Goal: Information Seeking & Learning: Learn about a topic

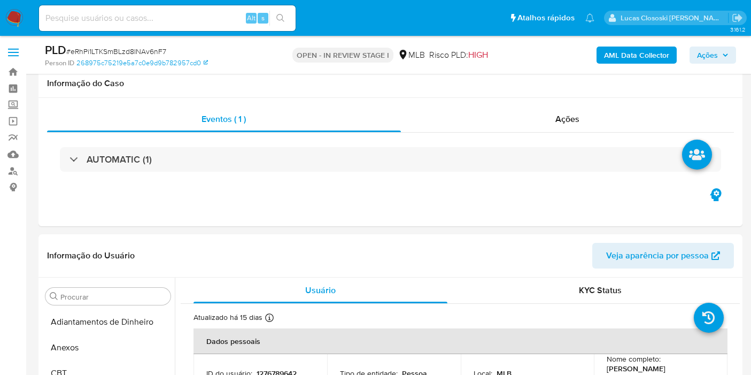
select select "10"
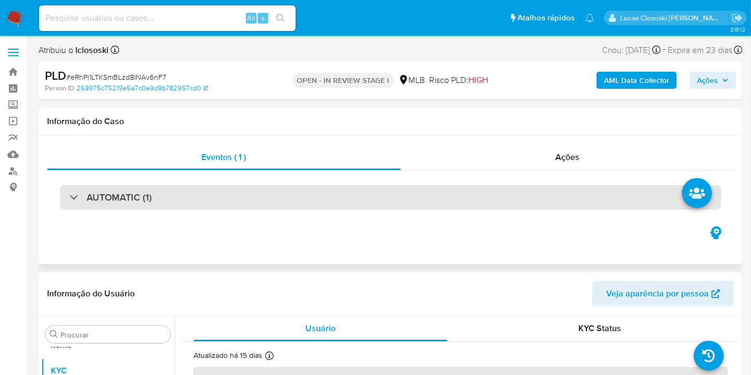
click at [302, 205] on div "AUTOMATIC (1)" at bounding box center [390, 197] width 661 height 25
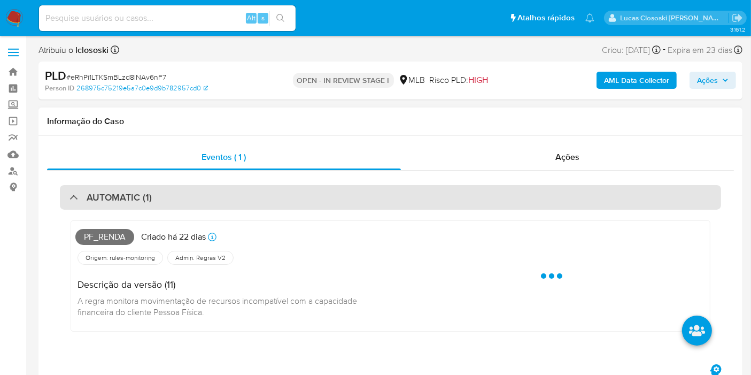
click at [549, 203] on div "AUTOMATIC (1)" at bounding box center [390, 197] width 661 height 25
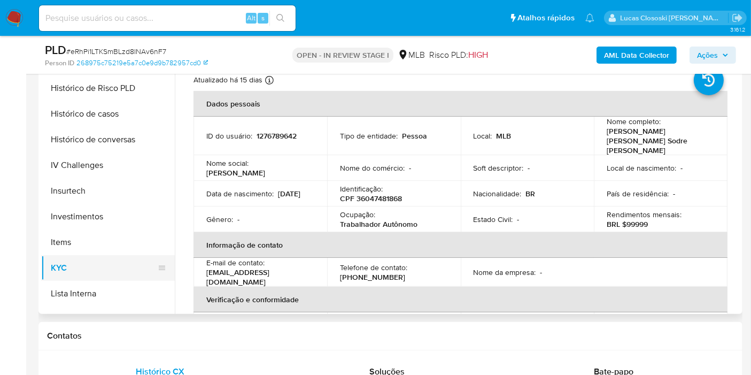
scroll to position [316, 0]
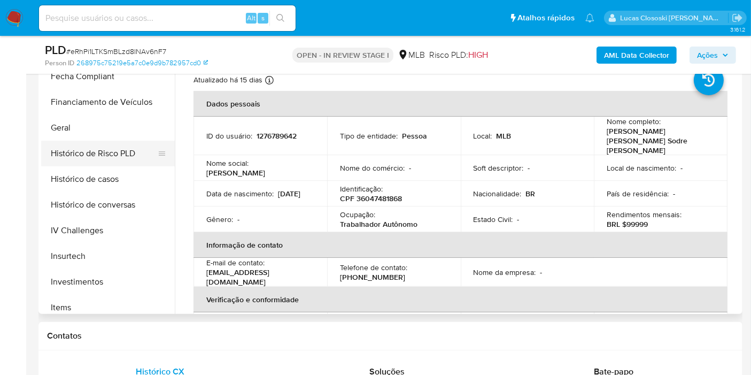
click at [85, 160] on button "Histórico de Risco PLD" at bounding box center [103, 154] width 125 height 26
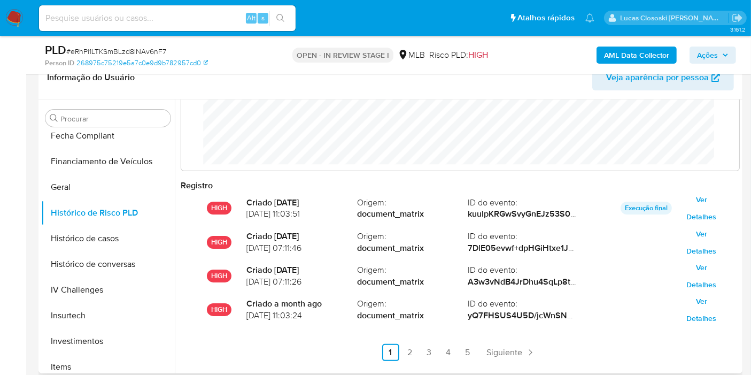
scroll to position [56, 0]
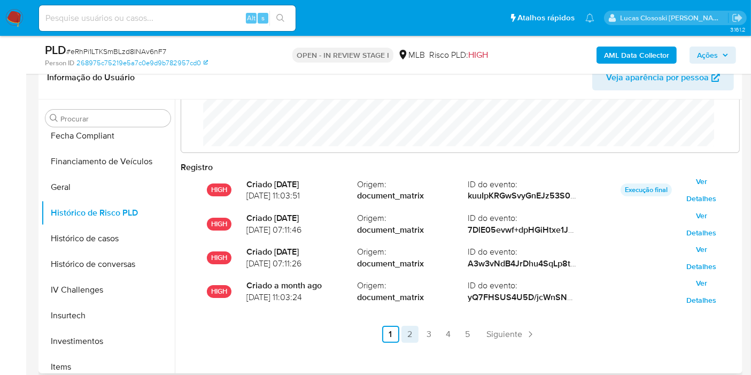
click at [407, 329] on link "2" at bounding box center [409, 333] width 17 height 17
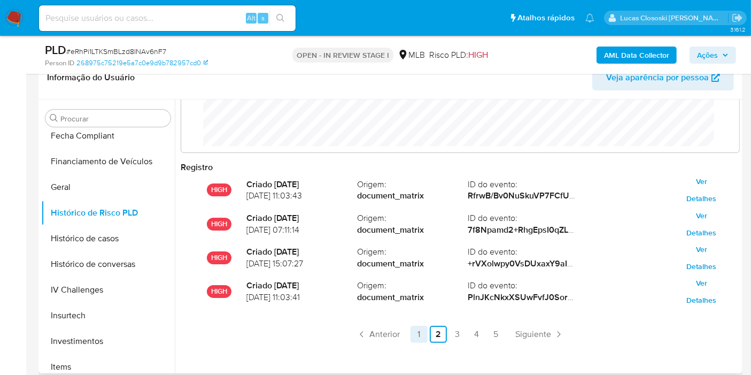
click at [423, 329] on link "1" at bounding box center [418, 333] width 17 height 17
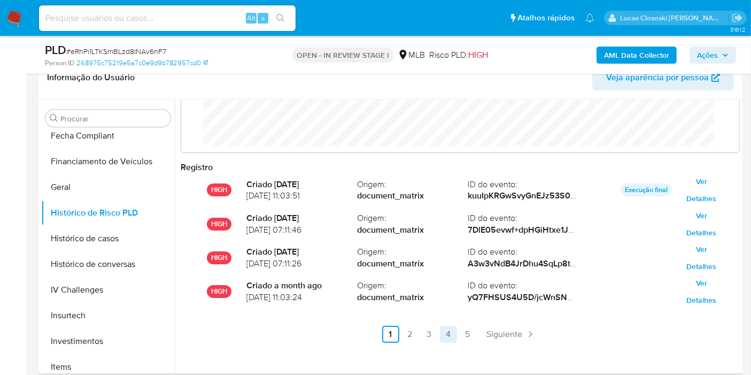
click at [441, 328] on link "4" at bounding box center [448, 333] width 17 height 17
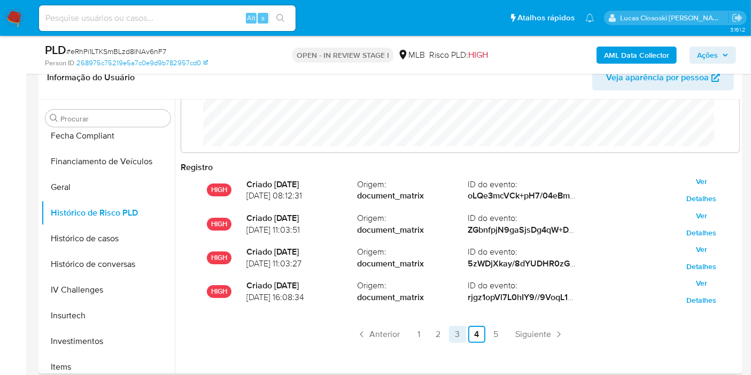
click at [461, 327] on link "3" at bounding box center [457, 333] width 17 height 17
click at [420, 333] on link "1" at bounding box center [418, 333] width 17 height 17
click at [449, 333] on link "3" at bounding box center [457, 333] width 17 height 17
click at [420, 333] on link "1" at bounding box center [418, 333] width 17 height 17
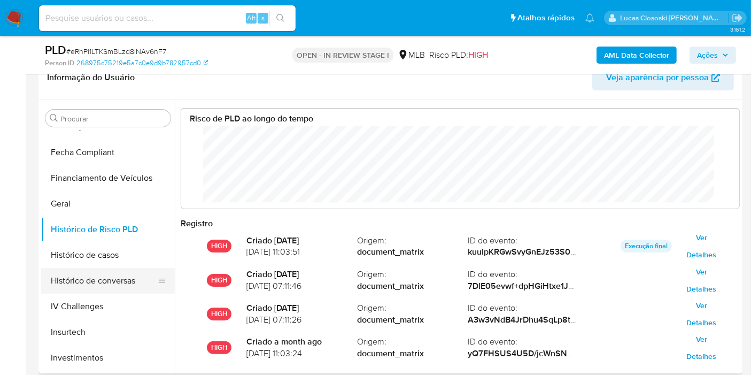
scroll to position [375, 0]
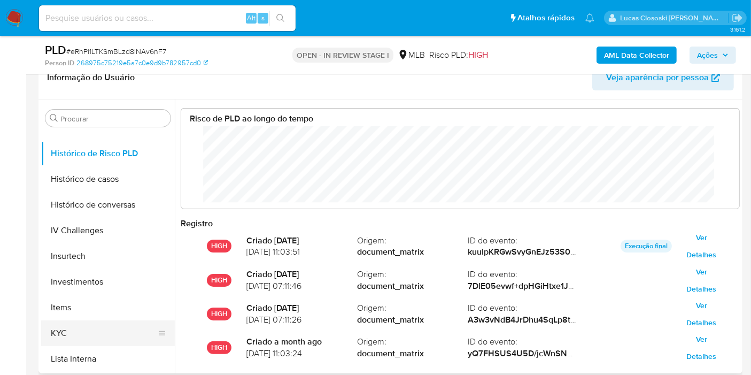
click at [78, 344] on button "KYC" at bounding box center [103, 333] width 125 height 26
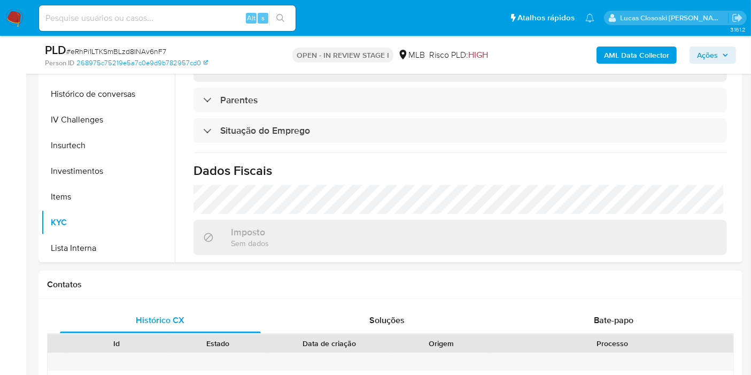
scroll to position [356, 0]
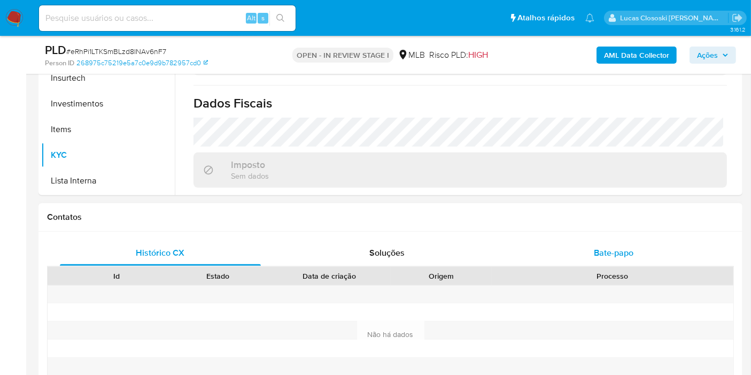
click at [677, 263] on div "Bate-papo" at bounding box center [613, 253] width 201 height 26
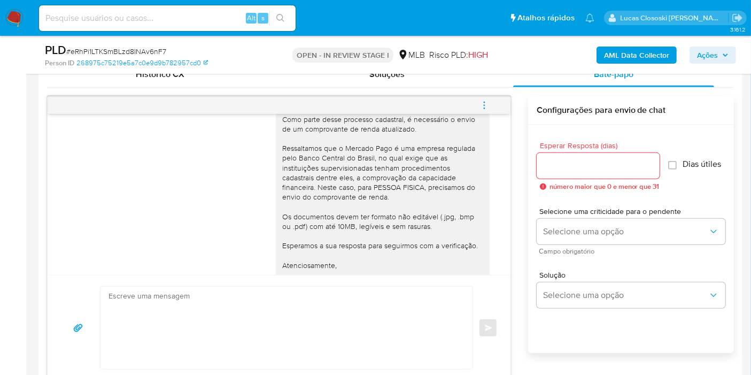
scroll to position [133, 0]
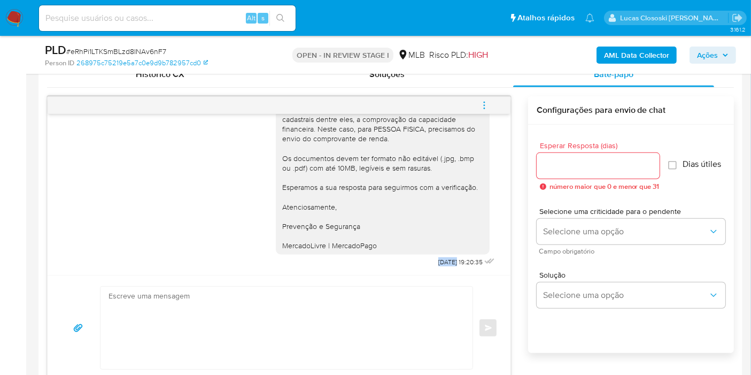
copy span "24/09/"
copy span "24/0"
copy span "24/09"
drag, startPoint x: 412, startPoint y: 262, endPoint x: 431, endPoint y: 261, distance: 19.2
click at [431, 261] on div "Ola, Estamos realizando uma verificação adicional de segurança em contas de usu…" at bounding box center [386, 128] width 221 height 284
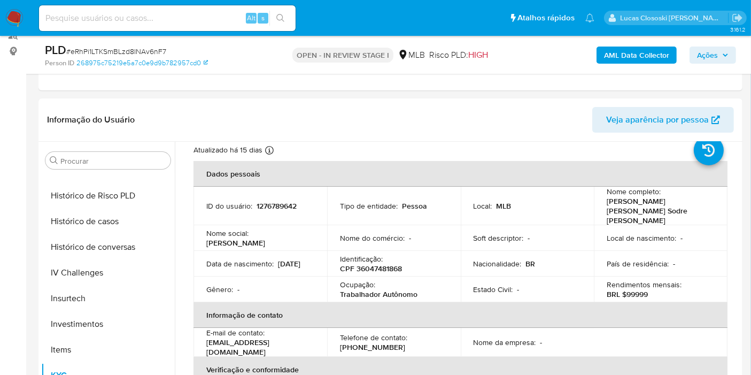
scroll to position [0, 0]
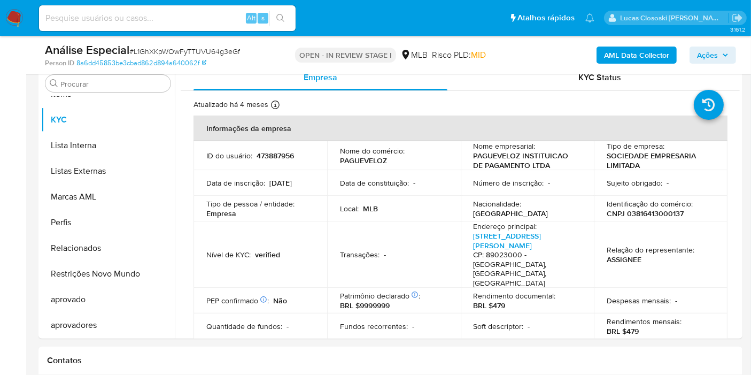
scroll to position [237, 0]
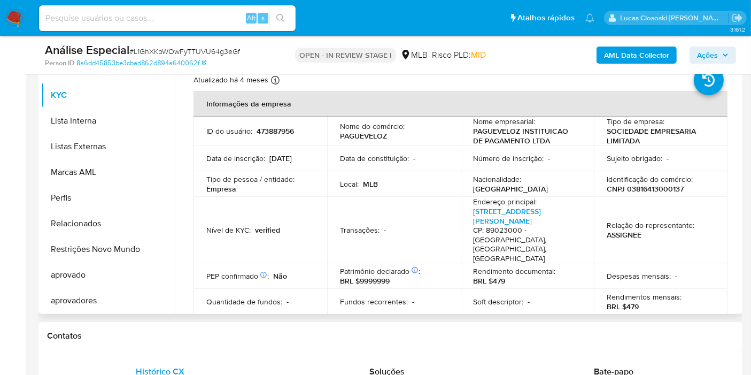
click at [630, 189] on p "CNPJ 03816413000137" at bounding box center [645, 189] width 77 height 10
copy p "03816413000137"
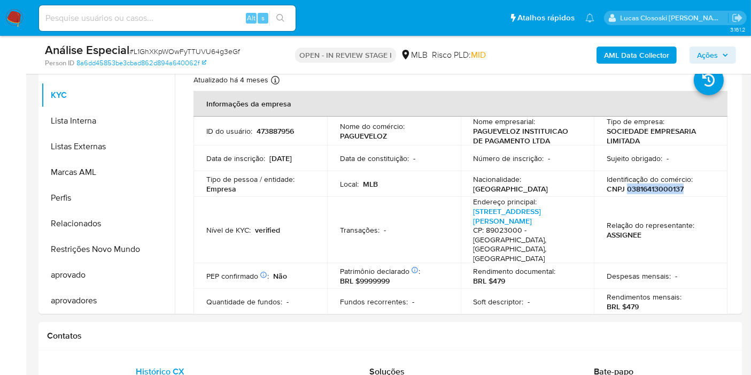
copy p "03816413000137"
click at [635, 58] on b "AML Data Collector" at bounding box center [636, 54] width 65 height 17
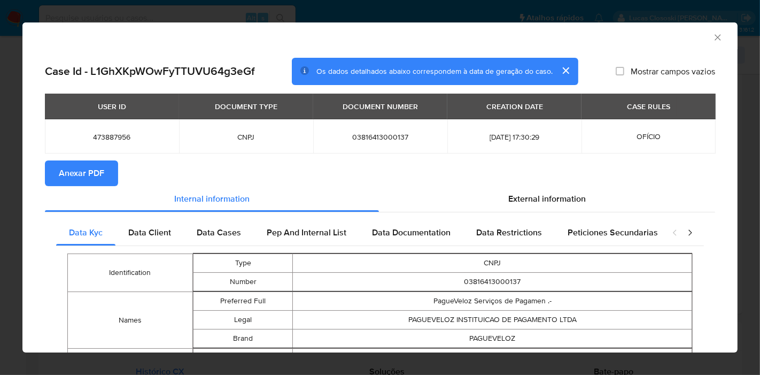
click at [113, 169] on button "Anexar PDF" at bounding box center [81, 173] width 73 height 26
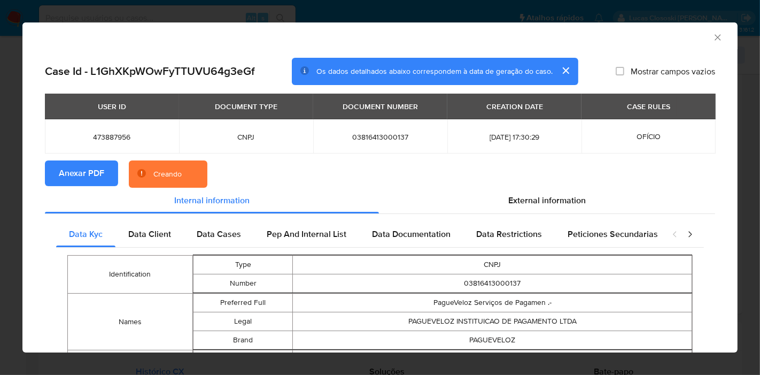
click at [536, 187] on section "Anexar PDF Creando" at bounding box center [380, 174] width 670 height 28
click at [536, 191] on div "External information" at bounding box center [547, 201] width 336 height 26
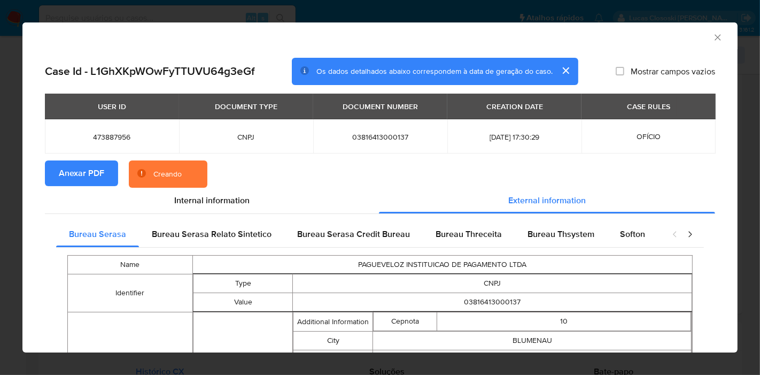
click at [619, 227] on div "Softon" at bounding box center [632, 234] width 51 height 26
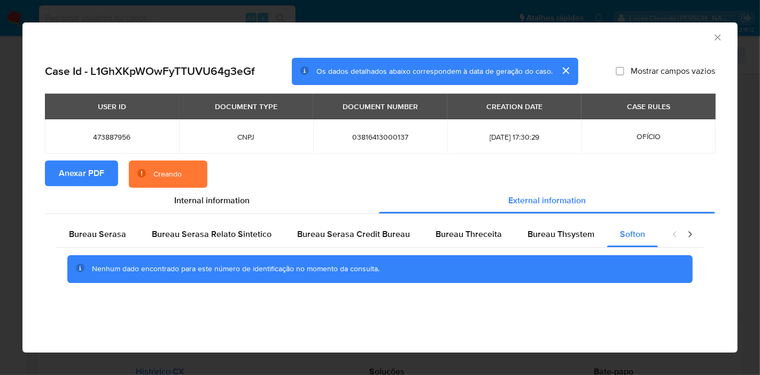
click at [719, 34] on icon "Fechar a janela" at bounding box center [717, 37] width 11 height 11
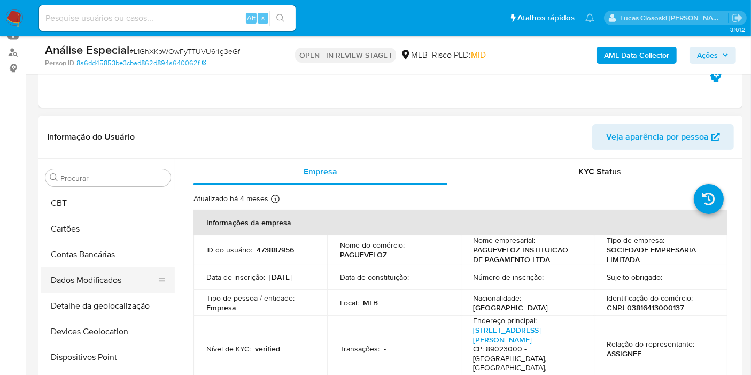
scroll to position [79, 0]
click at [97, 266] on button "Detalhe da geolocalização" at bounding box center [103, 279] width 125 height 26
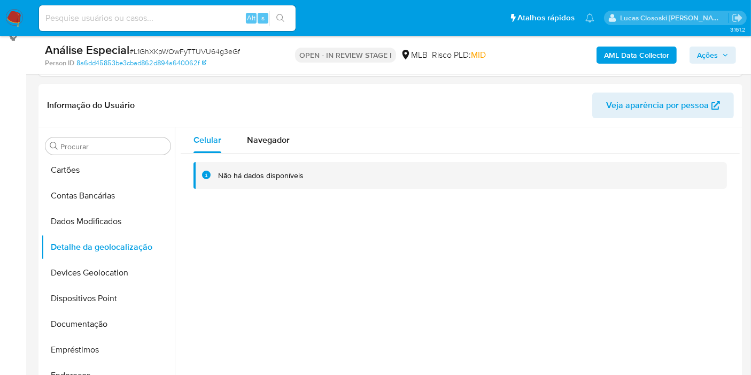
scroll to position [188, 0]
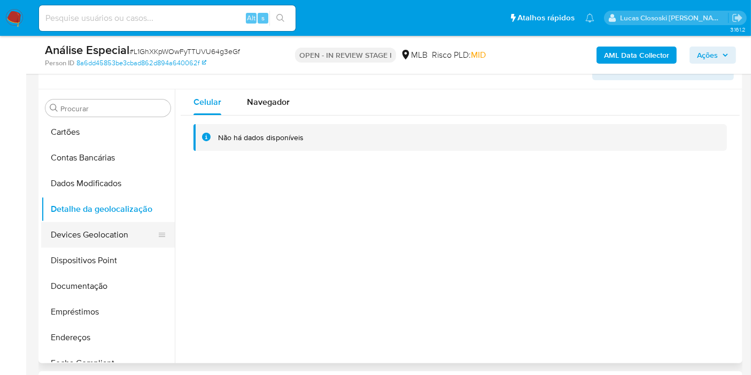
click at [113, 234] on button "Devices Geolocation" at bounding box center [103, 235] width 125 height 26
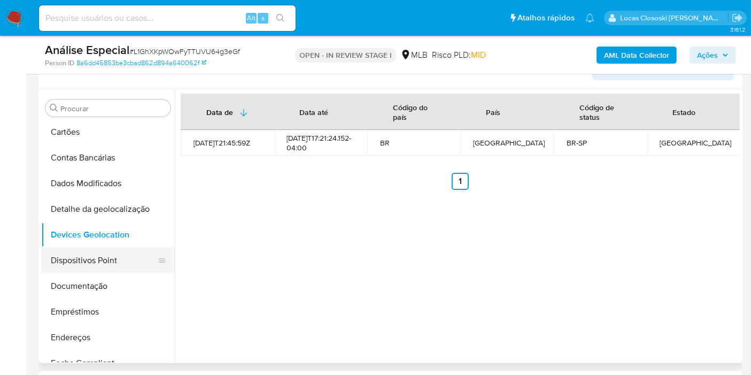
click at [77, 265] on button "Dispositivos Point" at bounding box center [103, 260] width 125 height 26
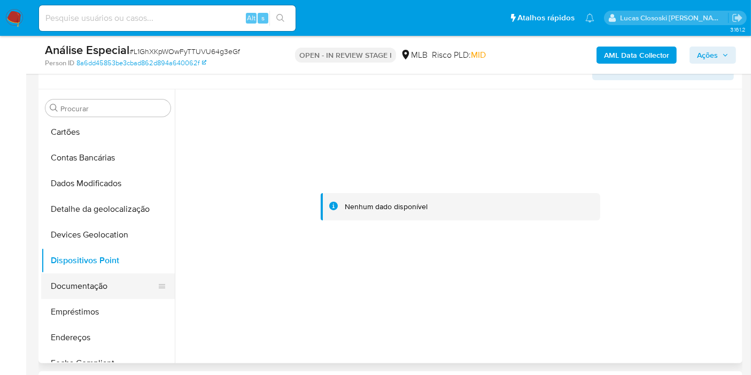
click at [89, 285] on button "Documentação" at bounding box center [103, 286] width 125 height 26
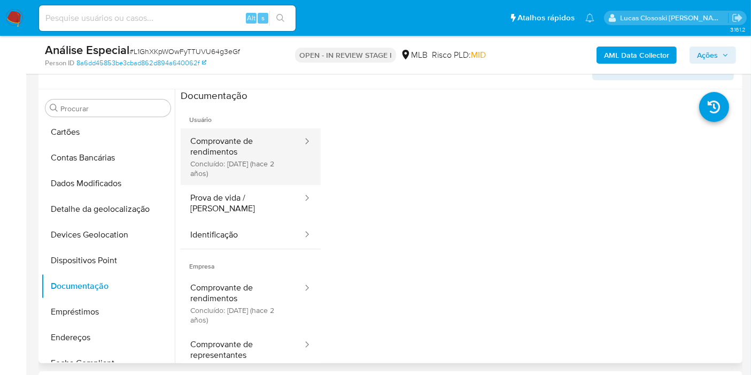
click at [255, 162] on button "Comprovante de rendimentos Concluído: 27/06/2023 (hace 2 años)" at bounding box center [242, 156] width 123 height 57
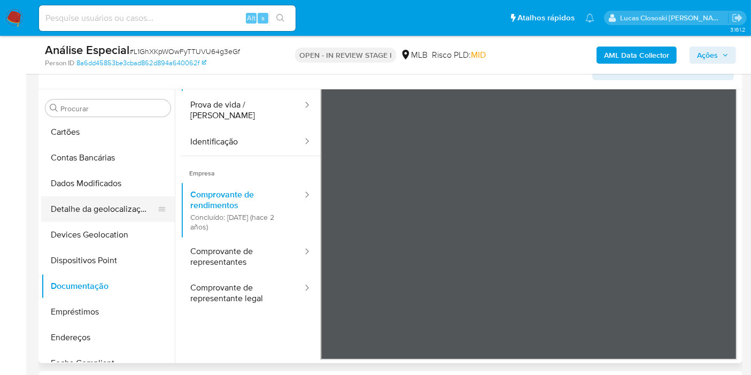
scroll to position [257, 0]
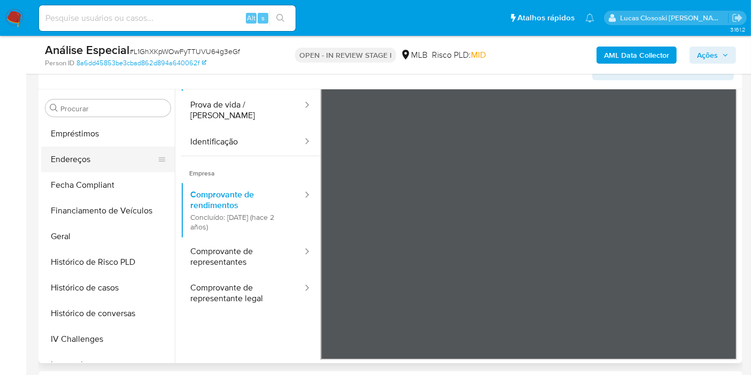
click at [85, 160] on button "Endereços" at bounding box center [103, 159] width 125 height 26
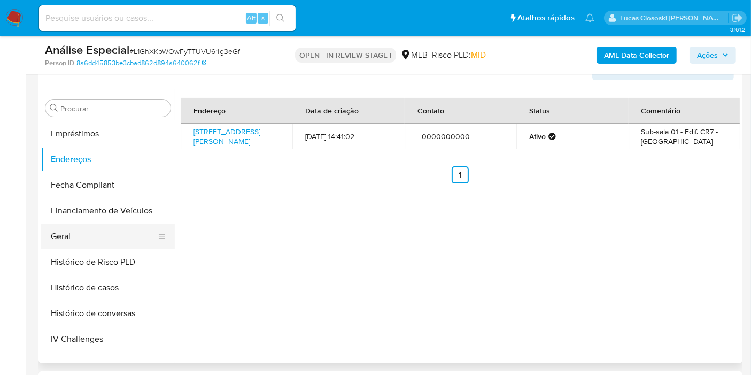
click at [75, 235] on button "Geral" at bounding box center [103, 236] width 125 height 26
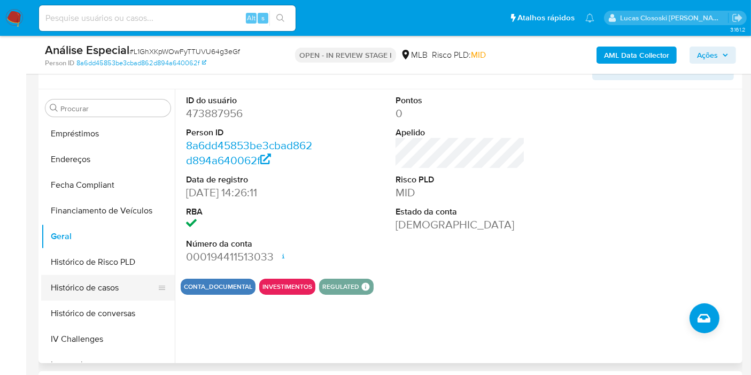
click at [65, 275] on button "Histórico de casos" at bounding box center [103, 288] width 125 height 26
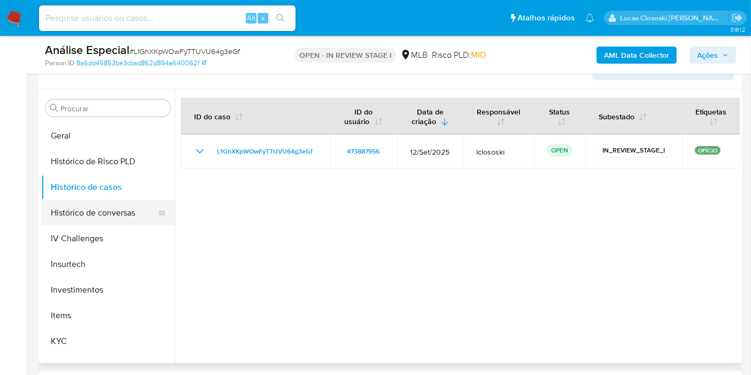
scroll to position [375, 0]
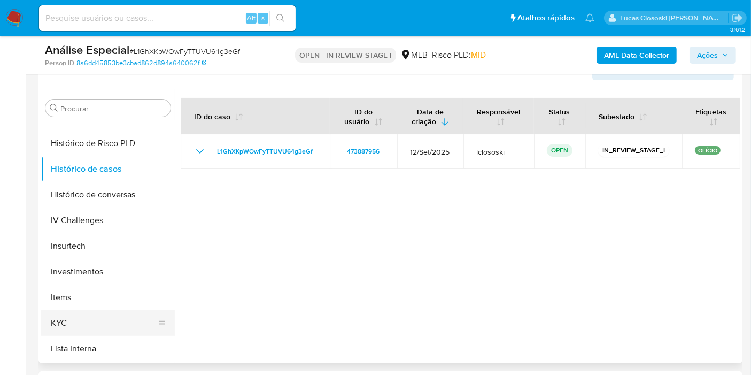
click at [86, 325] on button "KYC" at bounding box center [103, 323] width 125 height 26
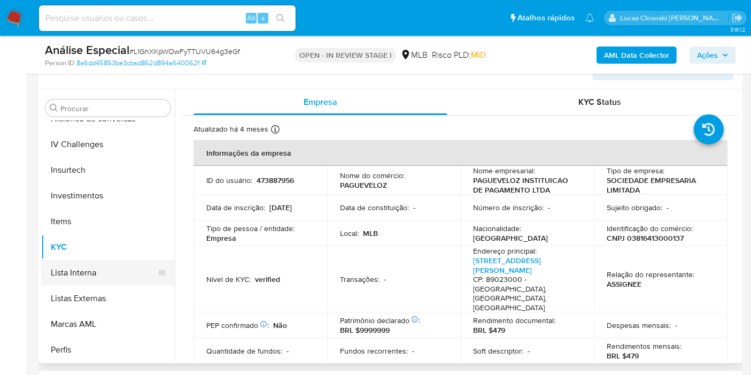
scroll to position [494, 0]
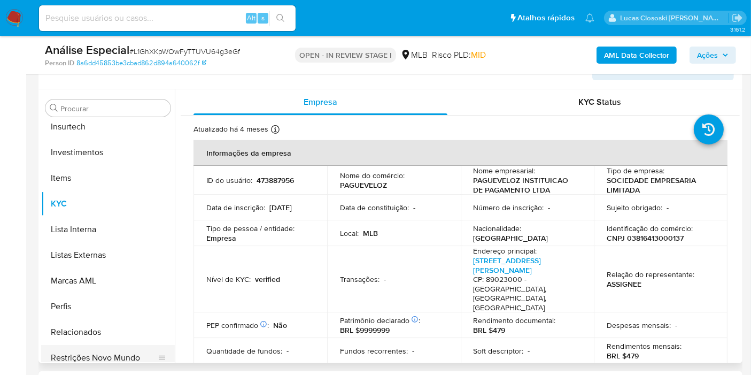
click at [110, 352] on button "Restrições Novo Mundo" at bounding box center [103, 358] width 125 height 26
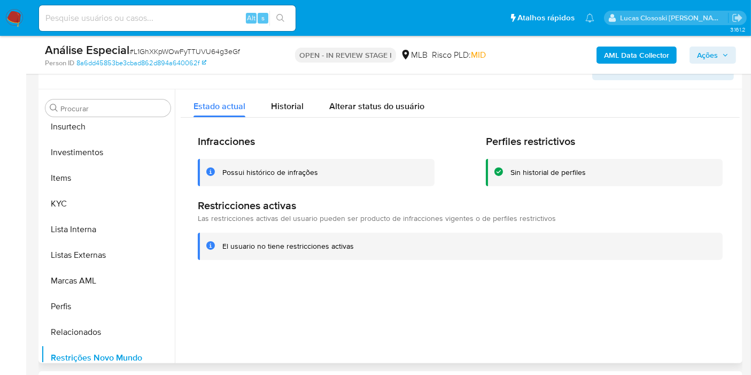
click at [388, 246] on div "El usuario no tiene restricciones activas" at bounding box center [468, 246] width 492 height 10
click at [63, 208] on button "KYC" at bounding box center [103, 204] width 125 height 26
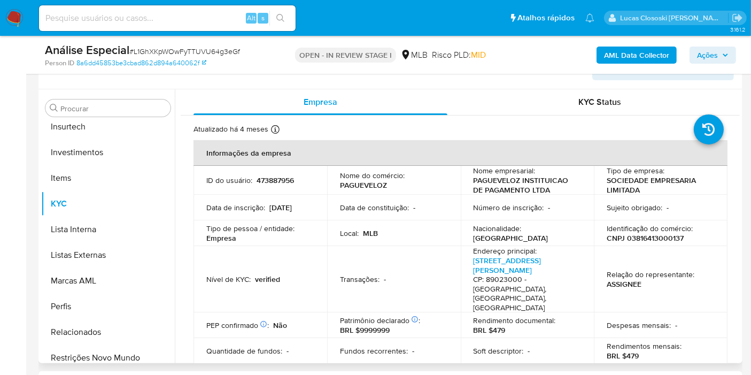
click at [643, 235] on p "CNPJ 03816413000137" at bounding box center [645, 238] width 77 height 10
copy p "03816413000137"
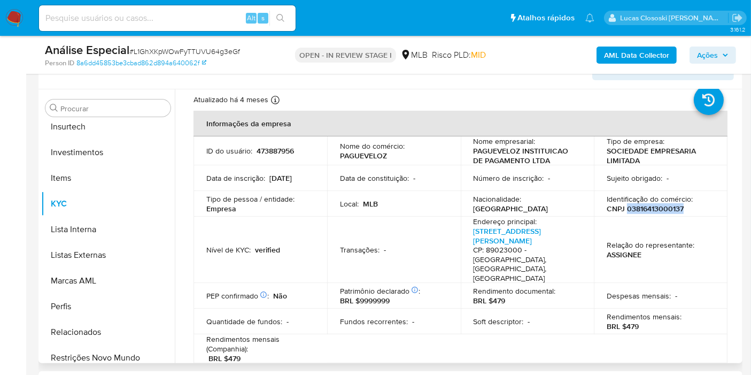
scroll to position [0, 0]
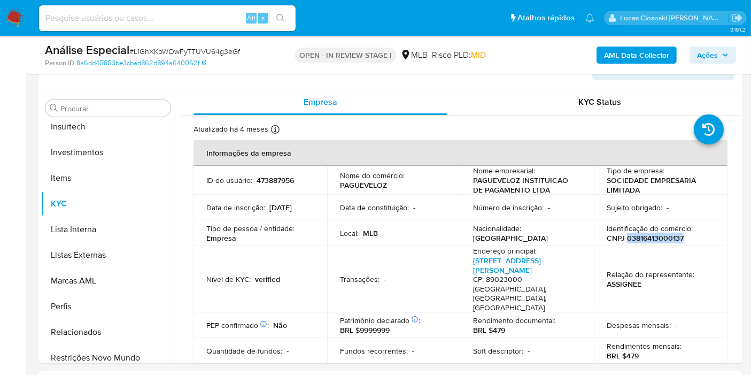
copy p "03816413000137"
click at [173, 52] on span "# L1GhXKpWOwFyTTUVU64g3eGf" at bounding box center [184, 51] width 111 height 11
copy span "L1GhXKpWOwFyTTUVU64g3eGf"
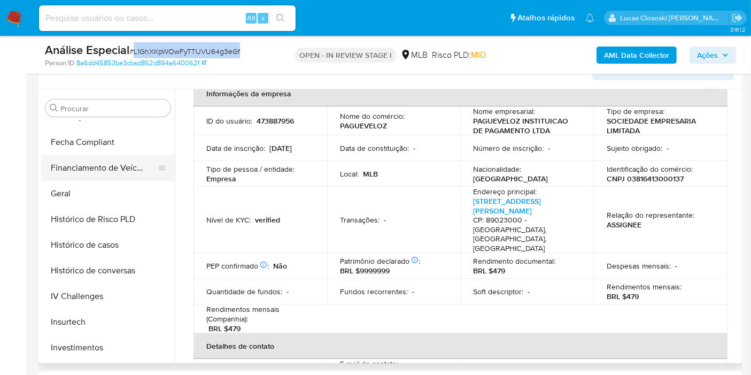
scroll to position [257, 0]
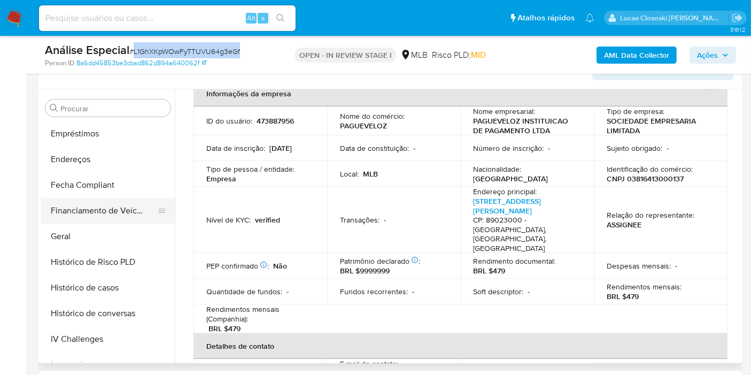
click at [66, 220] on button "Financiamento de Veículos" at bounding box center [103, 211] width 125 height 26
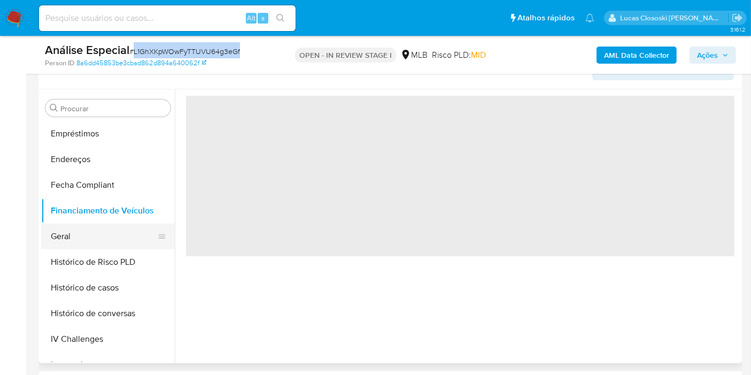
scroll to position [0, 0]
click at [66, 234] on button "Geral" at bounding box center [103, 236] width 125 height 26
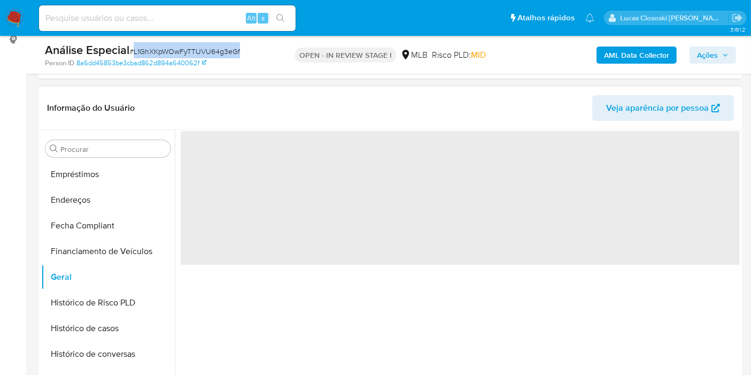
scroll to position [129, 0]
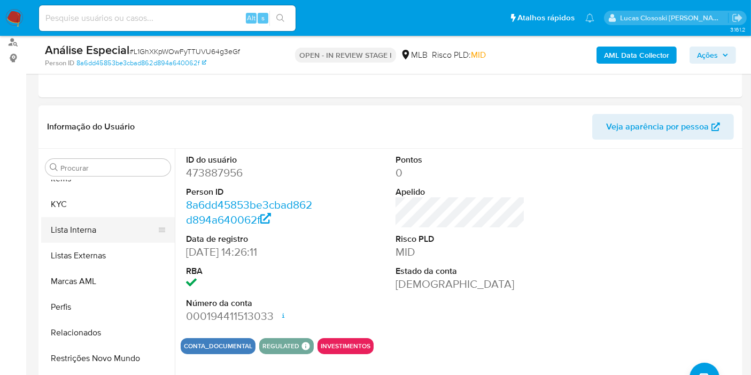
scroll to position [553, 0]
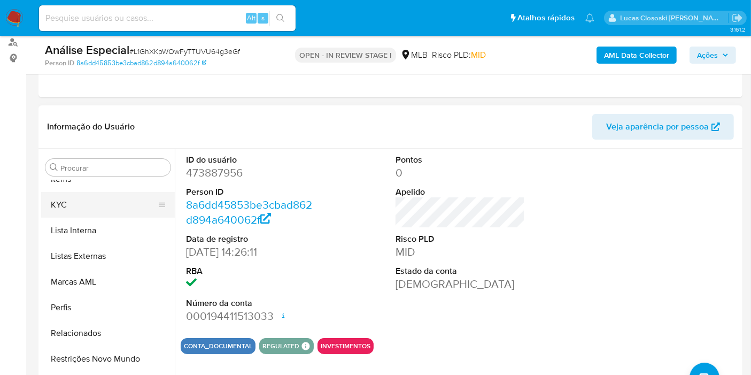
click at [87, 207] on button "KYC" at bounding box center [103, 205] width 125 height 26
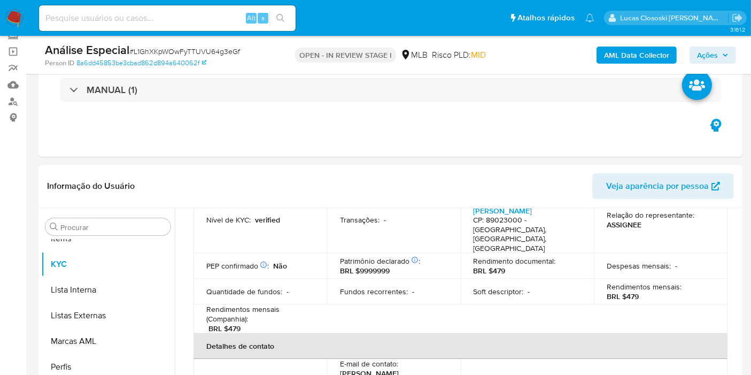
scroll to position [315, 0]
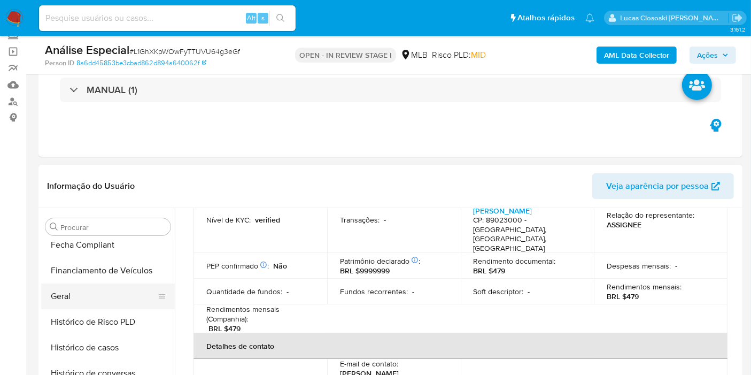
click at [63, 293] on button "Geral" at bounding box center [103, 296] width 125 height 26
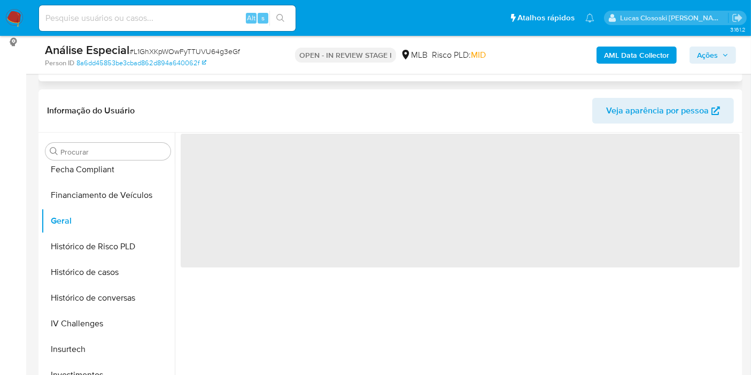
scroll to position [188, 0]
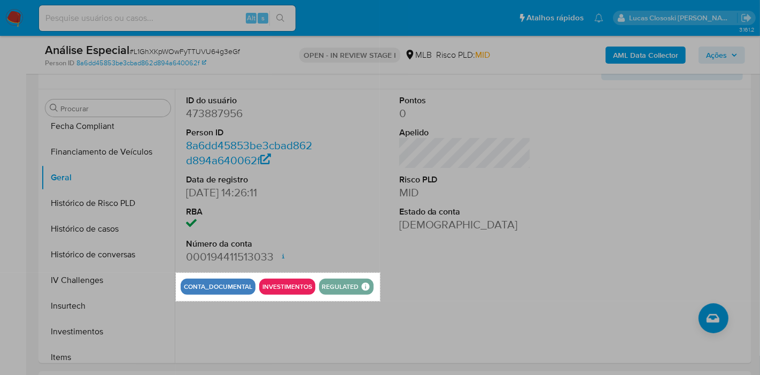
drag, startPoint x: 176, startPoint y: 273, endPoint x: 380, endPoint y: 301, distance: 206.1
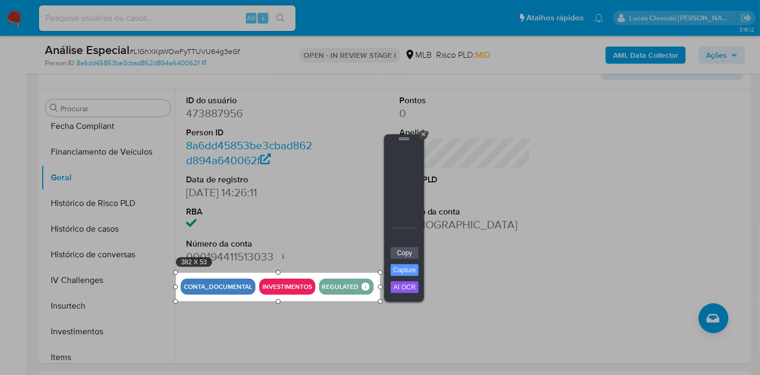
click at [419, 255] on div "Copy Capture AI OCR + Transform Images to Editable Text in Seconds! Instantly e…" at bounding box center [404, 273] width 32 height 55
click at [397, 257] on link "Copy" at bounding box center [405, 253] width 28 height 12
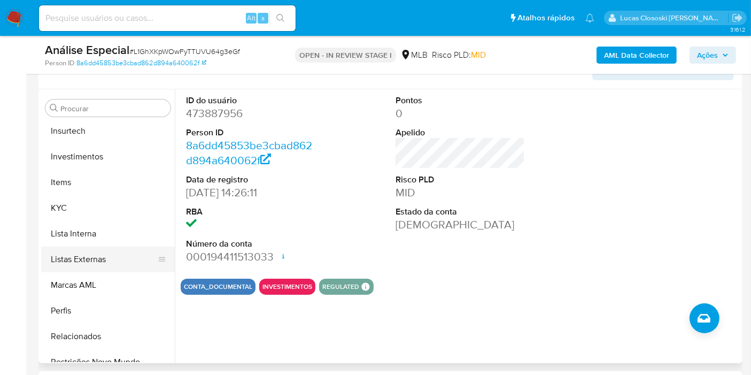
scroll to position [493, 0]
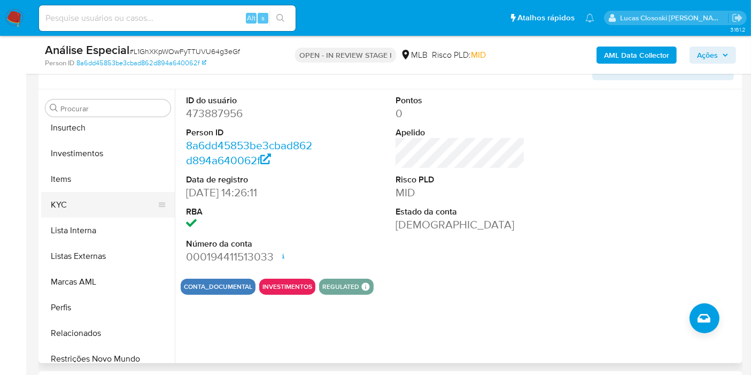
click at [71, 200] on button "KYC" at bounding box center [103, 205] width 125 height 26
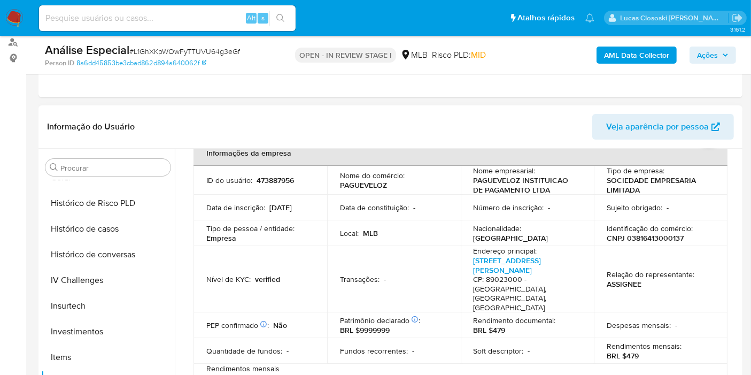
scroll to position [197, 0]
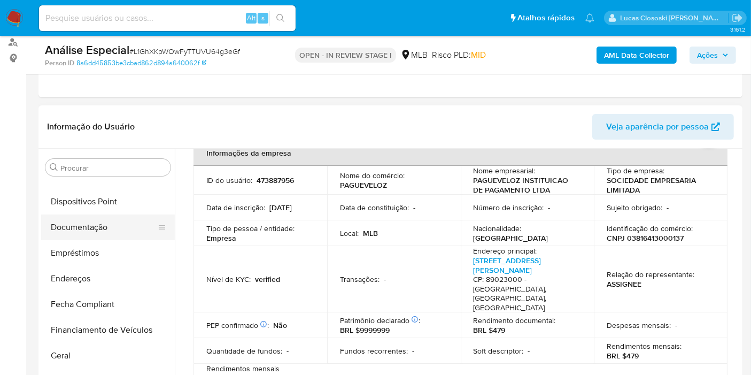
click at [100, 228] on button "Documentação" at bounding box center [103, 227] width 125 height 26
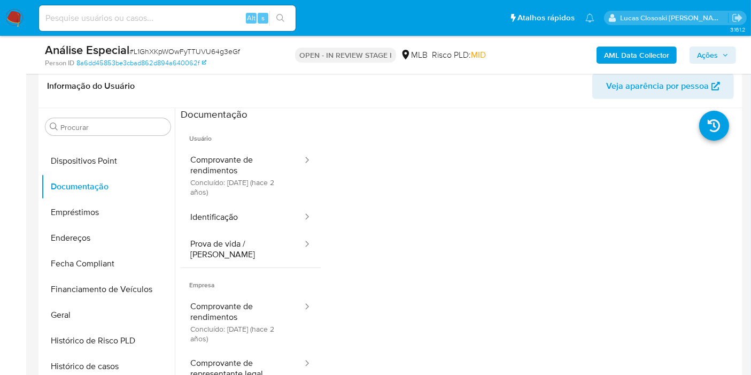
scroll to position [188, 0]
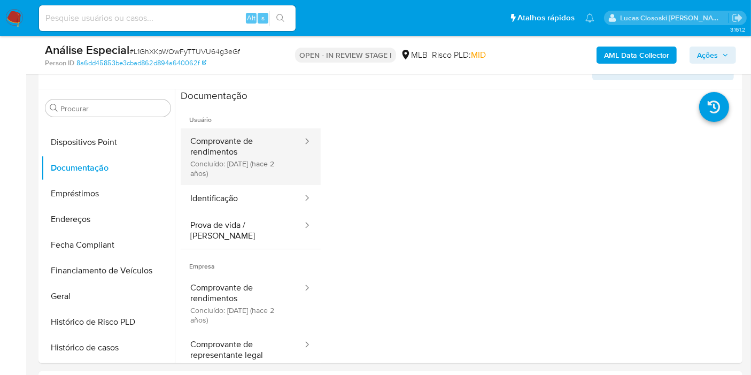
click at [259, 166] on button "Comprovante de rendimentos Concluído: 27/06/2023 (hace 2 años)" at bounding box center [242, 156] width 123 height 57
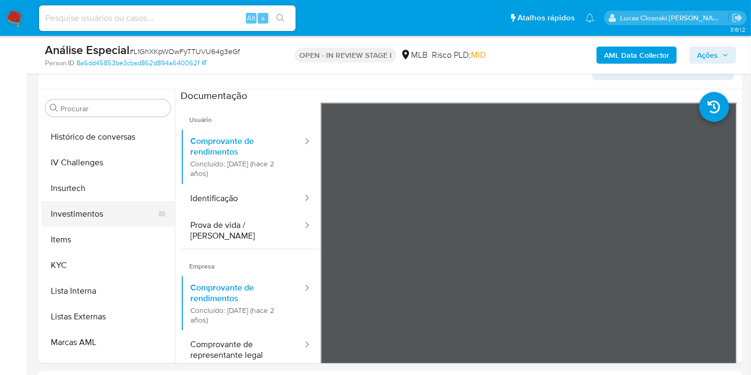
scroll to position [434, 0]
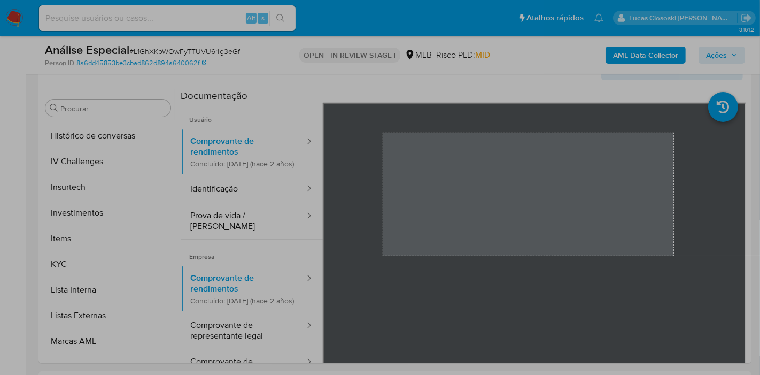
drag, startPoint x: 383, startPoint y: 133, endPoint x: 673, endPoint y: 255, distance: 315.0
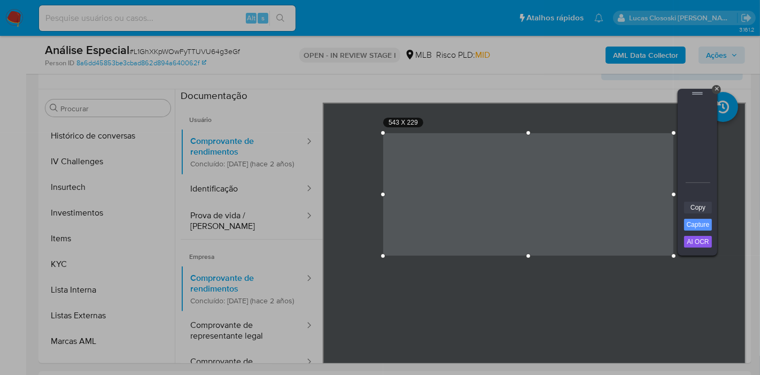
click at [695, 205] on link "Copy" at bounding box center [698, 207] width 28 height 12
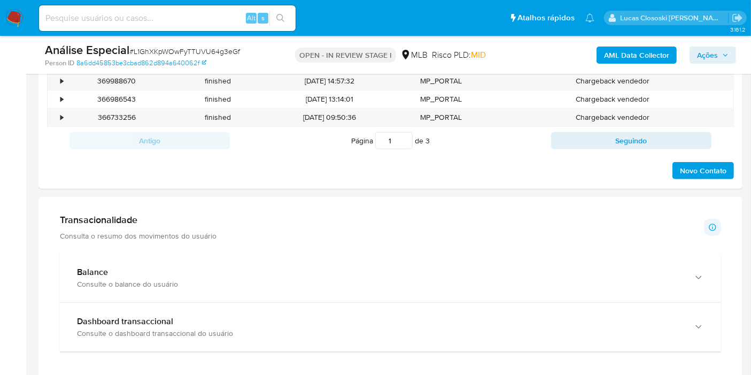
scroll to position [841, 0]
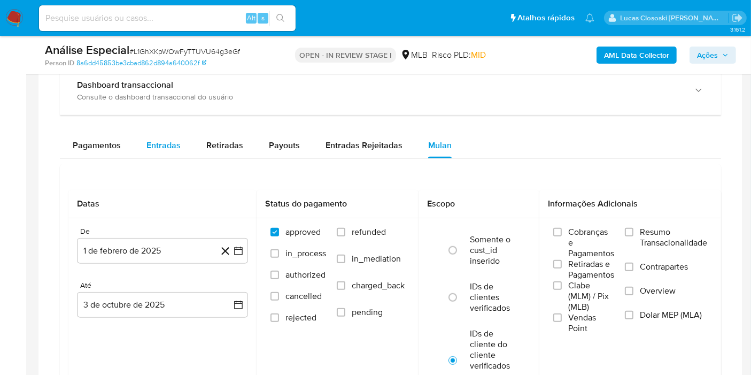
click at [151, 149] on div "Entradas" at bounding box center [163, 146] width 34 height 26
select select "10"
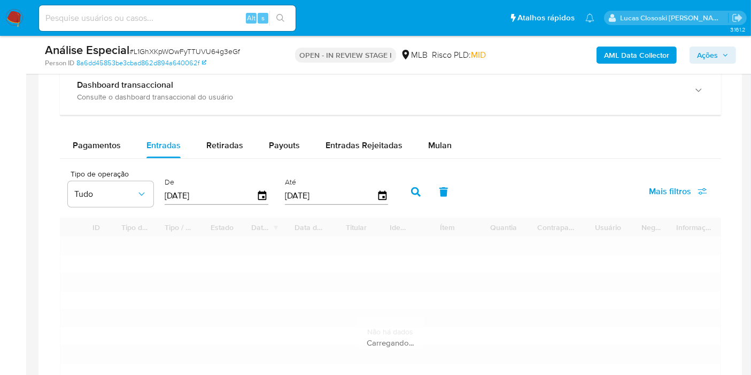
scroll to position [901, 0]
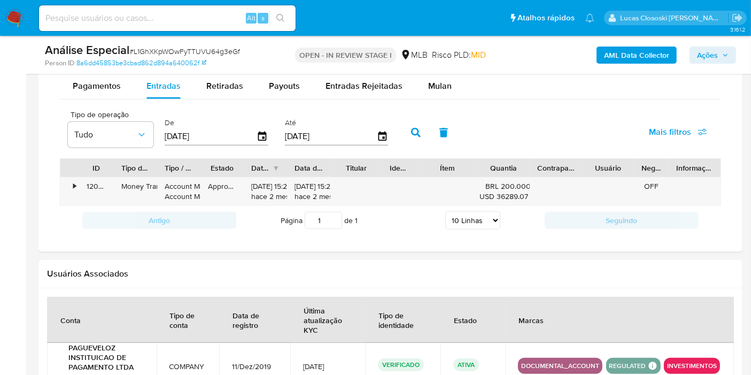
click at [561, 173] on div "Contraparte" at bounding box center [556, 168] width 52 height 18
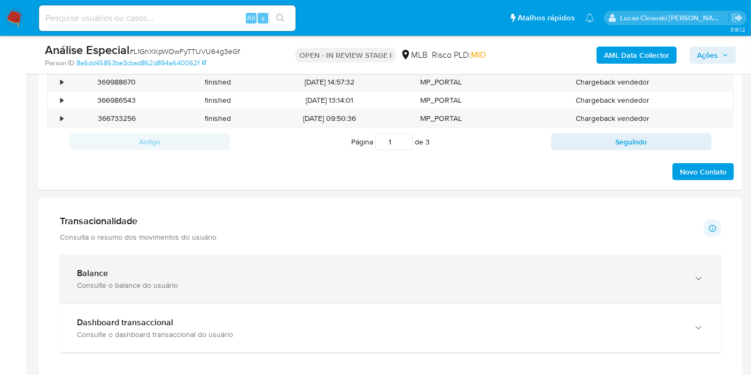
click at [190, 290] on div "Balance Consulte o balance do usuário" at bounding box center [390, 278] width 661 height 49
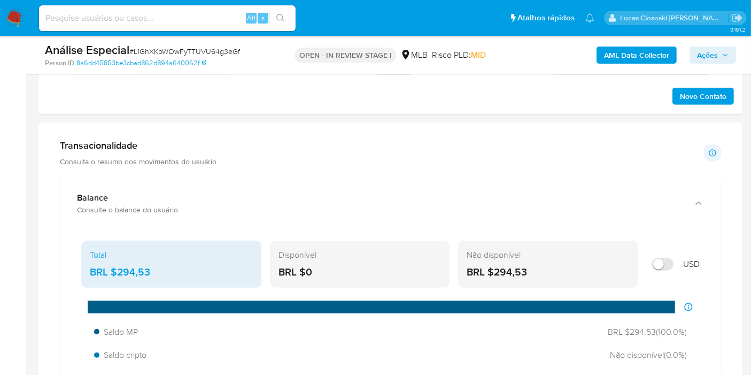
scroll to position [723, 0]
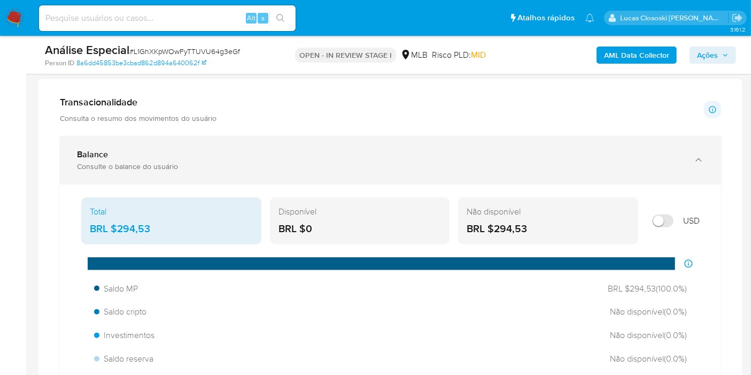
click at [288, 149] on div "Balance" at bounding box center [380, 154] width 606 height 11
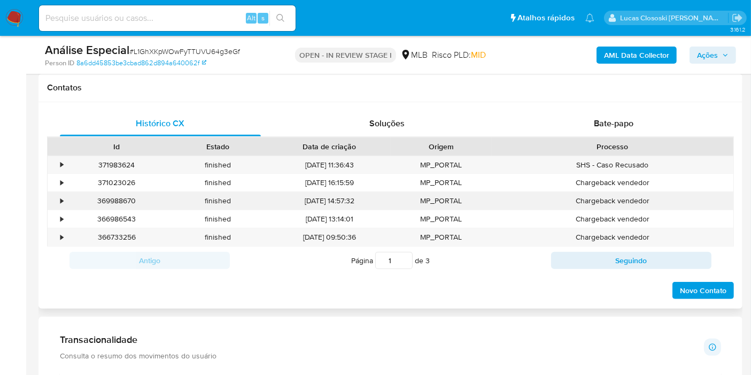
scroll to position [188, 0]
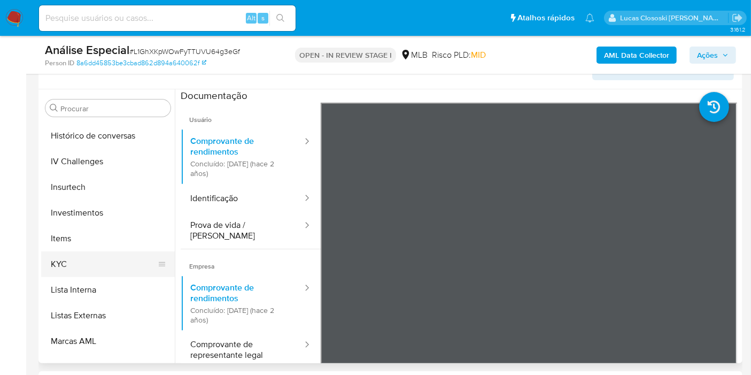
click at [81, 259] on button "KYC" at bounding box center [103, 264] width 125 height 26
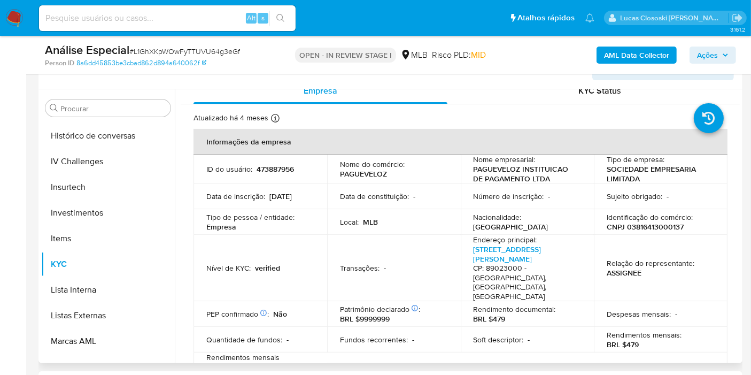
scroll to position [0, 0]
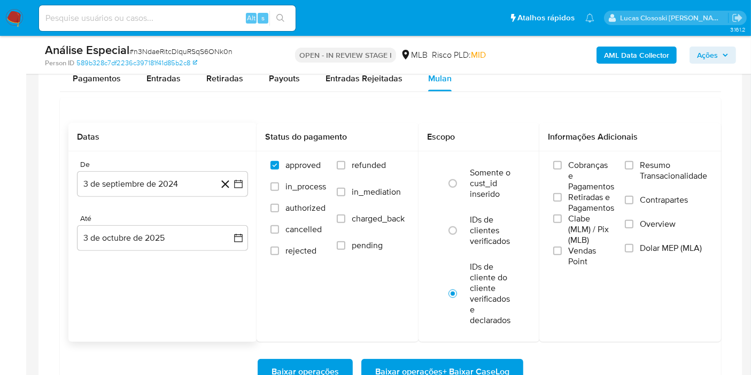
scroll to position [950, 0]
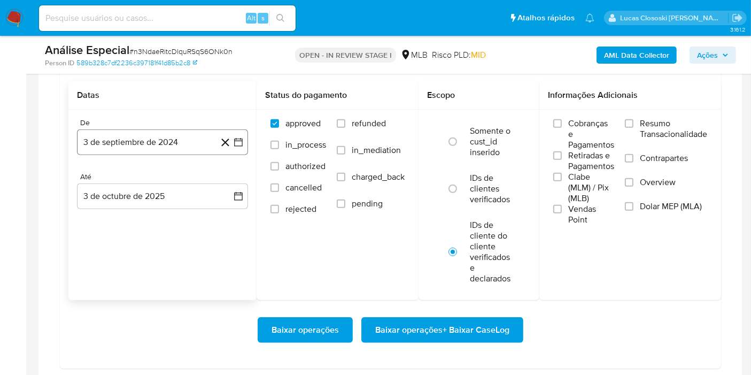
click at [243, 147] on button "3 de septiembre de 2024" at bounding box center [162, 142] width 171 height 26
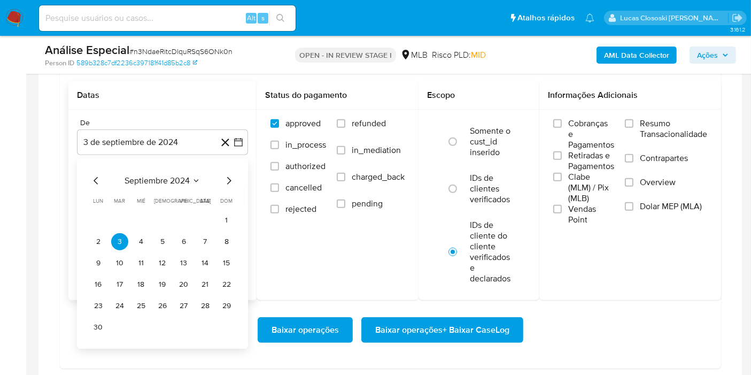
click at [165, 188] on div "septiembre 2024 septiembre 2024 lun lunes mar martes mié miércoles jue jueves v…" at bounding box center [162, 254] width 145 height 161
click at [165, 183] on span "septiembre 2024" at bounding box center [157, 180] width 65 height 11
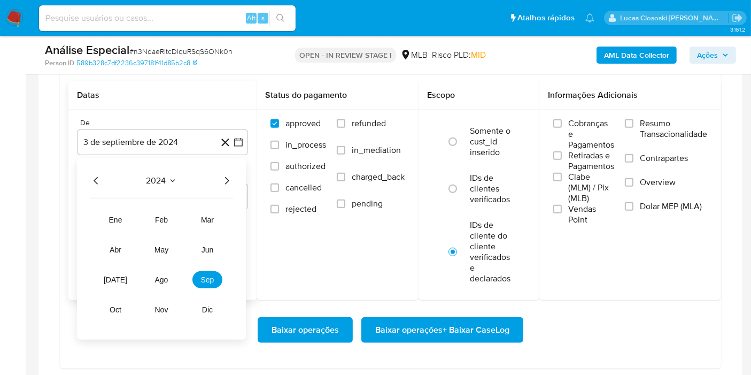
click at [224, 175] on icon "Año siguiente" at bounding box center [226, 180] width 13 height 13
click at [111, 222] on button "ene" at bounding box center [115, 219] width 30 height 17
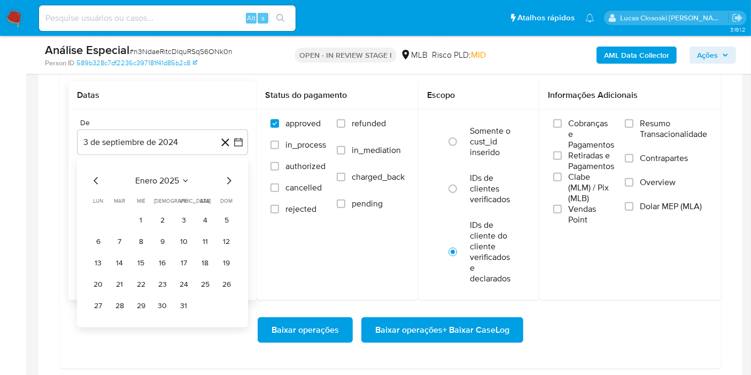
click at [126, 220] on td "Calendario" at bounding box center [119, 220] width 17 height 17
click at [137, 216] on button "1" at bounding box center [141, 220] width 17 height 17
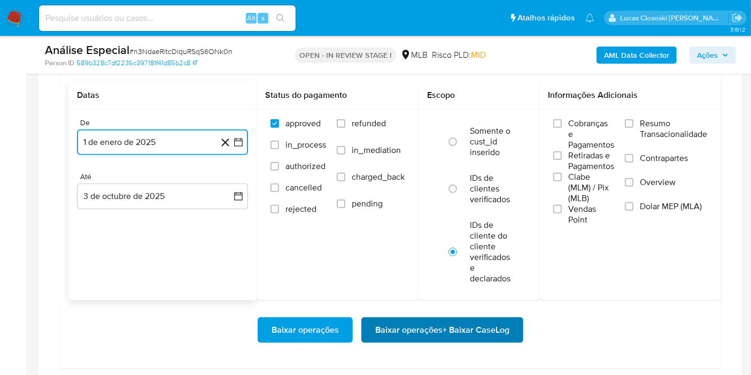
click at [501, 325] on span "Baixar operações + Baixar CaseLog" at bounding box center [442, 330] width 134 height 24
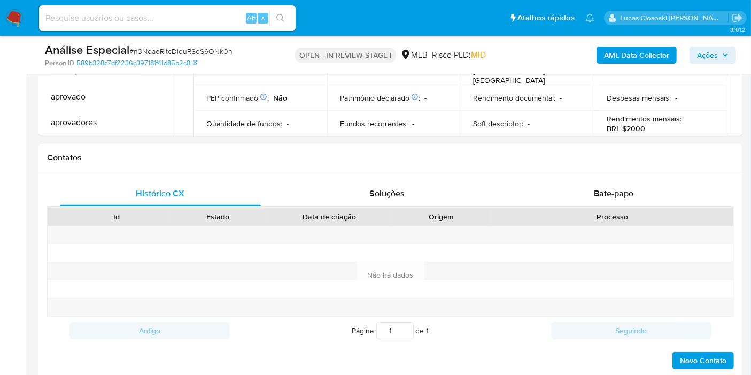
scroll to position [178, 0]
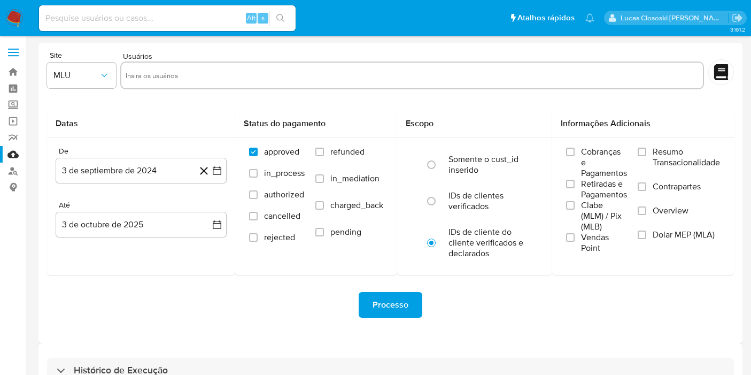
scroll to position [67, 0]
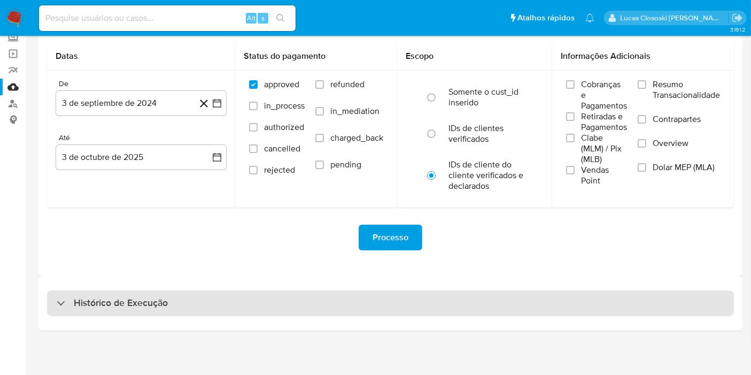
click at [180, 294] on div "Histórico de Execução" at bounding box center [390, 303] width 687 height 26
select select "10"
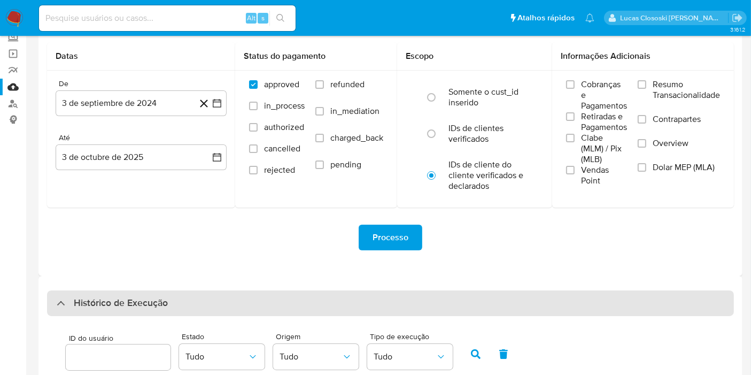
scroll to position [297, 0]
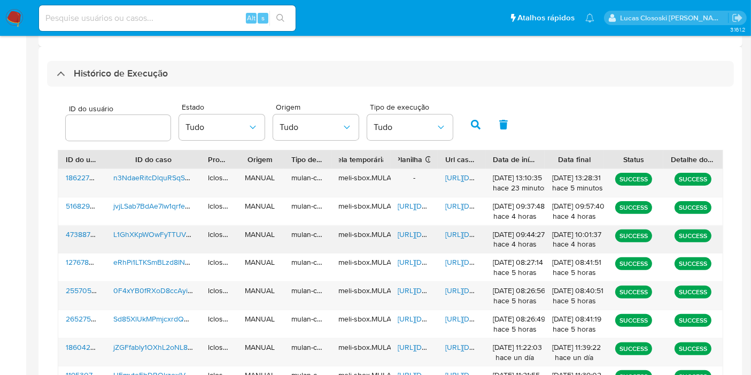
click at [409, 232] on span "https://docs.google.com/spreadsheets/d/1Sz6c8FfHCenmRZNtCg5n6Trqx6Nn3D6pTJO8yC9…" at bounding box center [435, 234] width 74 height 11
click at [460, 230] on span "https://docs.google.com/document/d/1kbGCaguWwn6Z1Y2uhFm4nOyLZOMwRqq6Yg4LLzxKuQE…" at bounding box center [482, 234] width 74 height 11
click at [198, 24] on input at bounding box center [167, 18] width 257 height 14
paste input "672125852"
type input "672125852"
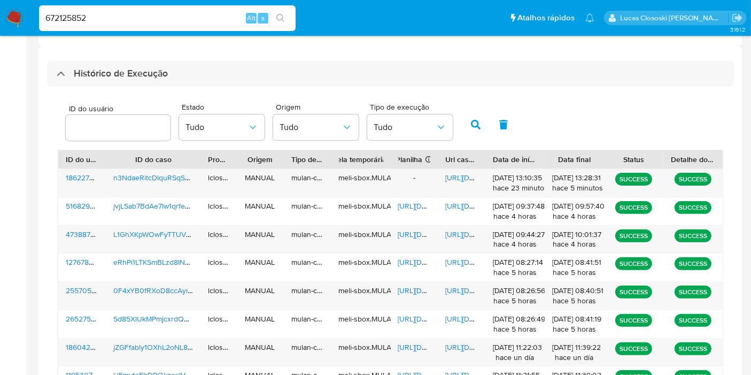
click at [278, 24] on button "search-icon" at bounding box center [280, 18] width 22 height 15
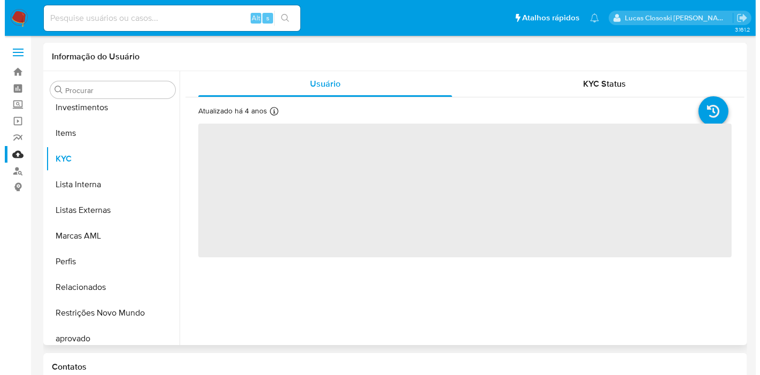
scroll to position [554, 0]
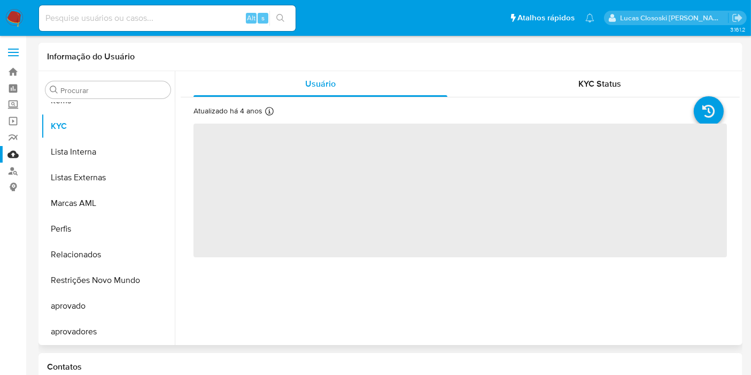
select select "10"
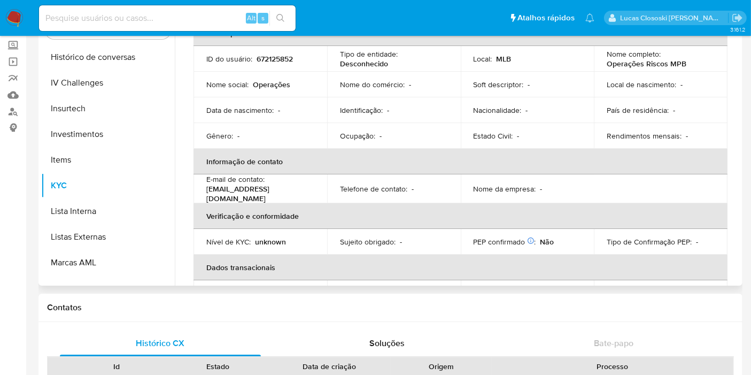
scroll to position [59, 0]
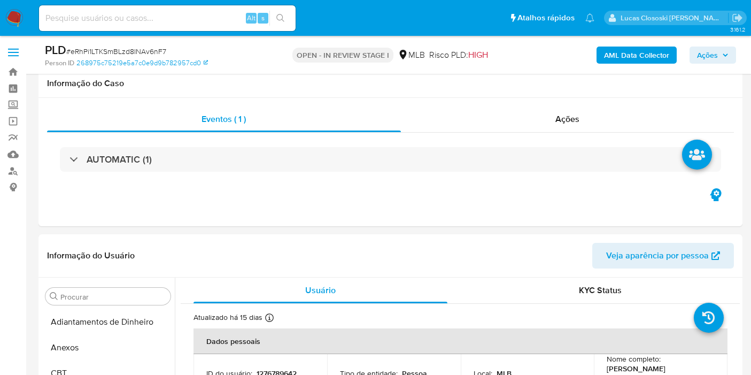
select select "10"
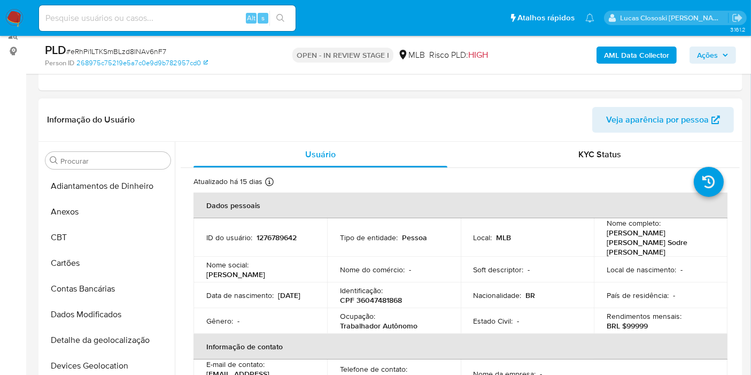
scroll to position [375, 0]
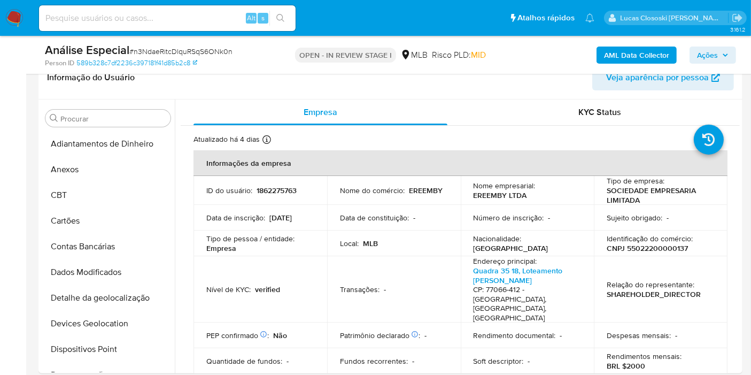
scroll to position [554, 0]
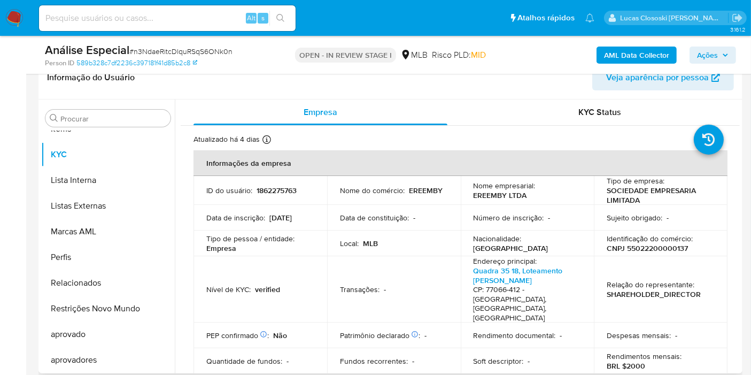
click at [622, 248] on p "CNPJ 55022200000137" at bounding box center [647, 248] width 81 height 10
click at [631, 248] on p "CNPJ 55022200000137" at bounding box center [647, 248] width 81 height 10
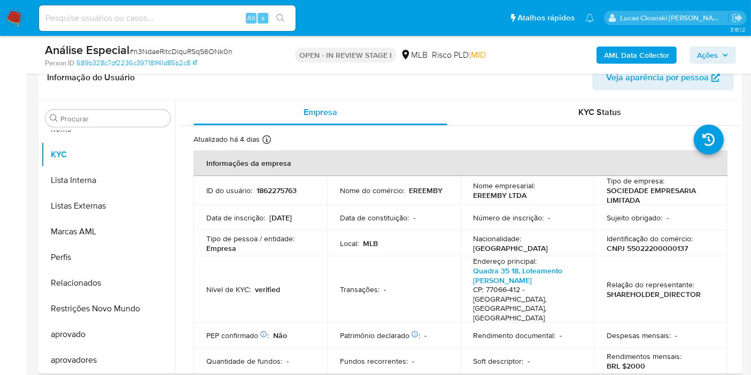
click at [685, 241] on p "Identificação do comércio :" at bounding box center [650, 239] width 86 height 10
click at [641, 249] on p "CNPJ 55022200000137" at bounding box center [647, 248] width 81 height 10
copy p "55022200000137"
click at [630, 52] on b "AML Data Collector" at bounding box center [636, 54] width 65 height 17
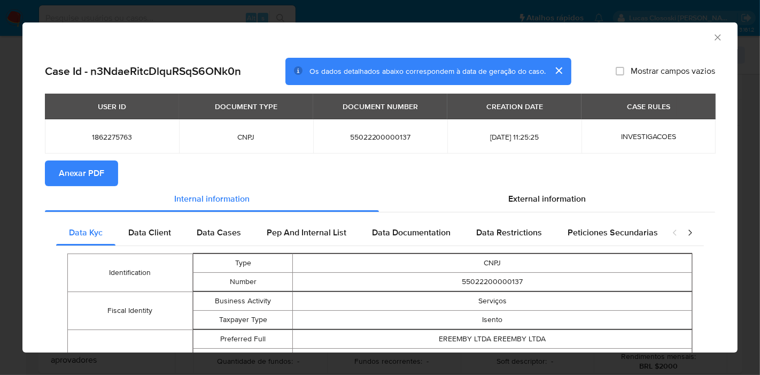
click at [61, 183] on span "Anexar PDF" at bounding box center [81, 173] width 45 height 24
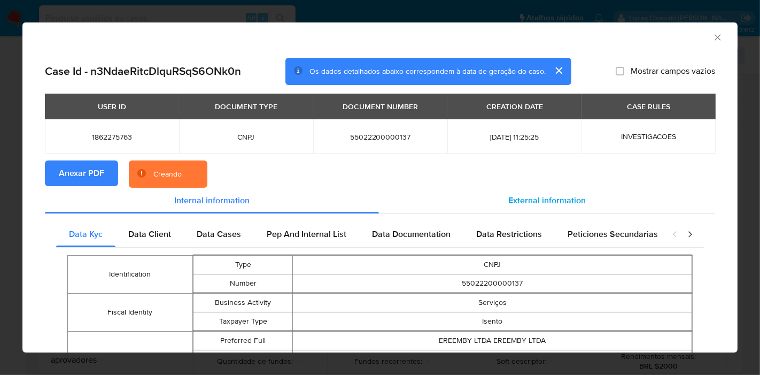
click at [513, 198] on span "External information" at bounding box center [546, 200] width 77 height 12
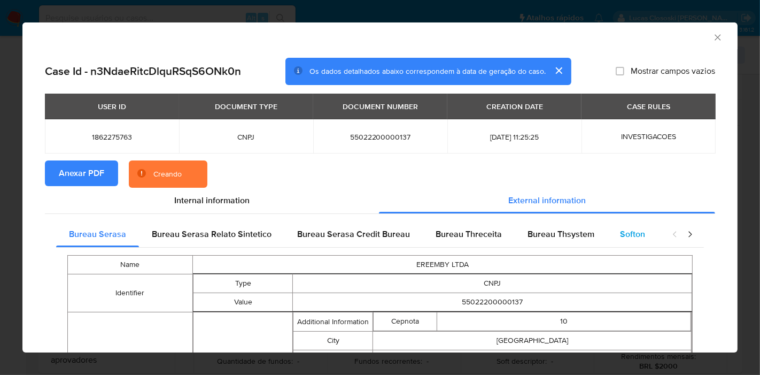
click at [615, 226] on div "Softon" at bounding box center [632, 234] width 51 height 26
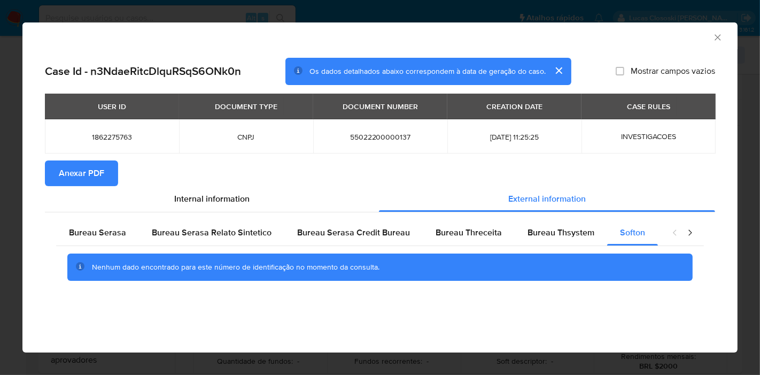
click at [720, 37] on icon "Fechar a janela" at bounding box center [717, 37] width 11 height 11
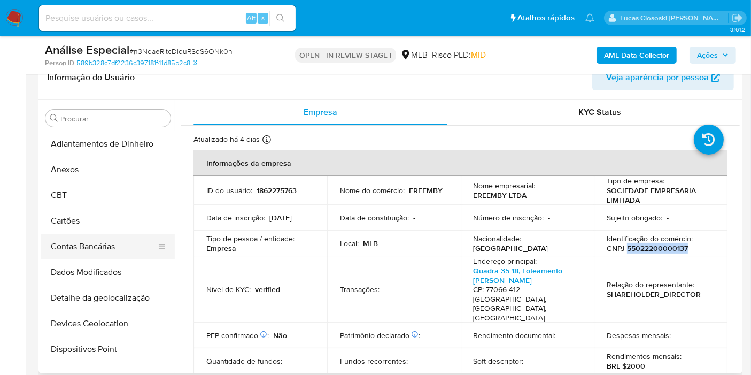
scroll to position [0, 0]
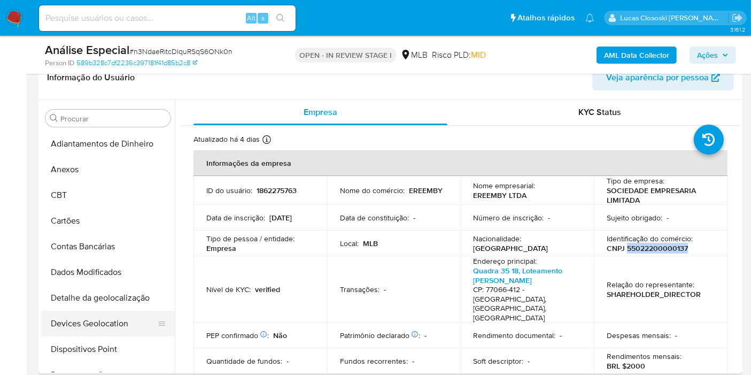
click at [100, 323] on button "Devices Geolocation" at bounding box center [103, 324] width 125 height 26
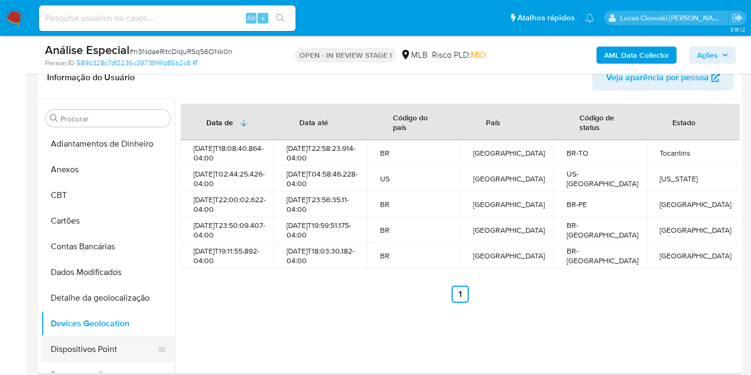
click at [94, 346] on button "Dispositivos Point" at bounding box center [103, 349] width 125 height 26
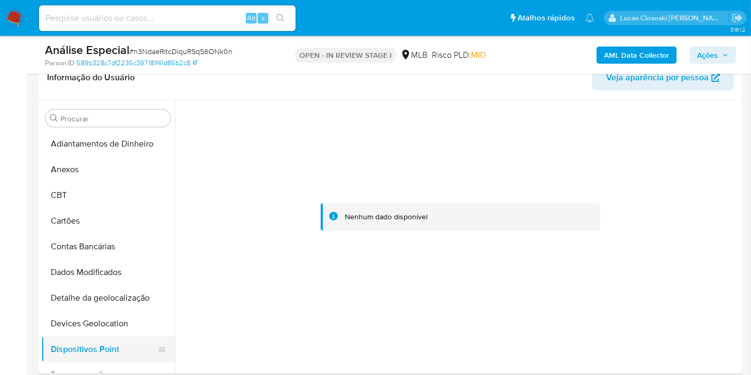
scroll to position [59, 0]
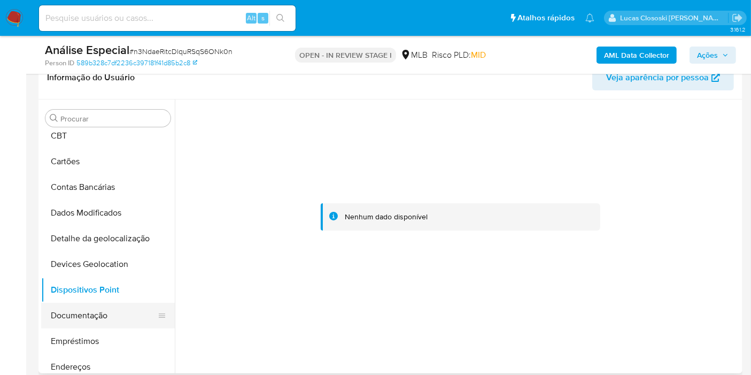
click at [95, 317] on button "Documentação" at bounding box center [103, 316] width 125 height 26
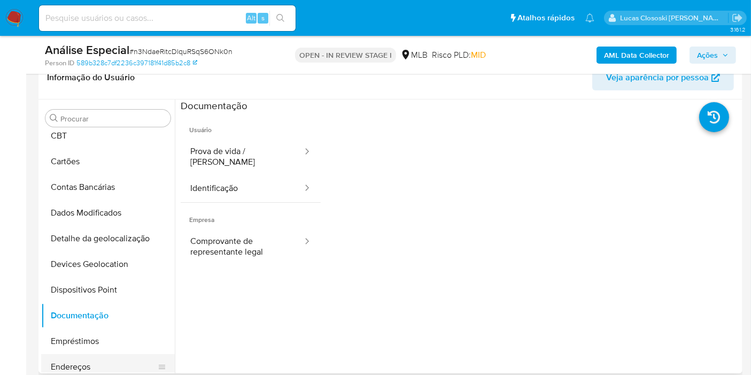
click at [84, 367] on button "Endereços" at bounding box center [103, 367] width 125 height 26
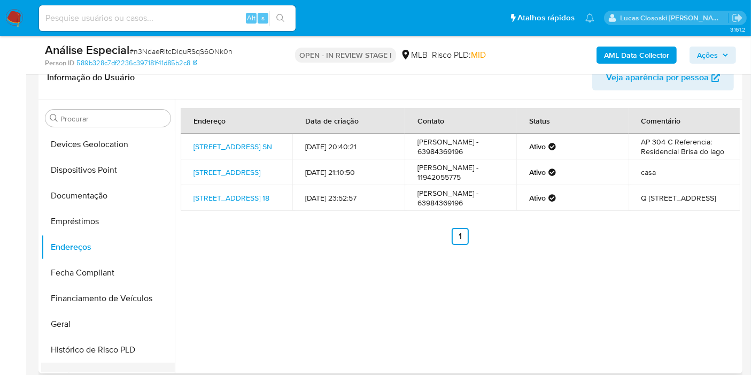
scroll to position [237, 0]
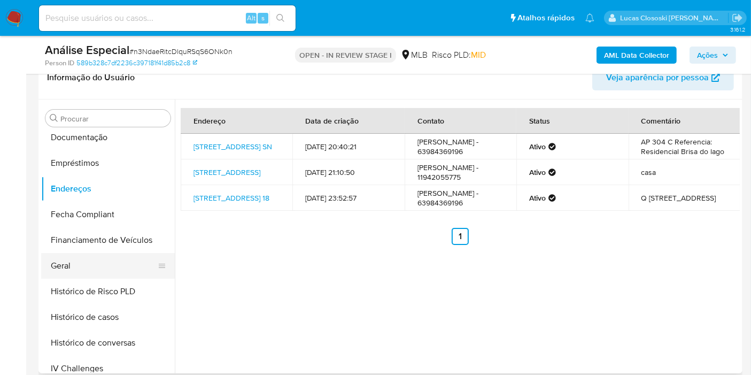
click at [96, 264] on button "Geral" at bounding box center [103, 266] width 125 height 26
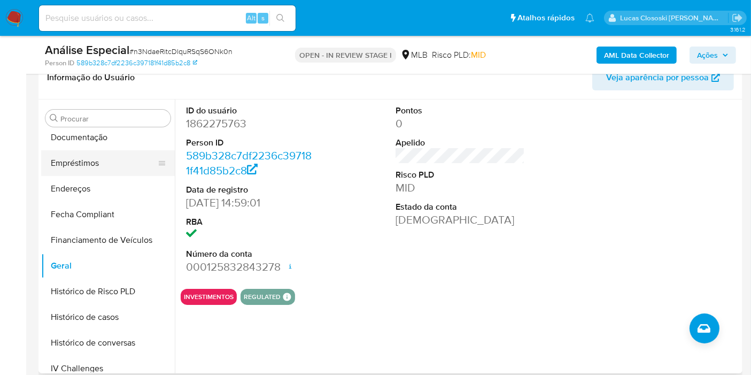
scroll to position [119, 0]
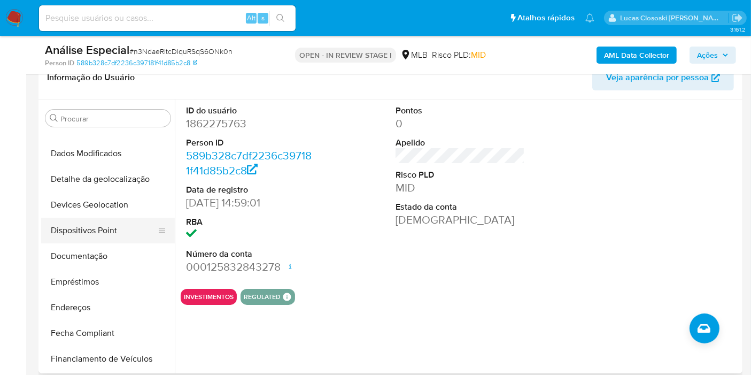
click at [91, 234] on button "Dispositivos Point" at bounding box center [103, 231] width 125 height 26
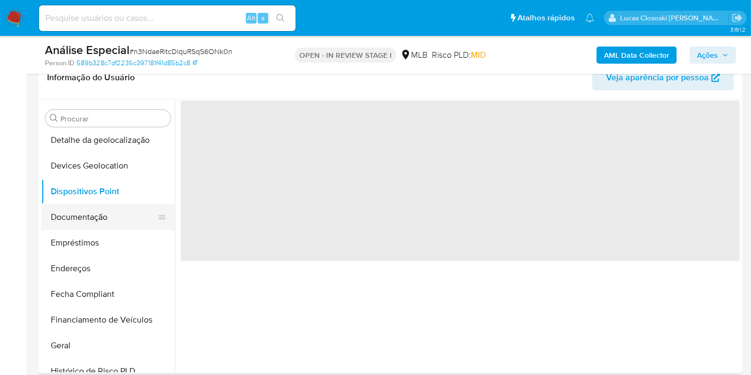
scroll to position [237, 0]
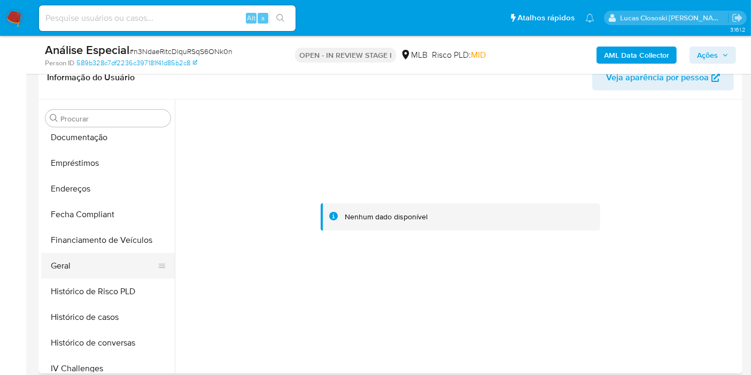
click at [82, 266] on button "Geral" at bounding box center [103, 266] width 125 height 26
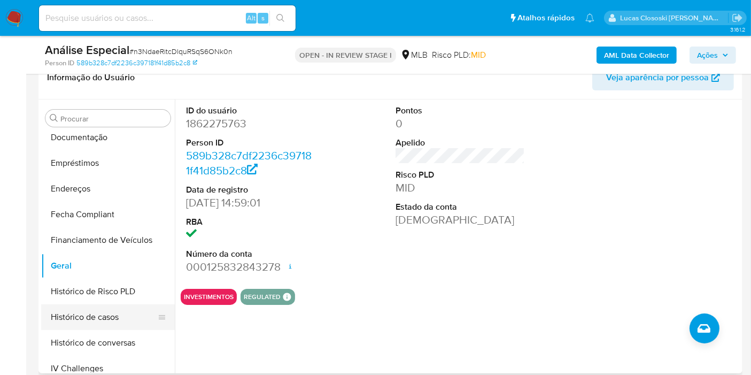
click at [100, 327] on button "Histórico de casos" at bounding box center [103, 317] width 125 height 26
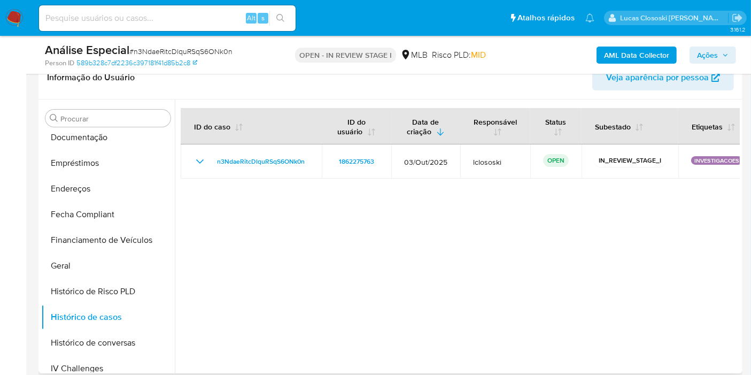
scroll to position [356, 0]
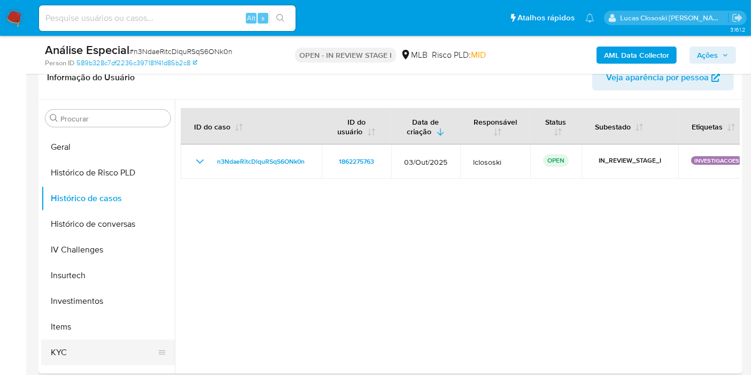
click at [72, 344] on button "KYC" at bounding box center [103, 352] width 125 height 26
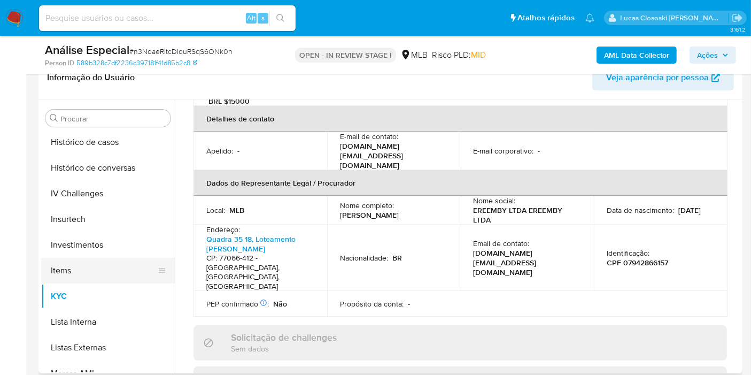
scroll to position [534, 0]
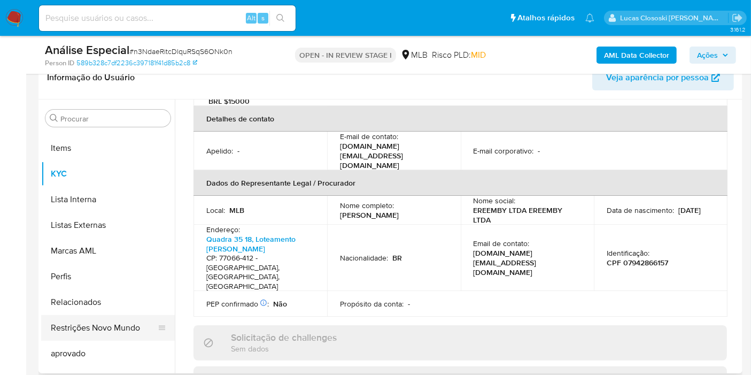
click at [92, 324] on button "Restrições Novo Mundo" at bounding box center [103, 328] width 125 height 26
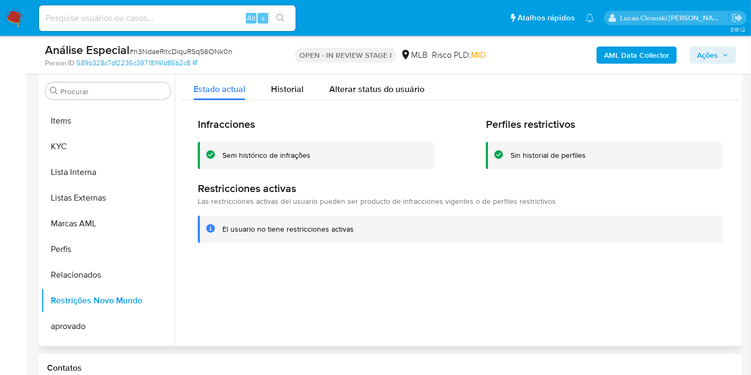
scroll to position [178, 0]
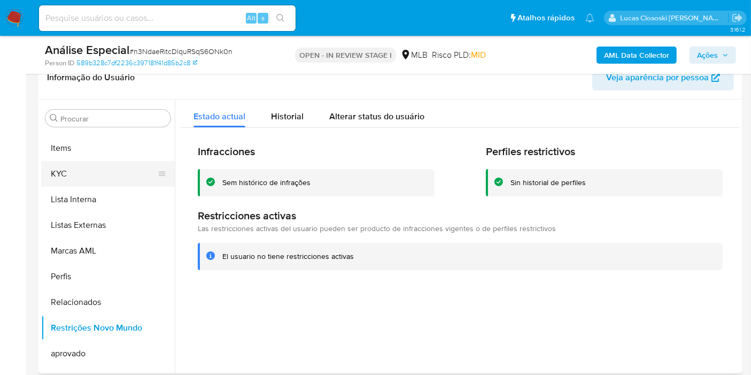
click at [128, 171] on button "KYC" at bounding box center [103, 174] width 125 height 26
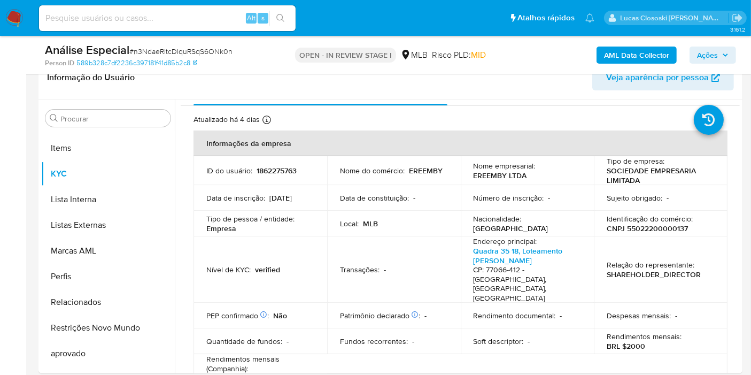
scroll to position [0, 0]
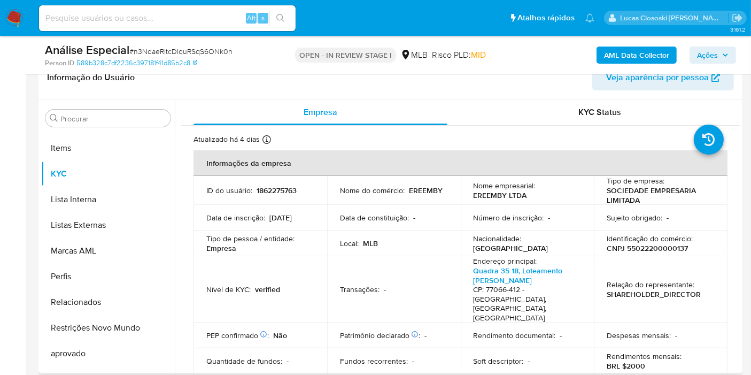
click at [649, 244] on p "CNPJ 55022200000137" at bounding box center [647, 248] width 81 height 10
copy p "55022200000137"
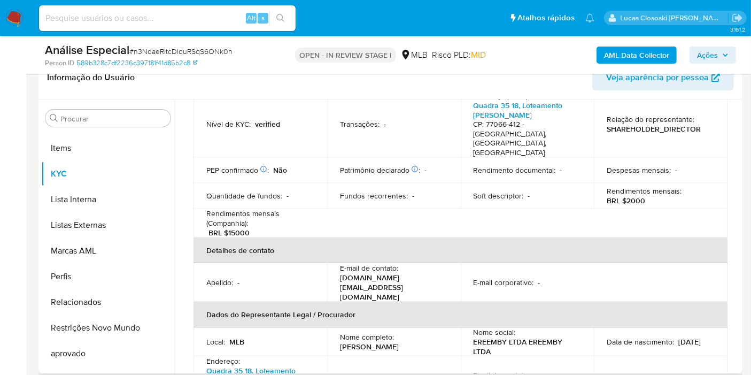
scroll to position [46, 0]
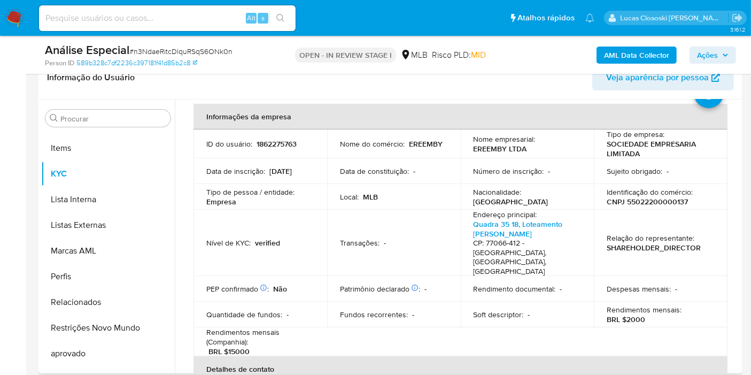
click at [658, 202] on p "CNPJ 55022200000137" at bounding box center [647, 202] width 81 height 10
copy p "55022200000137"
click at [686, 212] on td "Relação do representante : SHAREHOLDER_DIRECTOR" at bounding box center [661, 243] width 134 height 66
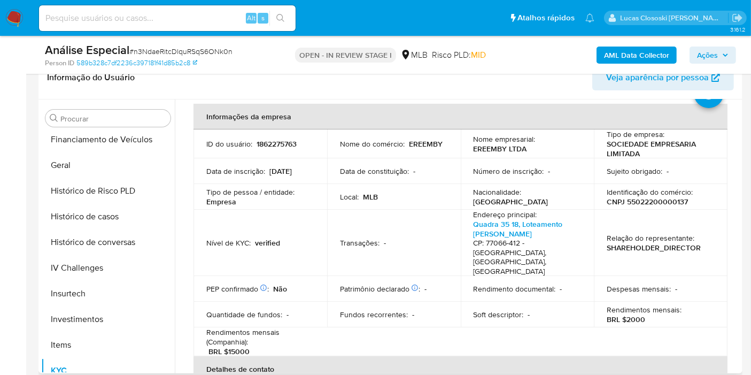
scroll to position [237, 0]
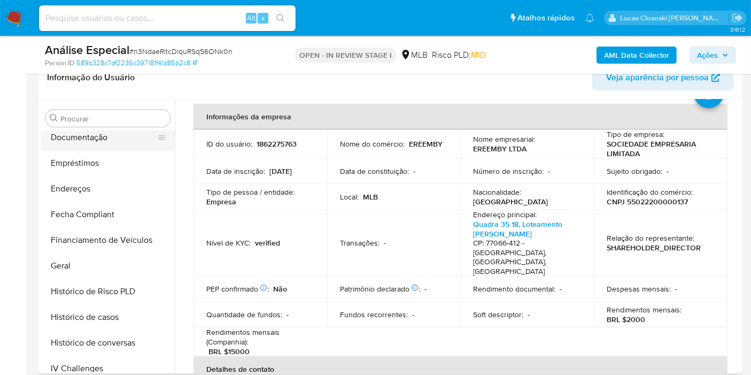
click at [81, 134] on button "Documentação" at bounding box center [103, 138] width 125 height 26
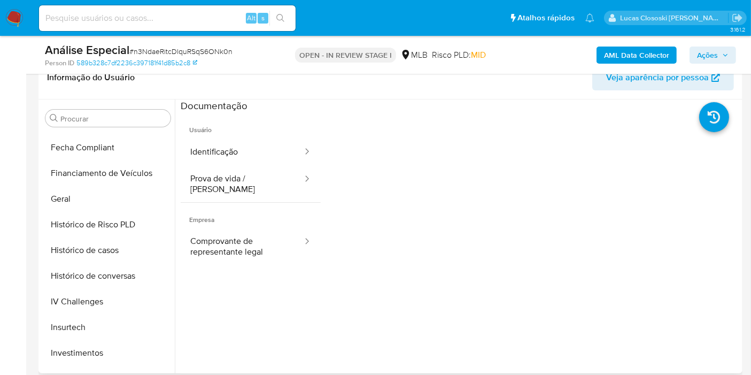
scroll to position [534, 0]
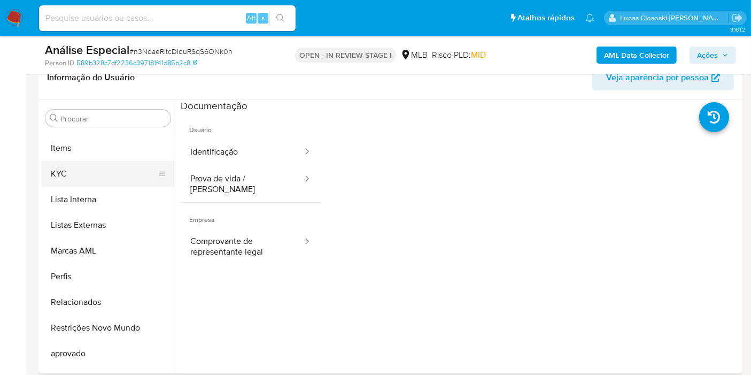
click at [75, 179] on button "KYC" at bounding box center [103, 174] width 125 height 26
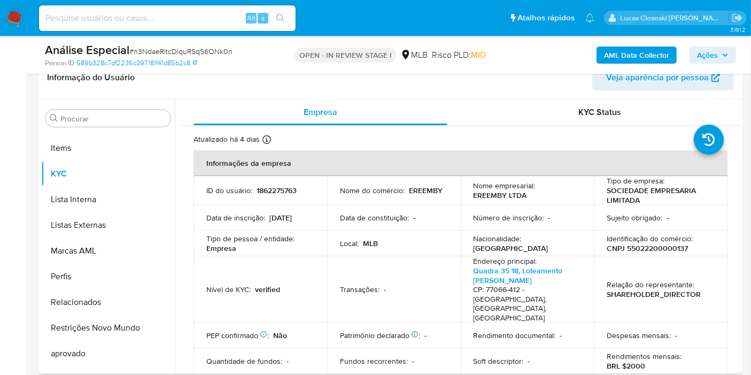
click at [645, 251] on p "CNPJ 55022200000137" at bounding box center [647, 248] width 81 height 10
copy p "55022200000137"
click at [183, 47] on span "# n3NdaeRitcDlquRSqS6ONk0n" at bounding box center [180, 51] width 103 height 11
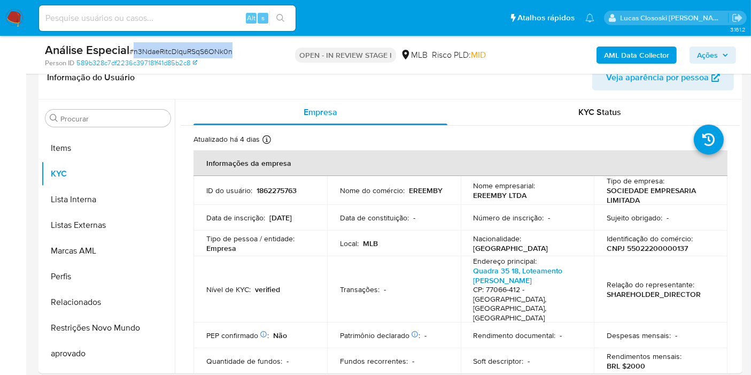
copy span "n3NdaeRitcDlquRSqS6ONk0n"
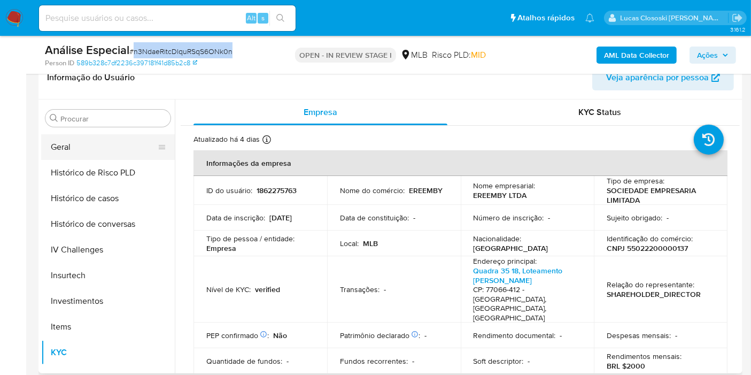
click at [84, 138] on button "Geral" at bounding box center [103, 147] width 125 height 26
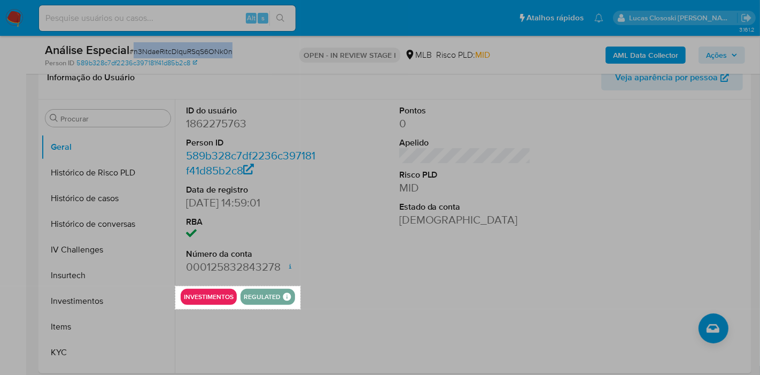
drag, startPoint x: 175, startPoint y: 285, endPoint x: 301, endPoint y: 308, distance: 128.1
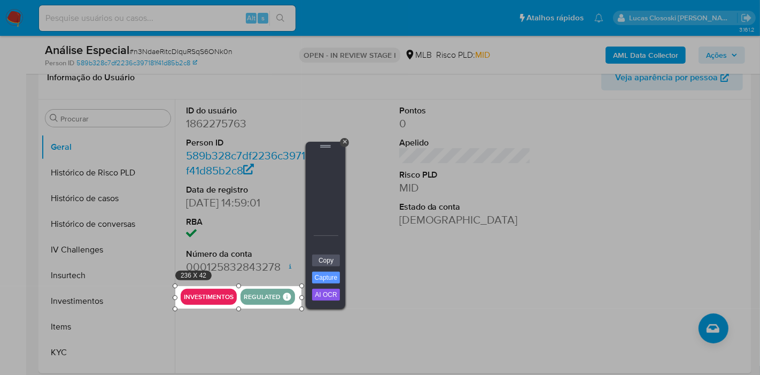
click at [340, 259] on div "Copy Capture AI OCR + Transform Images to Editable Text in Seconds! Instantly e…" at bounding box center [325, 281] width 32 height 55
click at [322, 257] on link "Copy" at bounding box center [326, 260] width 28 height 12
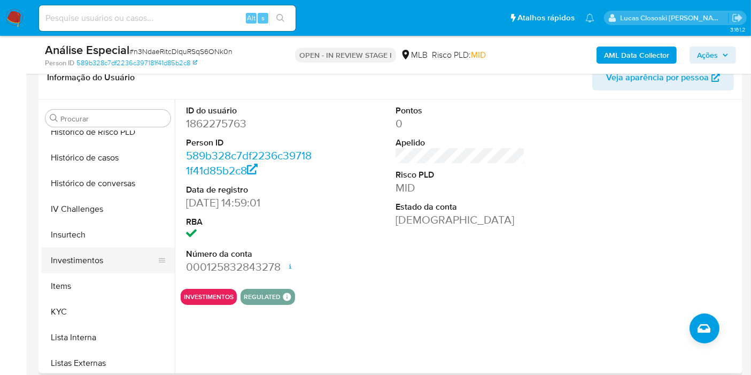
scroll to position [415, 0]
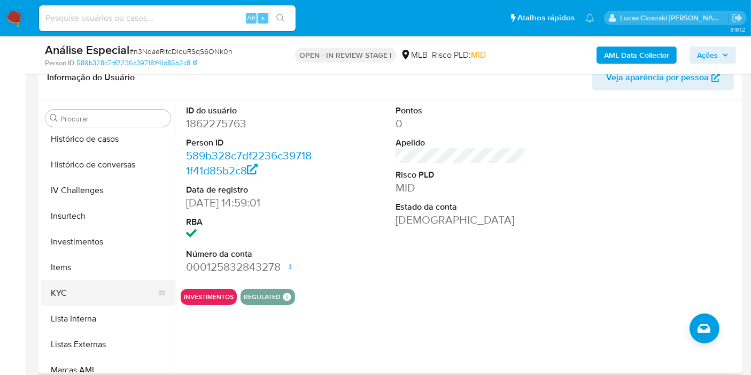
click at [70, 286] on button "KYC" at bounding box center [103, 293] width 125 height 26
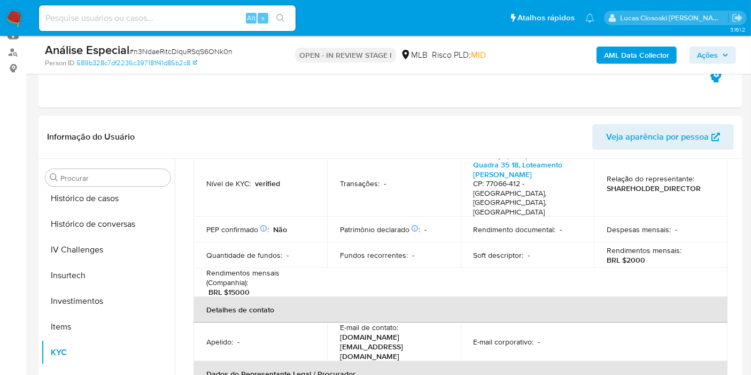
scroll to position [224, 0]
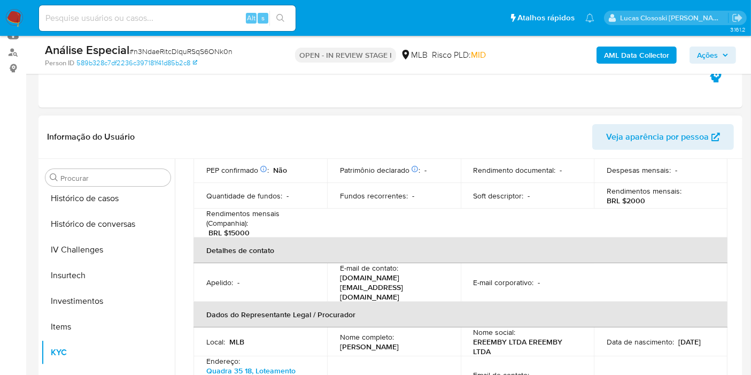
drag, startPoint x: 339, startPoint y: 314, endPoint x: 429, endPoint y: 314, distance: 89.8
click at [429, 332] on div "Nome completo : Gabriel Pereira da Silva" at bounding box center [394, 341] width 108 height 19
copy p "Gabriel Pereira da Silva"
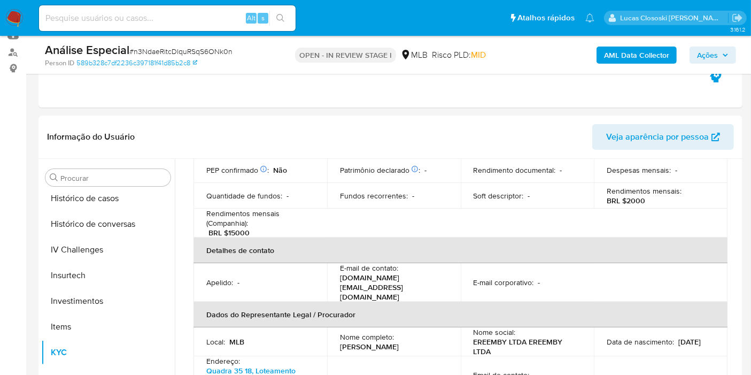
copy p "07942866157"
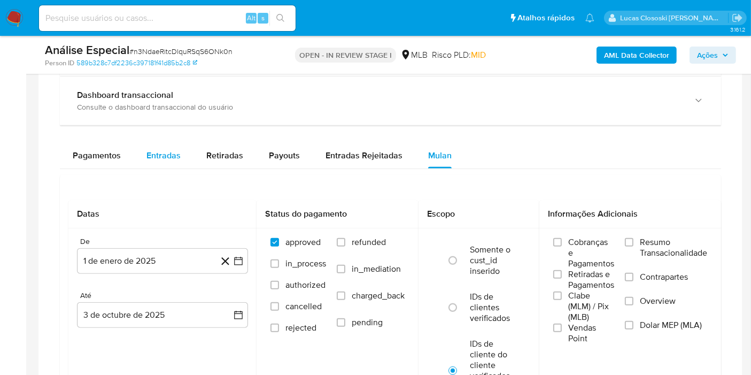
click at [165, 149] on span "Entradas" at bounding box center [163, 155] width 34 height 12
select select "10"
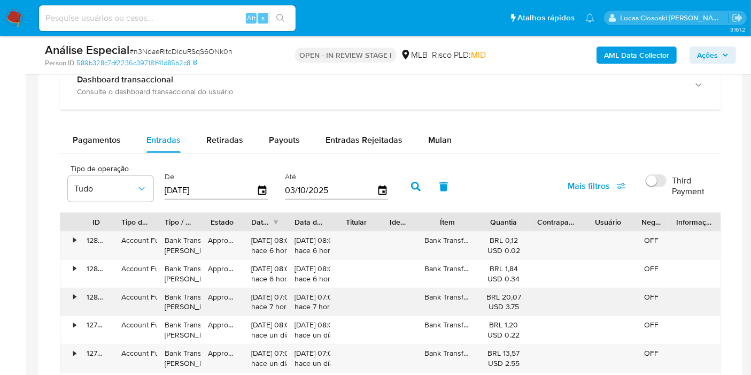
scroll to position [890, 0]
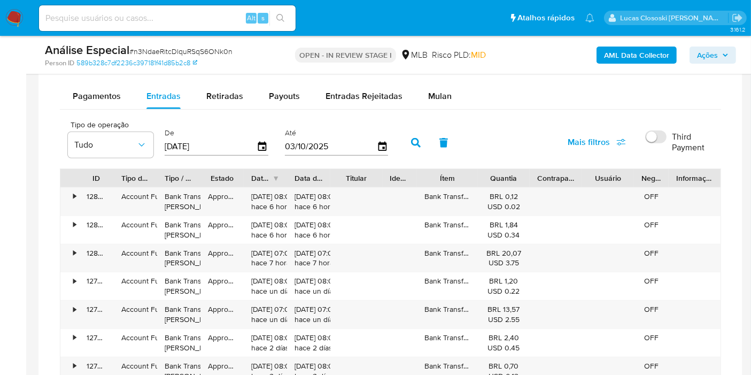
click at [267, 147] on div "De 06/07/2025" at bounding box center [218, 141] width 112 height 43
click at [263, 147] on icon "button" at bounding box center [262, 146] width 19 height 19
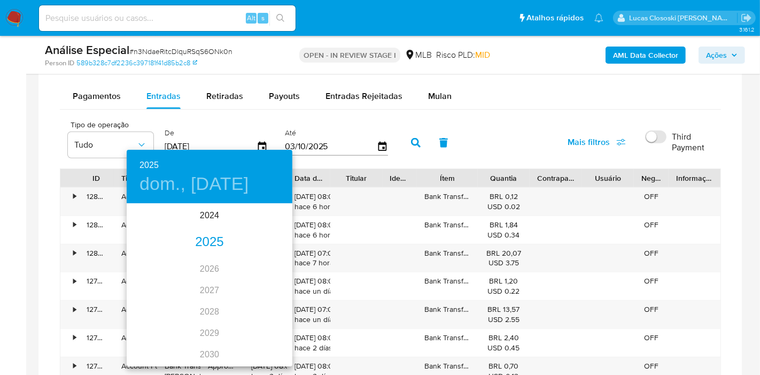
click at [204, 236] on div "2025" at bounding box center [210, 241] width 166 height 21
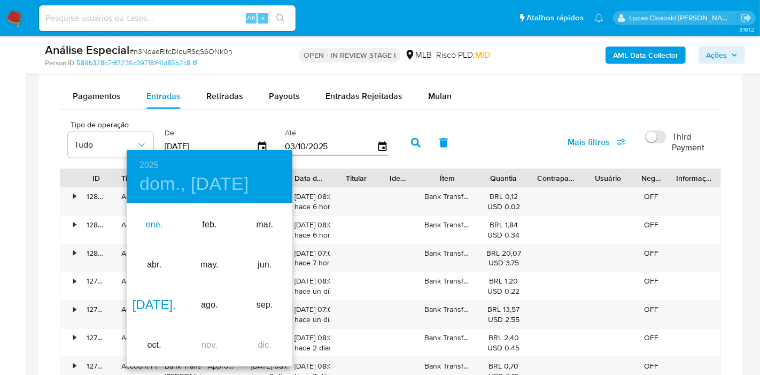
click at [148, 221] on div "ene." at bounding box center [154, 225] width 55 height 40
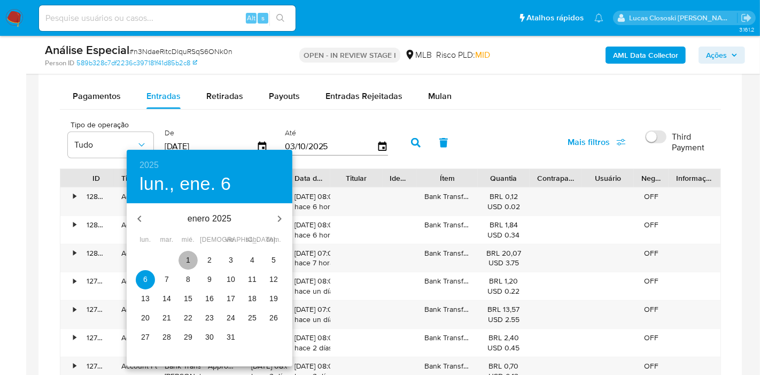
click at [183, 263] on span "1" at bounding box center [188, 259] width 19 height 11
type input "01/01/2025"
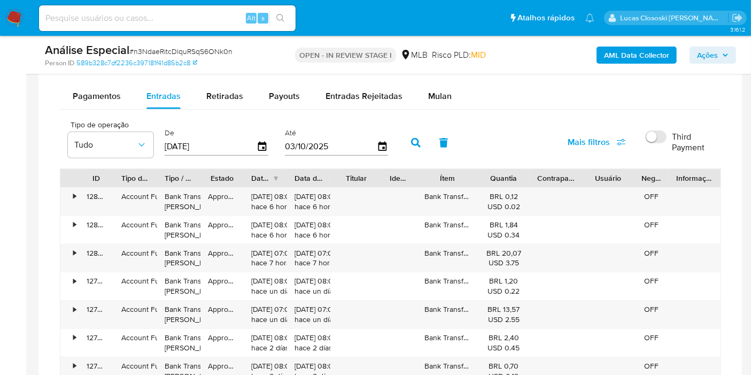
click at [413, 141] on icon "button" at bounding box center [416, 143] width 10 height 10
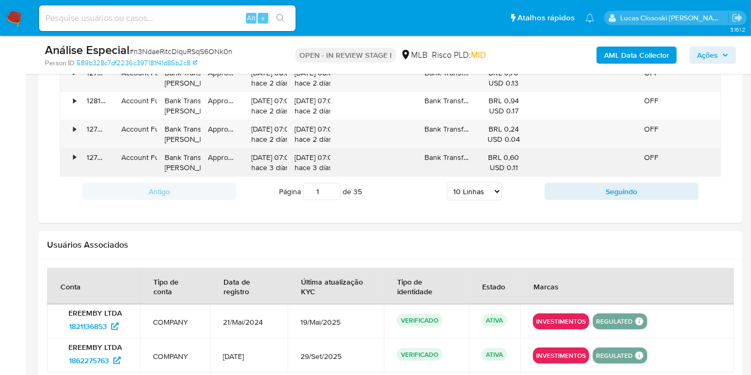
scroll to position [1188, 0]
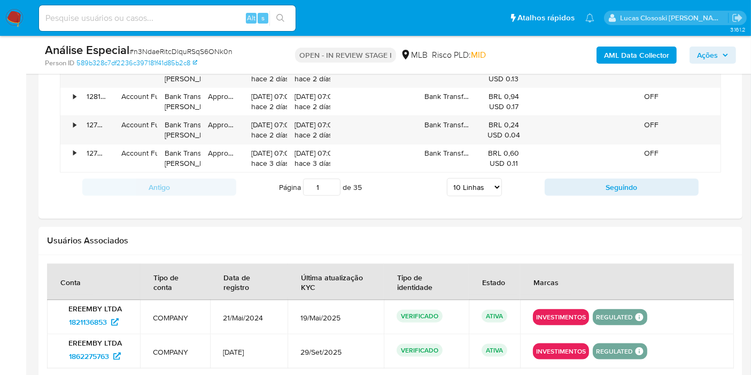
click at [479, 187] on select "5 Linhas 10 Linhas 20 Linhas 25 Linhas 50 Linhas 100 Linhas" at bounding box center [474, 187] width 55 height 18
select select "100"
click at [447, 178] on select "5 Linhas 10 Linhas 20 Linhas 25 Linhas 50 Linhas 100 Linhas" at bounding box center [474, 187] width 55 height 18
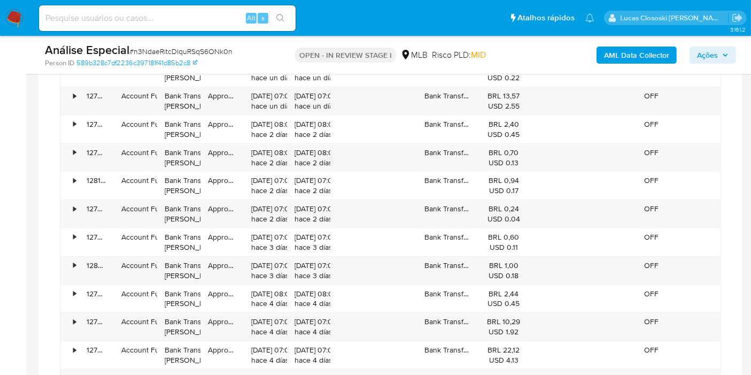
scroll to position [785, 0]
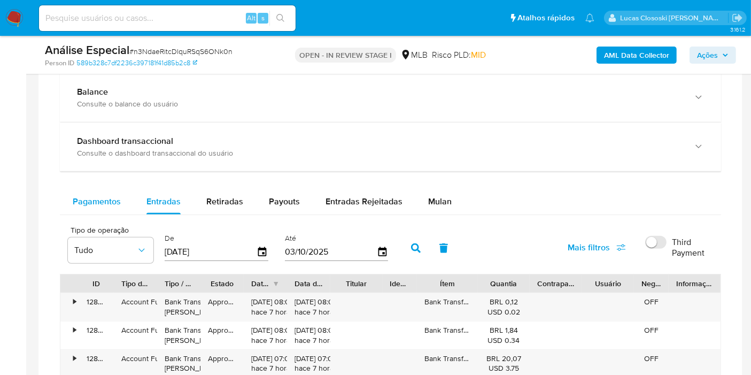
click at [108, 199] on span "Pagamentos" at bounding box center [97, 201] width 48 height 12
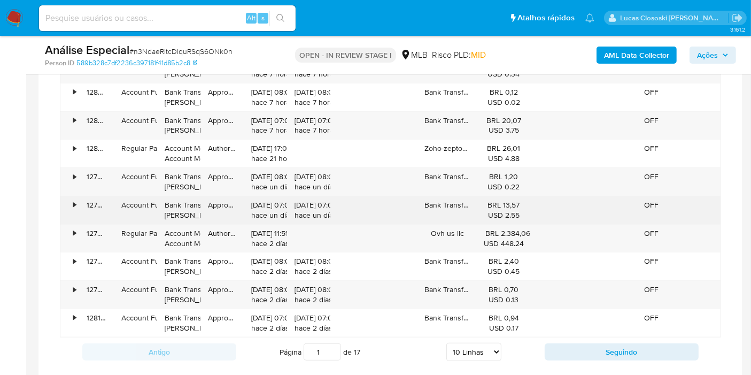
scroll to position [1201, 0]
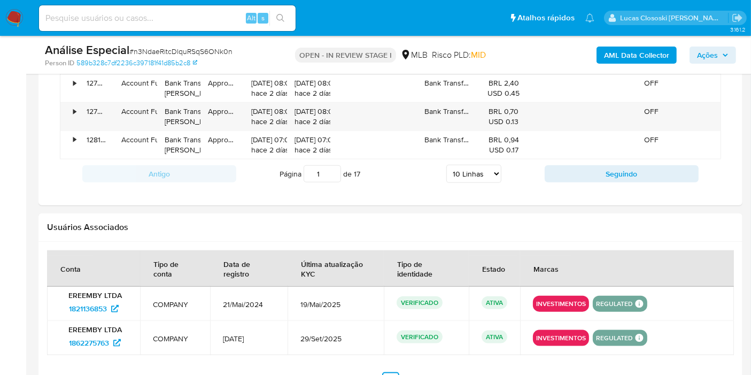
click at [473, 168] on select "5 Linhas 10 Linhas 20 Linhas 25 Linhas 50 Linhas 100 Linhas" at bounding box center [473, 174] width 55 height 18
select select "100"
click at [447, 165] on select "5 Linhas 10 Linhas 20 Linhas 25 Linhas 50 Linhas 100 Linhas" at bounding box center [473, 174] width 55 height 18
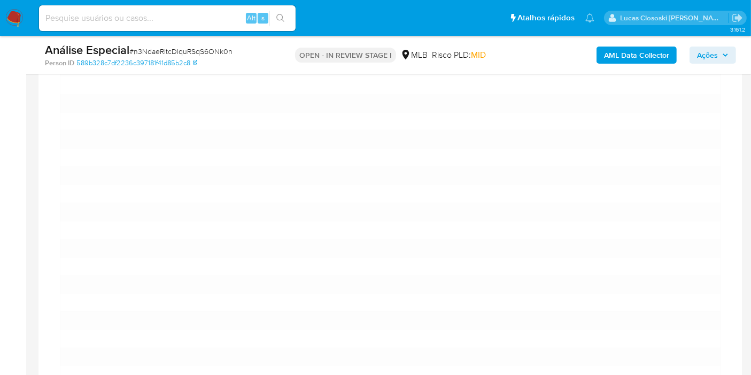
scroll to position [904, 0]
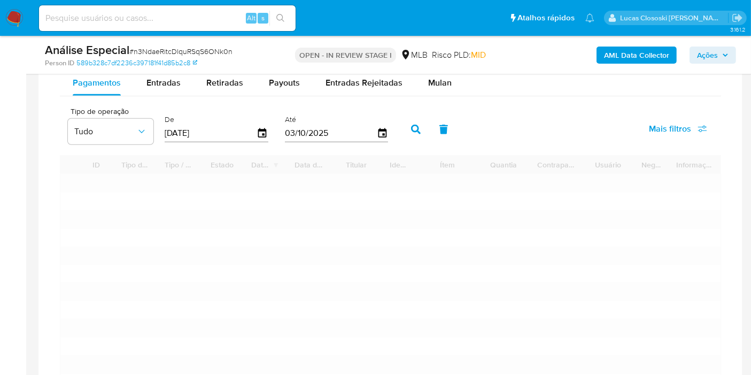
click at [247, 129] on input "06/07/2025" at bounding box center [211, 133] width 92 height 17
click at [268, 123] on div "De 06/07/2025" at bounding box center [218, 128] width 112 height 43
click at [259, 128] on icon "button" at bounding box center [262, 133] width 9 height 10
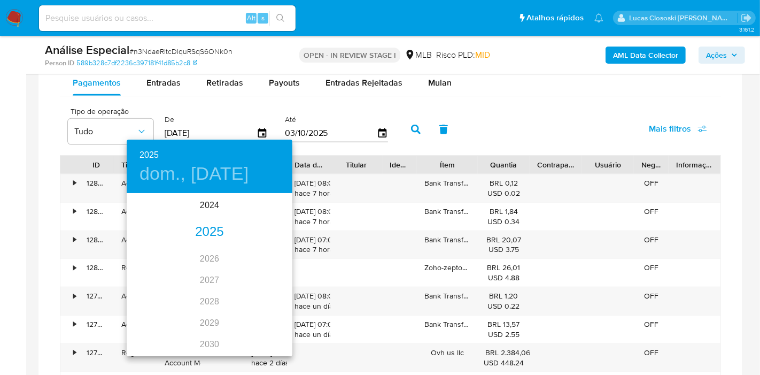
click at [207, 226] on div "2025" at bounding box center [210, 231] width 166 height 21
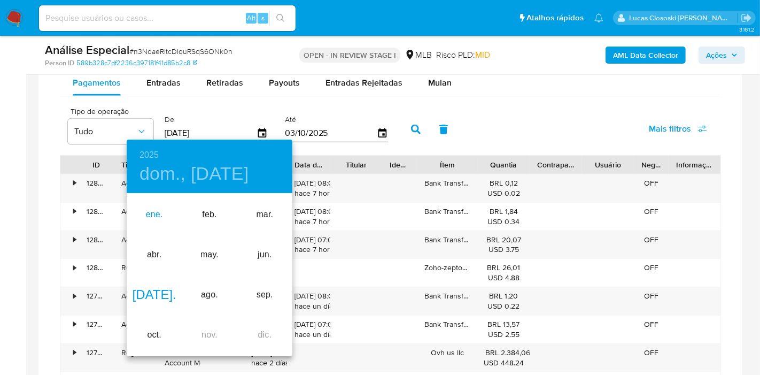
click at [146, 223] on div "ene." at bounding box center [154, 215] width 55 height 40
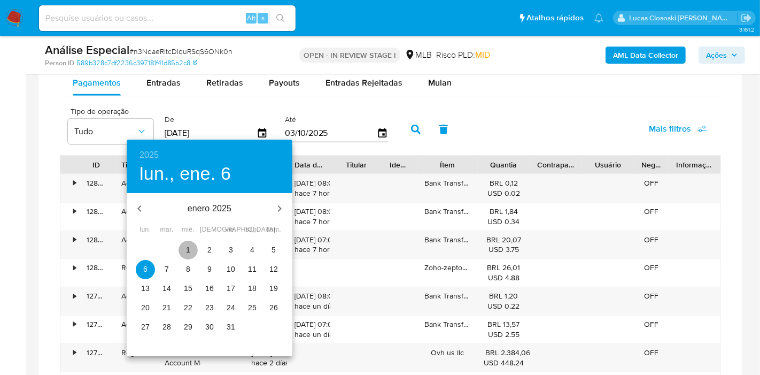
click at [181, 248] on span "1" at bounding box center [188, 249] width 19 height 11
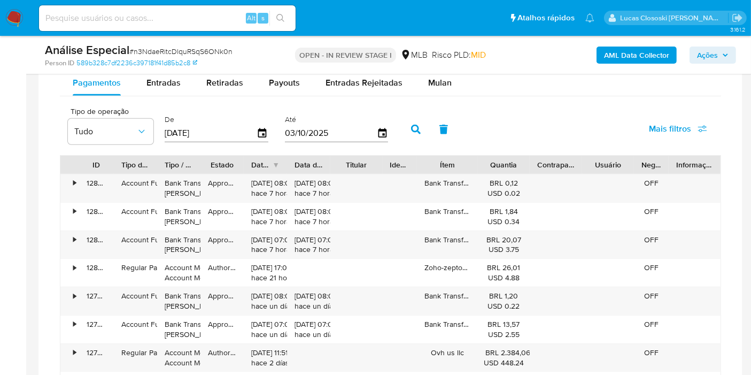
click at [411, 126] on icon "button" at bounding box center [416, 130] width 10 height 10
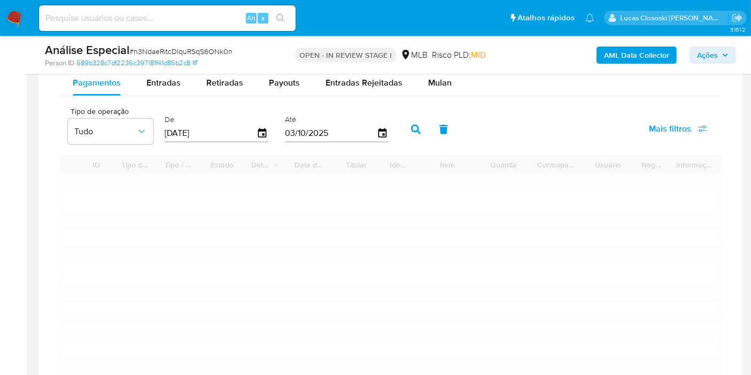
click at [411, 127] on icon "button" at bounding box center [416, 130] width 10 height 10
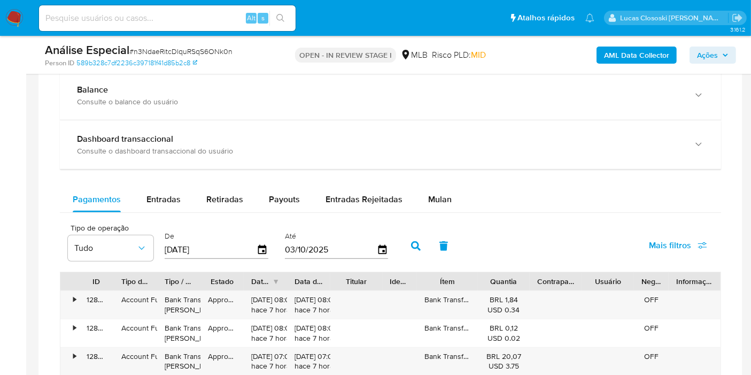
scroll to position [827, 0]
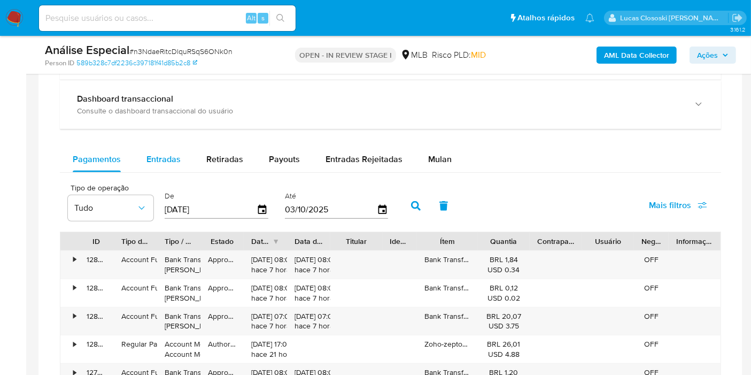
click at [146, 153] on span "Entradas" at bounding box center [163, 159] width 34 height 12
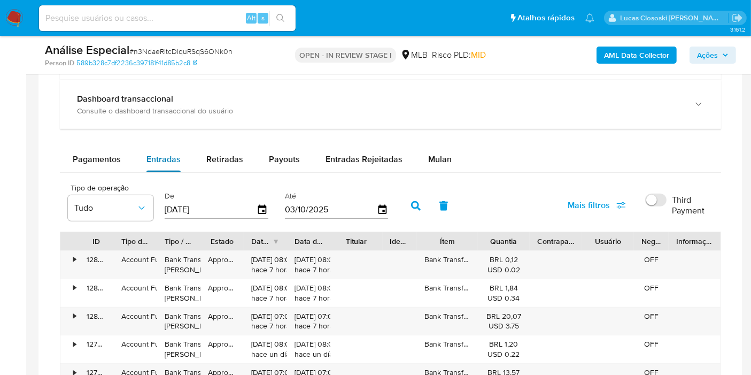
click at [152, 153] on span "Entradas" at bounding box center [163, 159] width 34 height 12
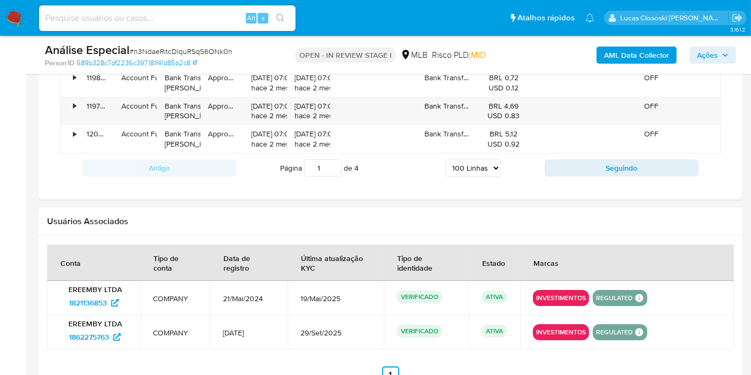
scroll to position [3849, 0]
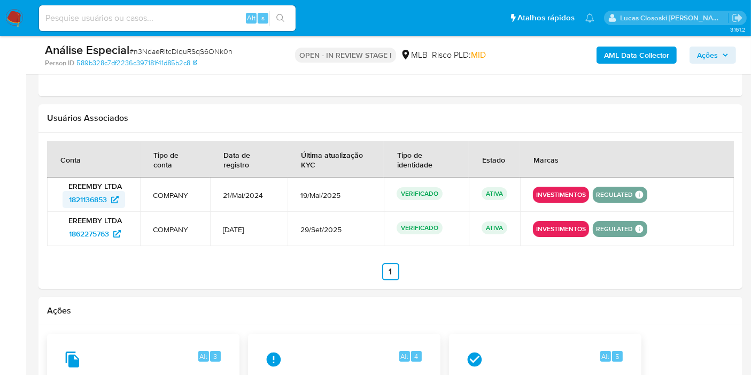
click at [97, 191] on span "1821136853" at bounding box center [88, 199] width 38 height 17
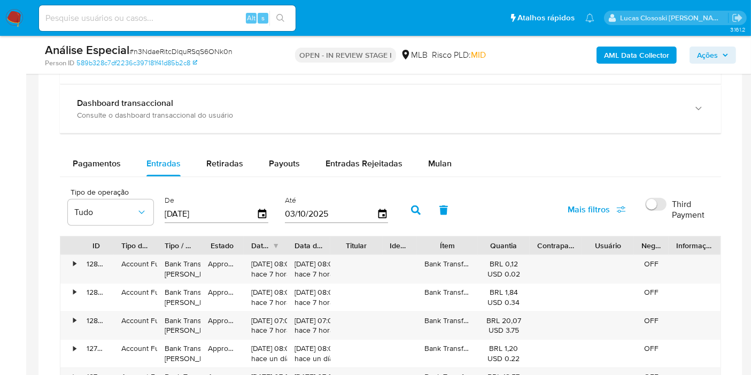
scroll to position [879, 0]
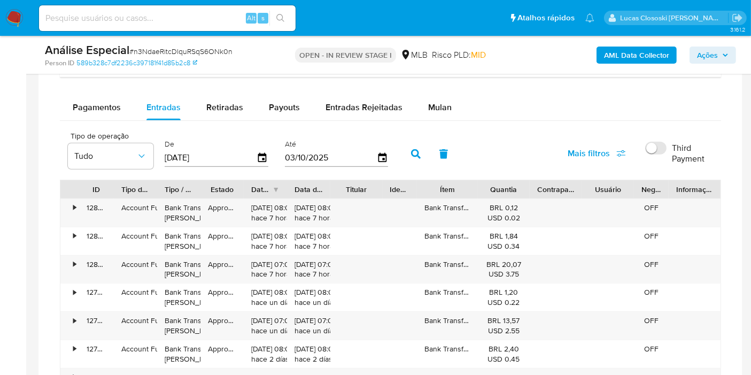
click at [652, 149] on input "Third Payment" at bounding box center [655, 148] width 21 height 13
checkbox input "true"
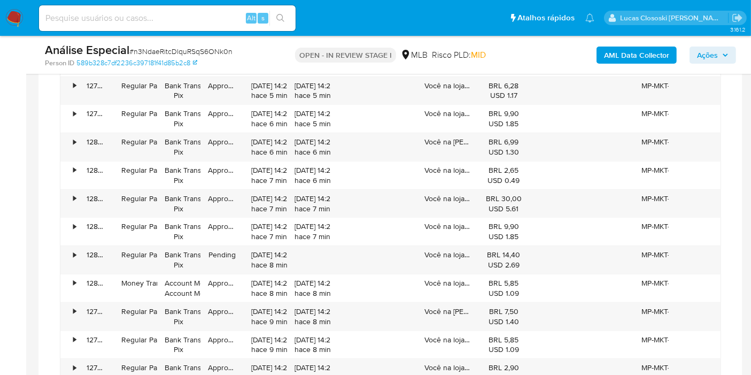
scroll to position [939, 0]
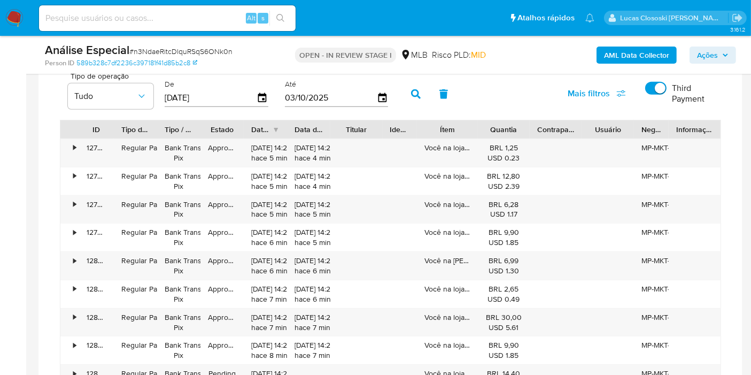
drag, startPoint x: 521, startPoint y: 132, endPoint x: 542, endPoint y: 135, distance: 22.1
click at [530, 132] on div at bounding box center [529, 129] width 19 height 18
click at [523, 128] on div at bounding box center [530, 129] width 19 height 18
click at [524, 128] on div at bounding box center [530, 129] width 19 height 18
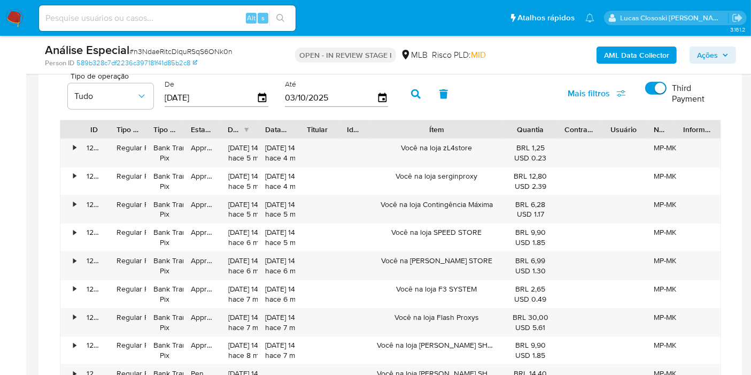
drag, startPoint x: 471, startPoint y: 122, endPoint x: 545, endPoint y: 129, distance: 74.0
click at [545, 129] on div "ID Tipo de operação Tipo / Método Estado Data de criação Data de aprovação Titu…" at bounding box center [390, 129] width 660 height 18
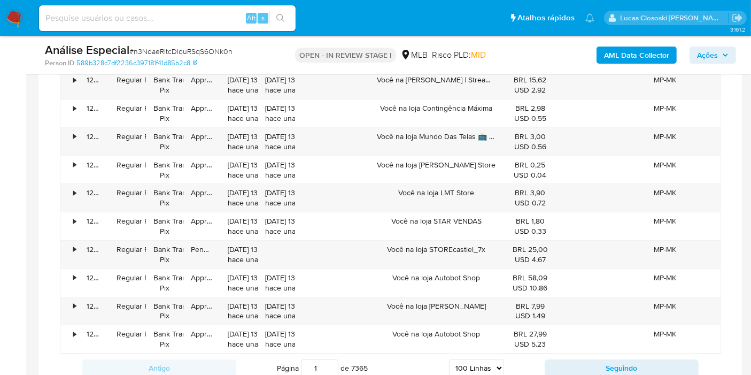
scroll to position [3611, 0]
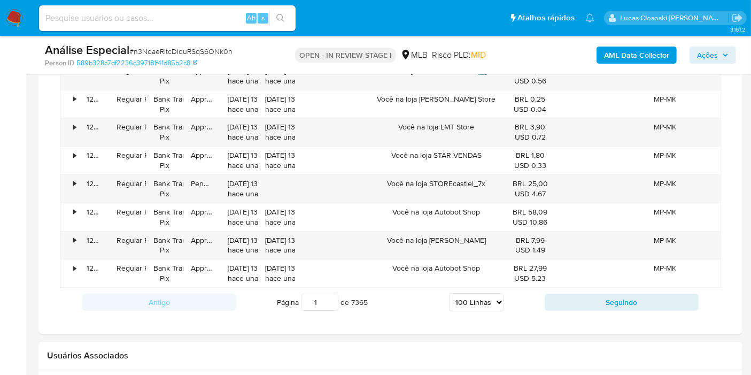
click at [576, 288] on div "Antigo Página 1 de 7365 5 Linhas 10 Linhas 20 Linhas 25 Linhas 50 Linhas 100 Li…" at bounding box center [390, 302] width 661 height 29
click at [573, 293] on button "Seguindo" at bounding box center [622, 301] width 154 height 17
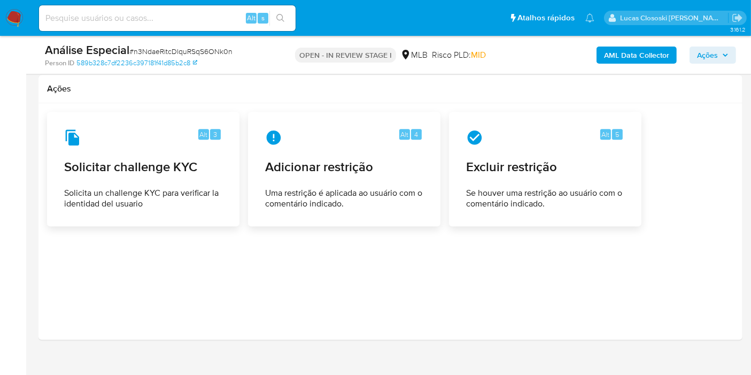
click at [573, 283] on div at bounding box center [390, 221] width 687 height 219
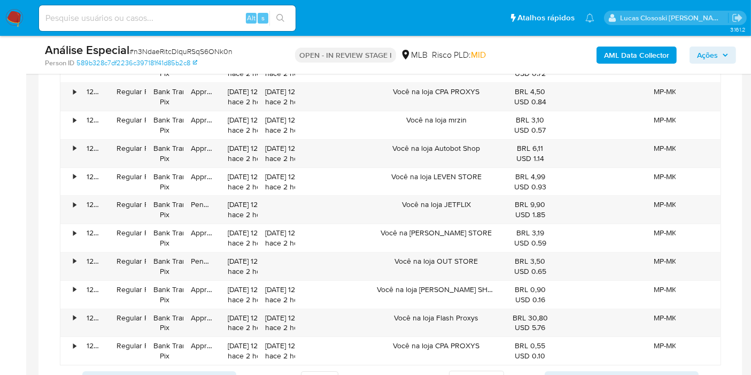
scroll to position [3639, 0]
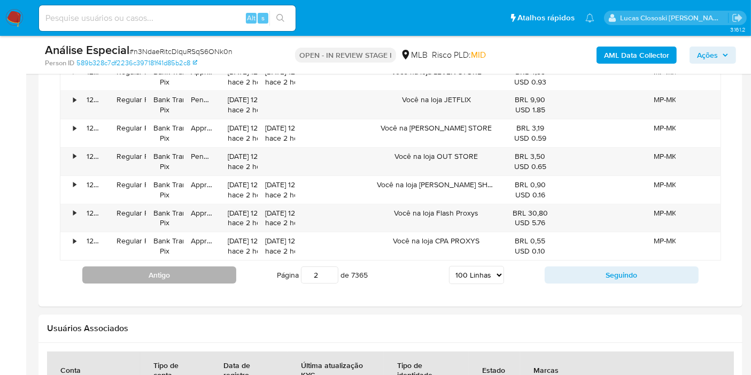
click at [211, 266] on button "Antigo" at bounding box center [159, 274] width 154 height 17
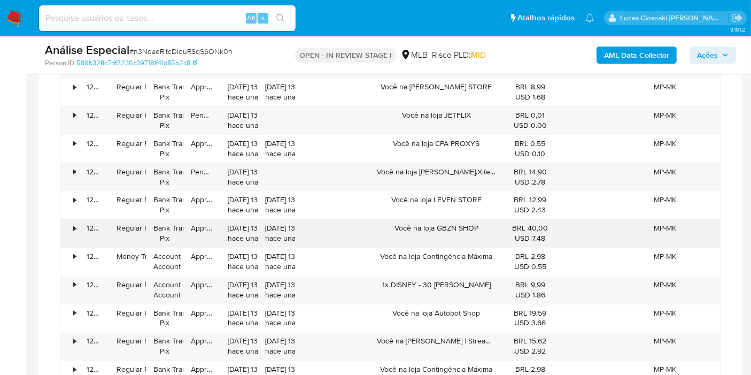
scroll to position [3223, 0]
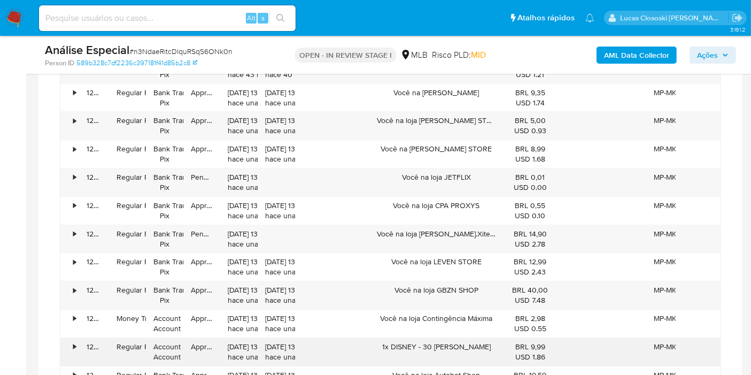
drag, startPoint x: 475, startPoint y: 332, endPoint x: 423, endPoint y: 327, distance: 52.1
click at [471, 338] on div "1x DISNEY - 30 DIAS" at bounding box center [436, 352] width 134 height 28
drag, startPoint x: 423, startPoint y: 327, endPoint x: 404, endPoint y: 327, distance: 19.2
click at [404, 338] on div "1x DISNEY - 30 DIAS" at bounding box center [436, 352] width 134 height 28
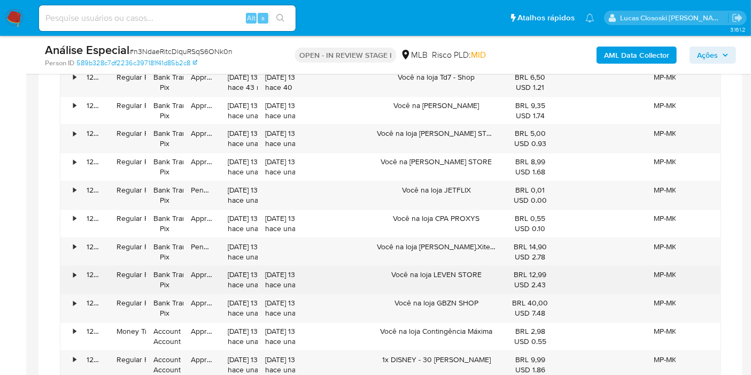
scroll to position [3235, 0]
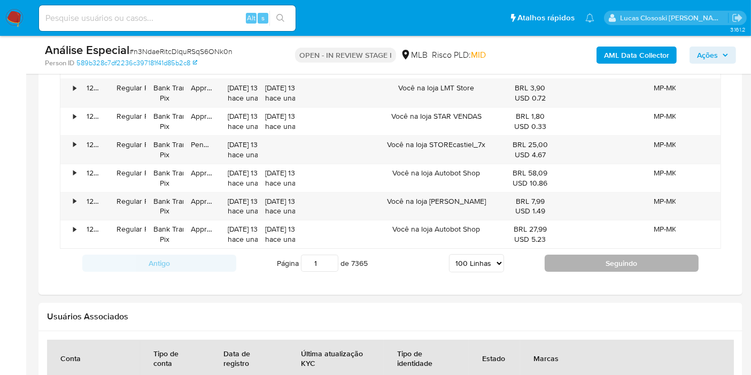
click at [594, 254] on button "Seguindo" at bounding box center [622, 262] width 154 height 17
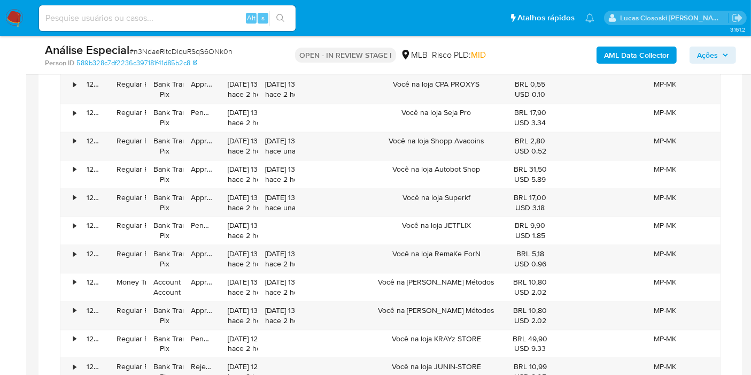
scroll to position [2475, 0]
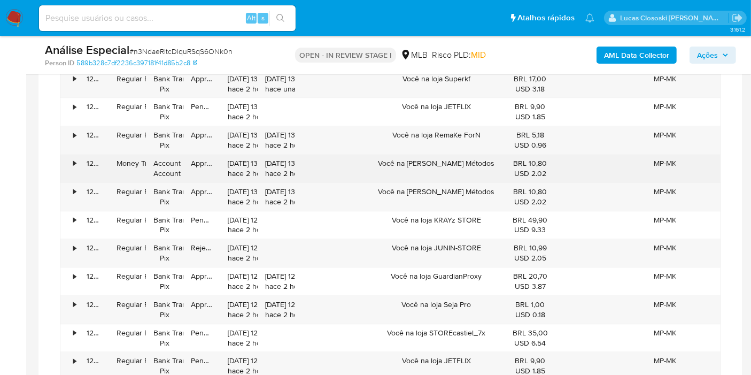
click at [477, 154] on div "Você na loja KR Métodos" at bounding box center [436, 168] width 134 height 28
drag, startPoint x: 394, startPoint y: 154, endPoint x: 487, endPoint y: 151, distance: 92.5
click at [487, 154] on div "Você na loja KR Métodos" at bounding box center [436, 168] width 134 height 28
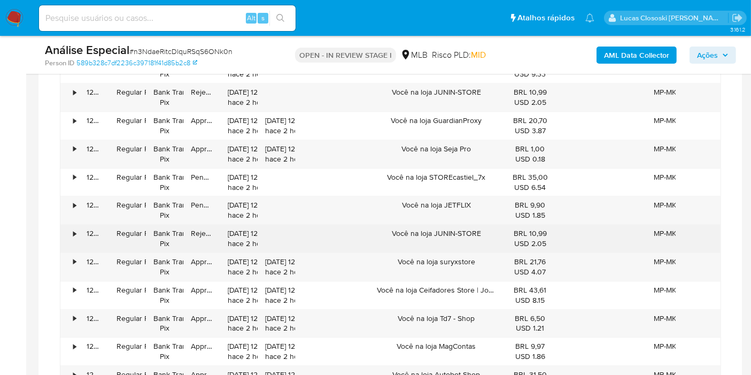
scroll to position [2713, 0]
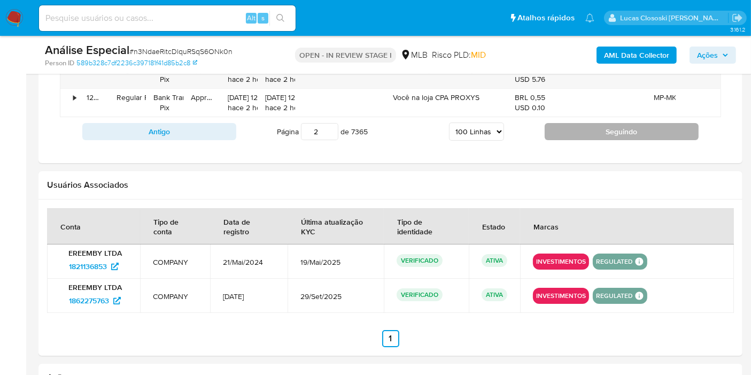
click at [606, 123] on button "Seguindo" at bounding box center [622, 131] width 154 height 17
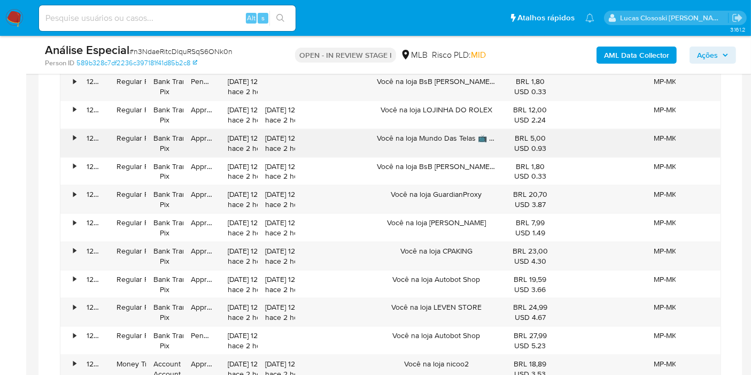
scroll to position [1578, 0]
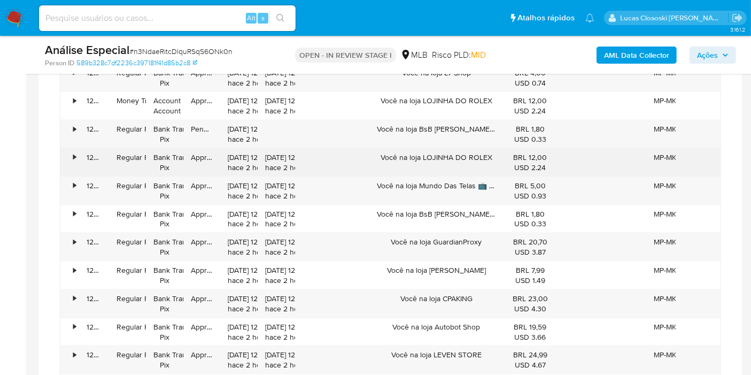
drag, startPoint x: 500, startPoint y: 152, endPoint x: 387, endPoint y: 149, distance: 113.3
click at [391, 149] on div "Você na loja LOJINHA DO ROLEX" at bounding box center [436, 163] width 134 height 28
drag, startPoint x: 383, startPoint y: 153, endPoint x: 494, endPoint y: 150, distance: 111.2
click at [494, 150] on div "Você na loja LOJINHA DO ROLEX" at bounding box center [436, 163] width 134 height 28
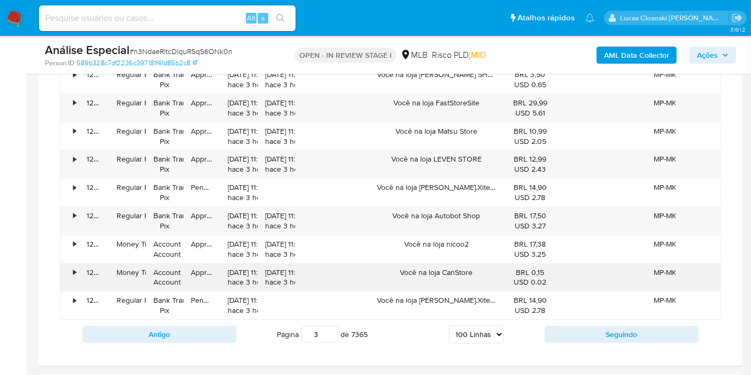
scroll to position [3597, 0]
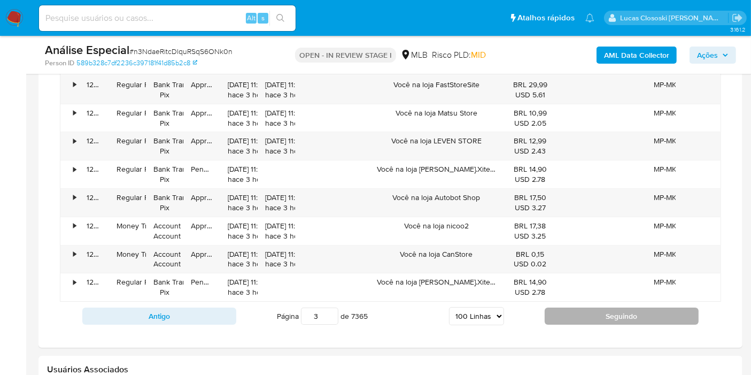
click at [625, 307] on button "Seguindo" at bounding box center [622, 315] width 154 height 17
type input "4"
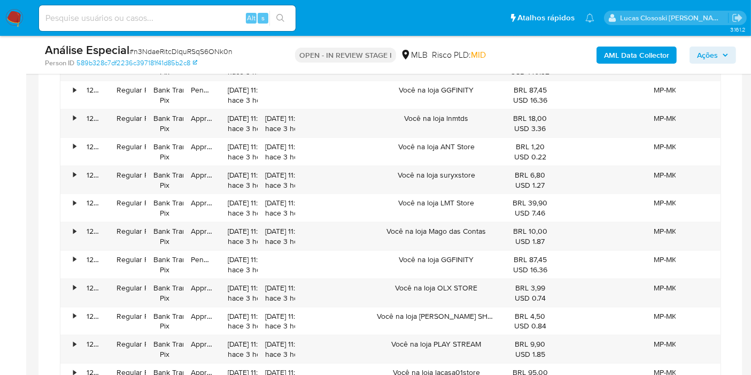
scroll to position [1595, 0]
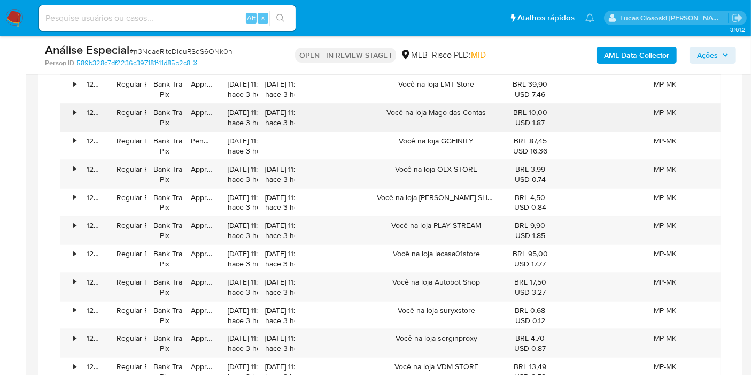
drag, startPoint x: 485, startPoint y: 105, endPoint x: 479, endPoint y: 105, distance: 6.4
click at [482, 105] on div "Você na loja Mago das Contas" at bounding box center [436, 118] width 134 height 28
drag, startPoint x: 466, startPoint y: 105, endPoint x: 432, endPoint y: 107, distance: 33.7
click at [432, 107] on div "Você na loja Mago das Contas" at bounding box center [436, 118] width 134 height 28
click at [401, 106] on div "Você na loja Mago das Contas" at bounding box center [436, 118] width 134 height 28
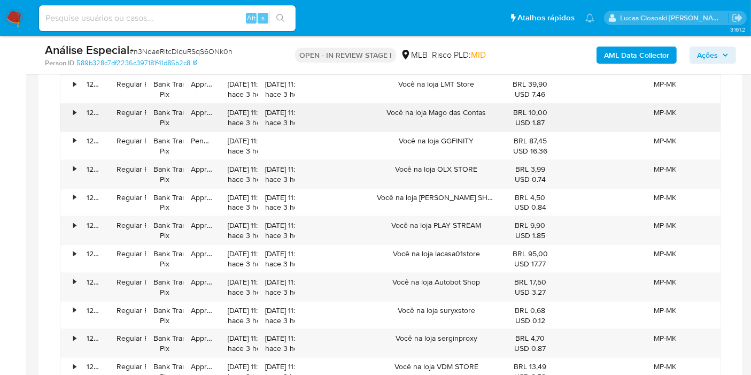
click at [401, 106] on div "Você na loja Mago das Contas" at bounding box center [436, 118] width 134 height 28
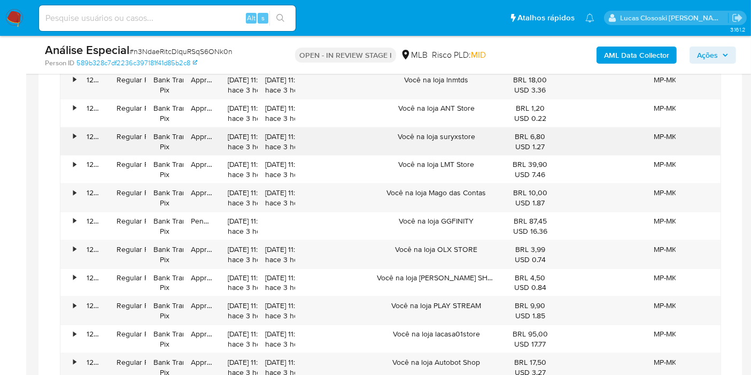
scroll to position [3058, 0]
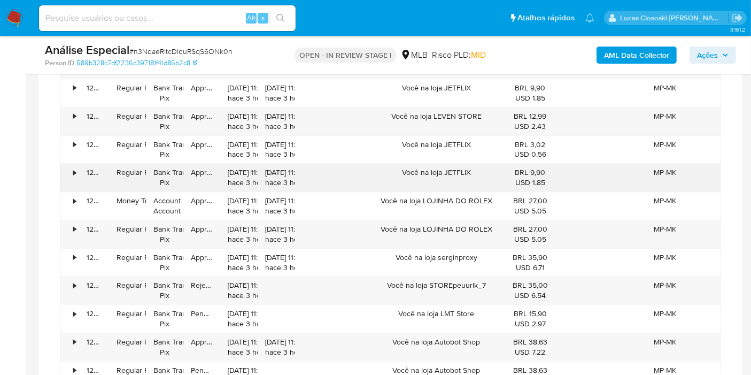
drag, startPoint x: 377, startPoint y: 177, endPoint x: 405, endPoint y: 158, distance: 33.5
click at [377, 177] on div "Você na loja JETFLIX" at bounding box center [436, 178] width 134 height 28
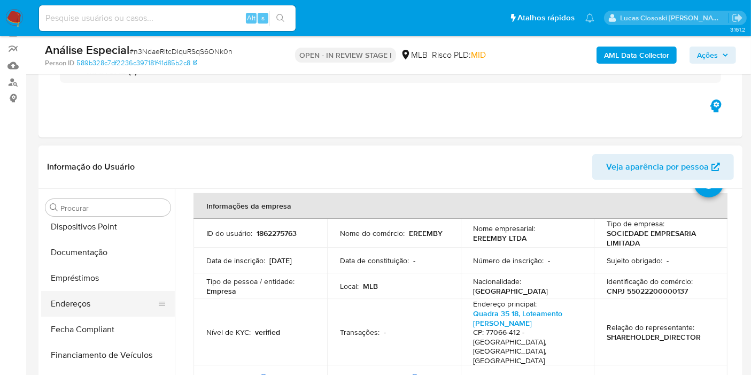
scroll to position [237, 0]
click at [77, 344] on button "Geral" at bounding box center [103, 356] width 125 height 26
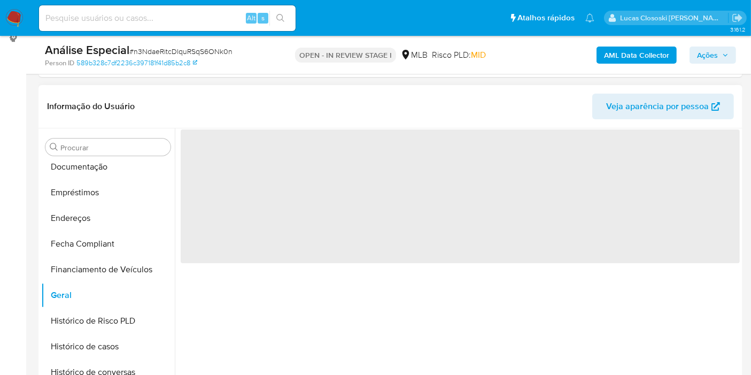
scroll to position [207, 0]
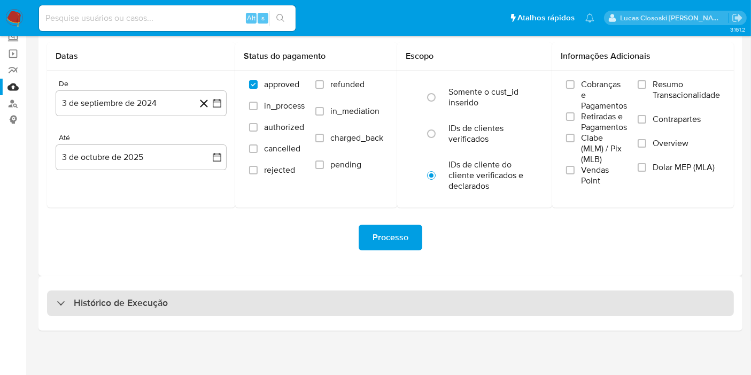
click at [218, 296] on div "Histórico de Execução" at bounding box center [390, 303] width 687 height 26
select select "10"
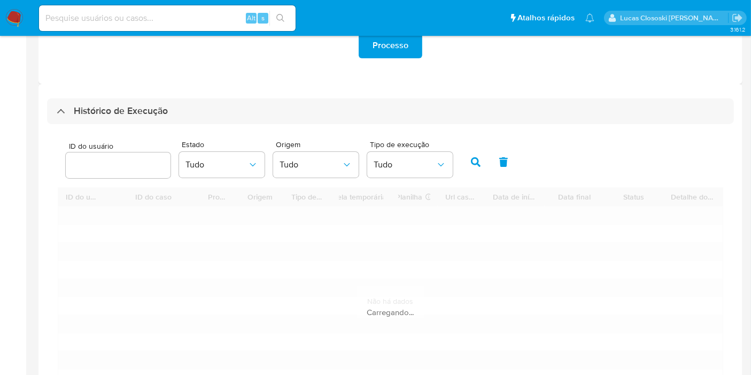
scroll to position [369, 0]
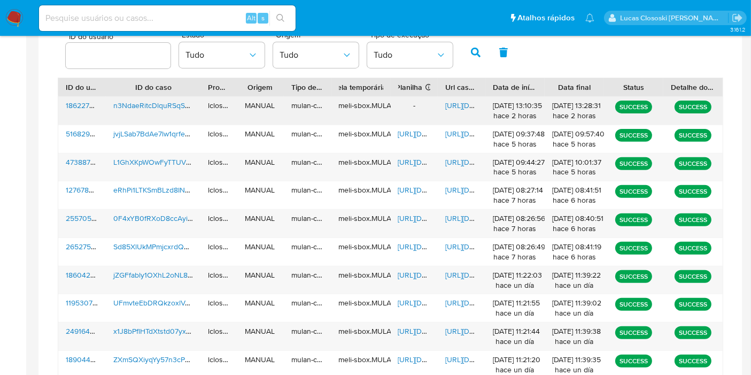
click at [467, 98] on div "[URL][DOMAIN_NAME]" at bounding box center [462, 111] width 48 height 28
click at [462, 102] on span "[URL][DOMAIN_NAME]" at bounding box center [482, 105] width 74 height 11
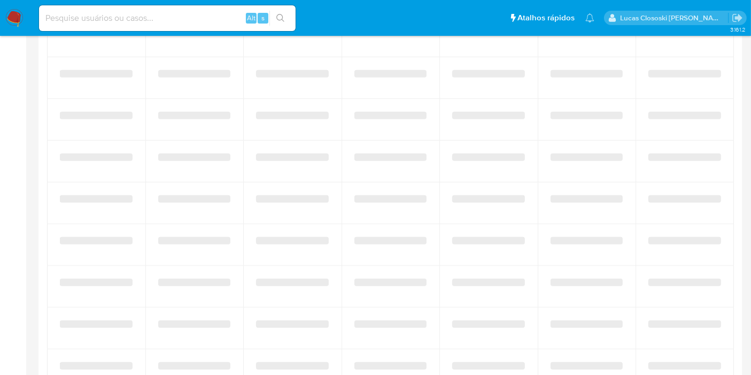
scroll to position [541, 0]
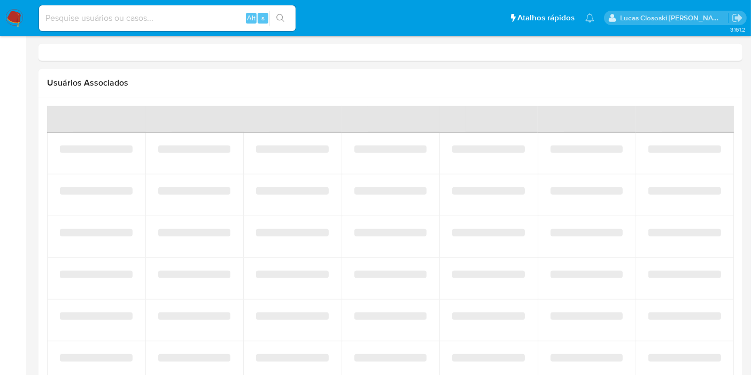
select select "10"
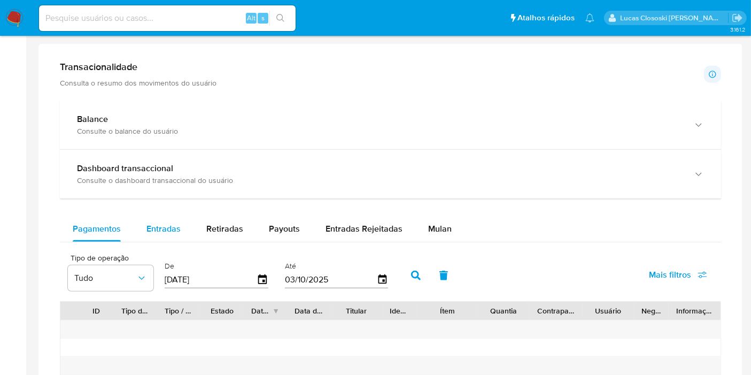
click at [160, 216] on div "Entradas" at bounding box center [163, 229] width 34 height 26
select select "10"
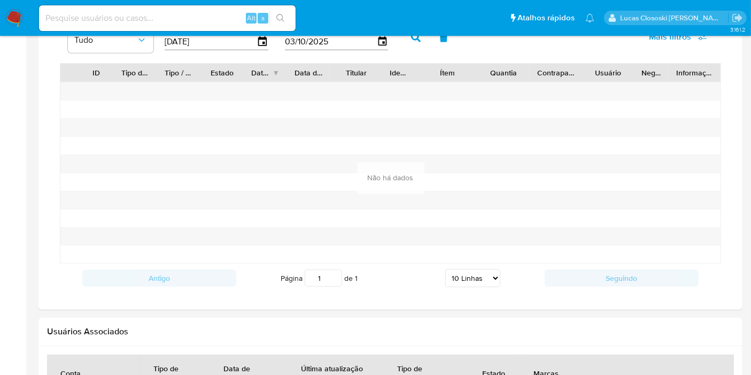
scroll to position [600, 0]
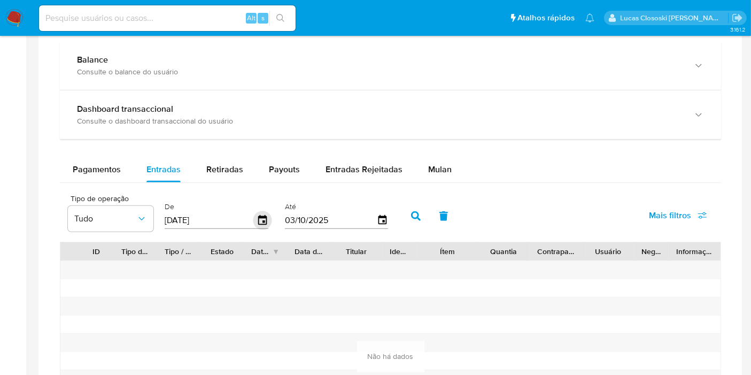
click at [262, 215] on icon "button" at bounding box center [262, 220] width 9 height 10
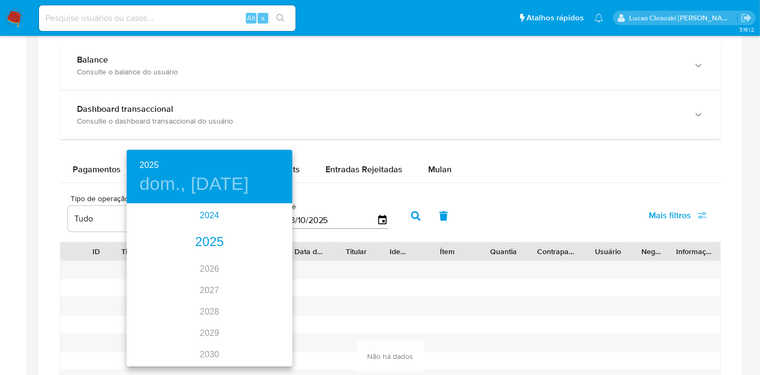
click at [206, 214] on div "2024" at bounding box center [210, 215] width 166 height 21
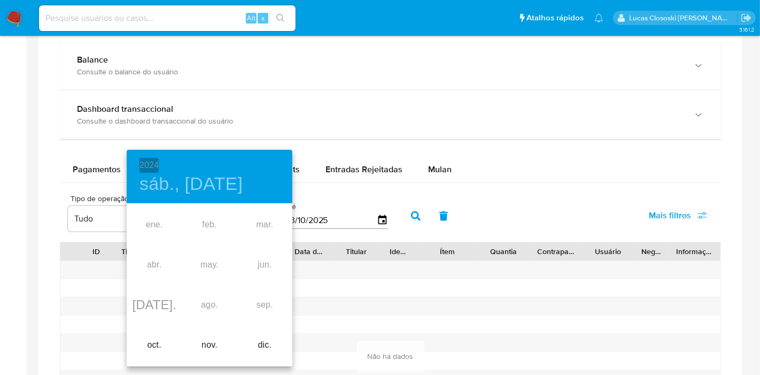
click at [152, 167] on h6 "2024" at bounding box center [148, 165] width 19 height 15
click at [205, 257] on div "2025" at bounding box center [210, 247] width 166 height 21
click at [161, 226] on div "ene." at bounding box center [154, 225] width 55 height 40
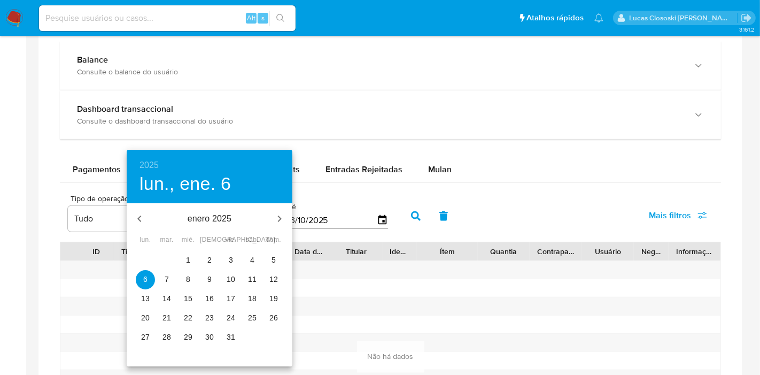
click at [195, 261] on span "1" at bounding box center [188, 259] width 19 height 11
type input "[DATE]"
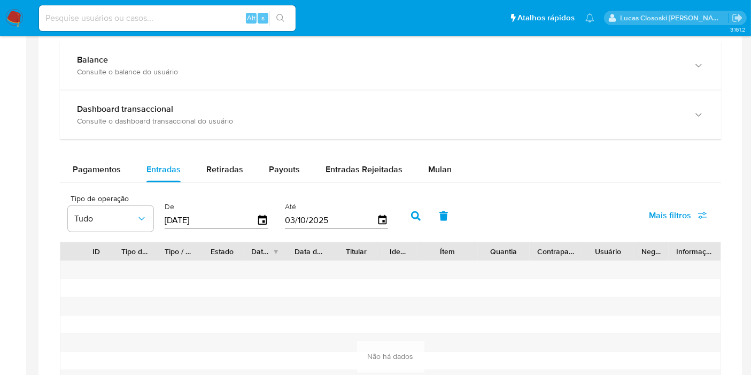
click at [391, 219] on div "Tipo de operação Tudo De [DATE] Até [DATE]" at bounding box center [231, 214] width 336 height 43
click at [411, 217] on icon "button" at bounding box center [416, 216] width 10 height 10
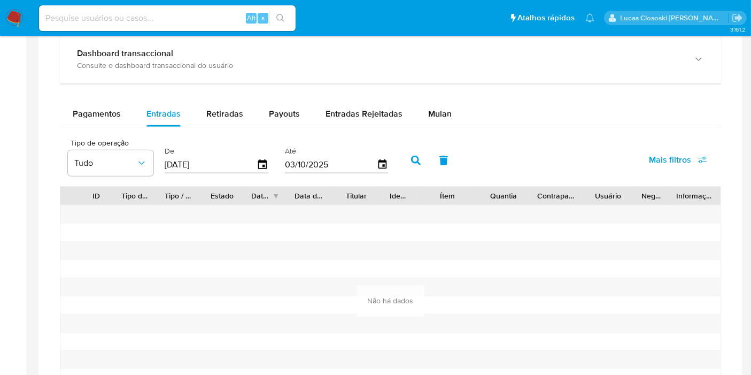
scroll to position [647, 0]
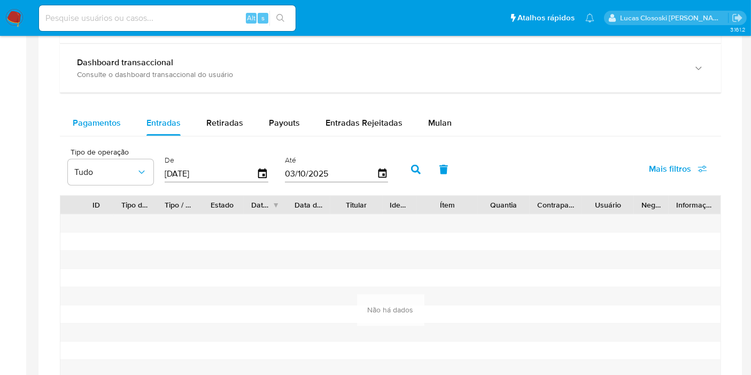
click at [107, 110] on div "Pagamentos" at bounding box center [97, 123] width 48 height 26
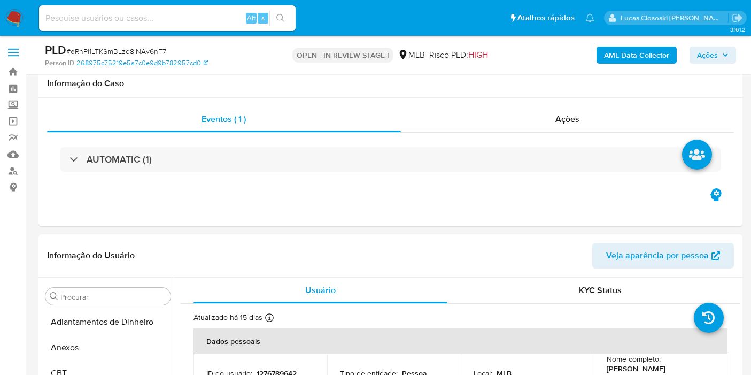
select select "10"
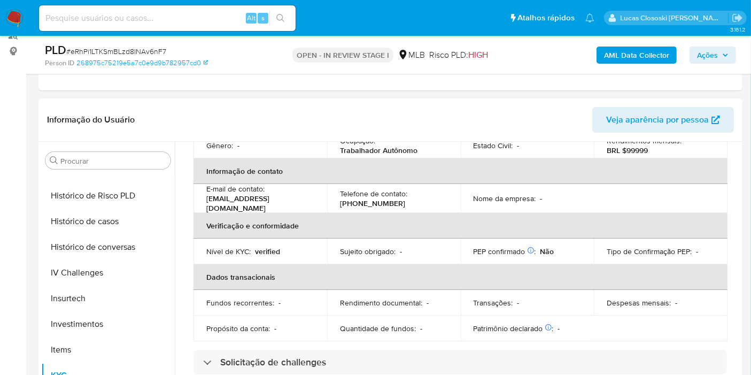
scroll to position [178, 0]
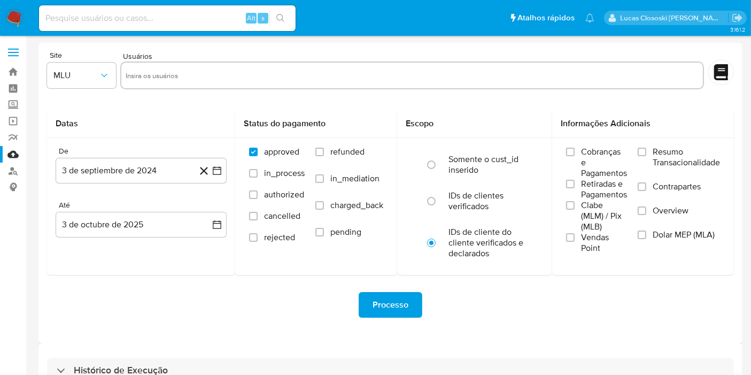
click at [12, 10] on img at bounding box center [14, 18] width 18 height 18
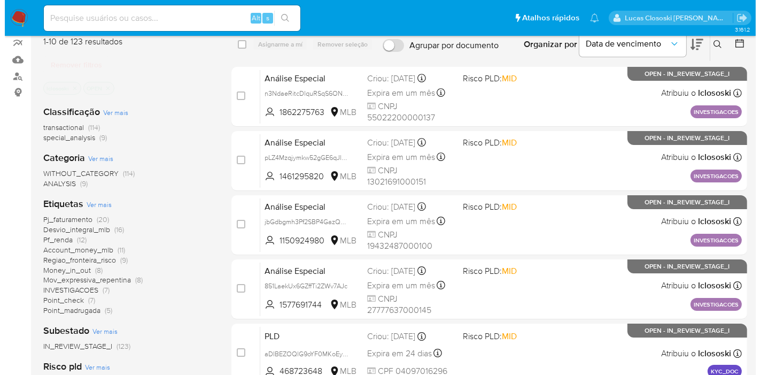
scroll to position [59, 0]
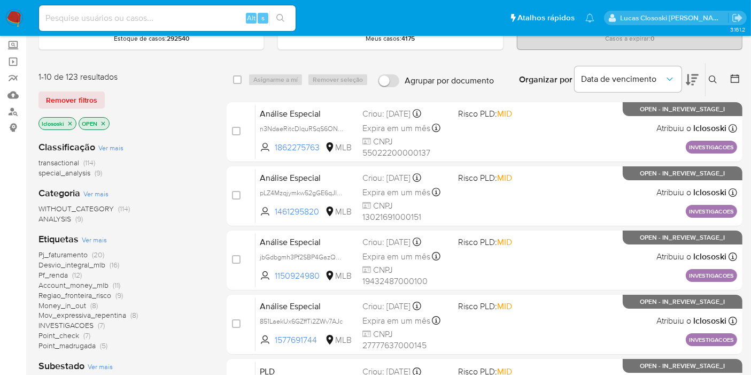
click at [102, 243] on span "Ver mais" at bounding box center [94, 240] width 25 height 10
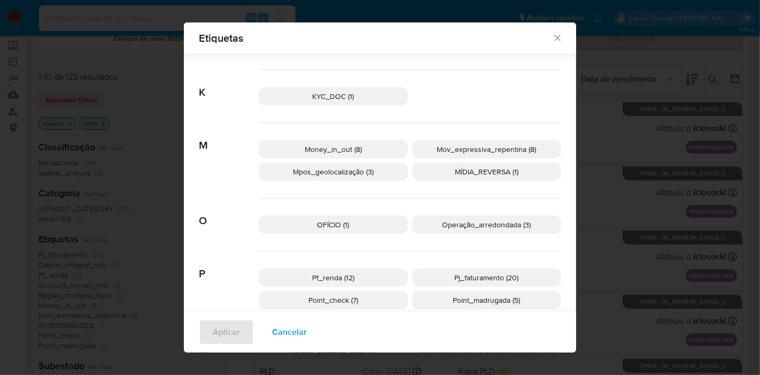
scroll to position [467, 0]
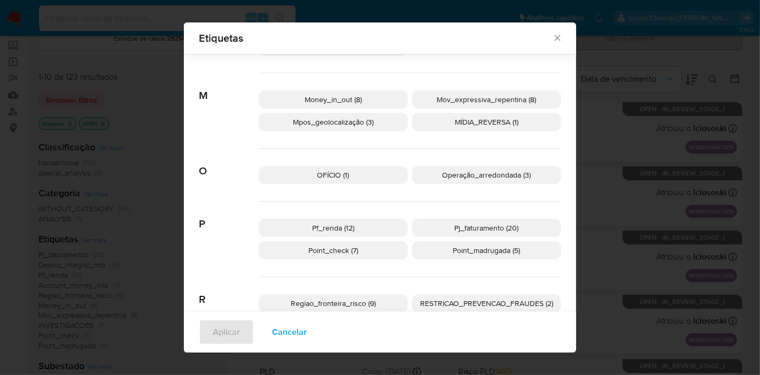
click at [432, 119] on p "MÍDIA_REVERSA (1)" at bounding box center [486, 122] width 149 height 18
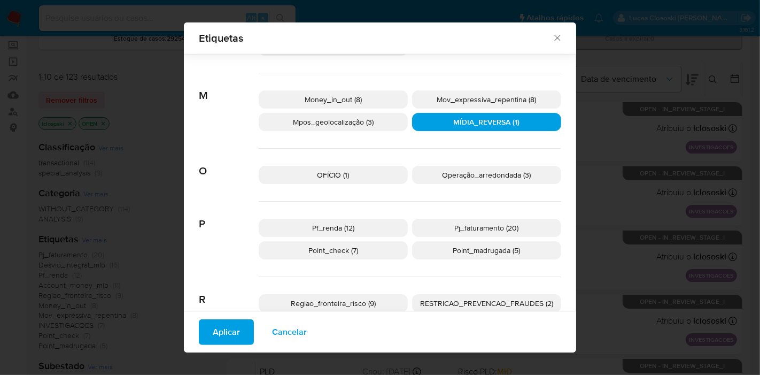
click at [214, 327] on span "Aplicar" at bounding box center [226, 332] width 27 height 24
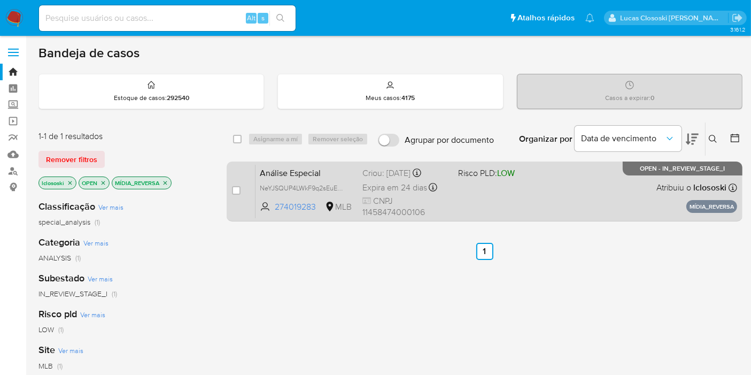
click at [470, 198] on div "Análise Especial NeYJSQUP4LWkF9q2sEuEhuAB 274019283 MLB Risco PLD: LOW Criou: 1…" at bounding box center [496, 191] width 482 height 54
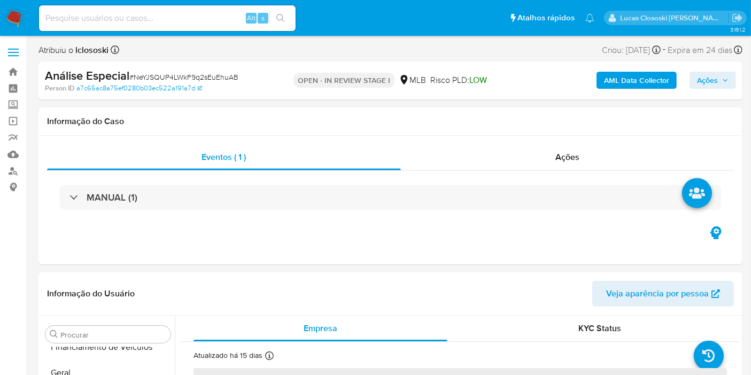
select select "10"
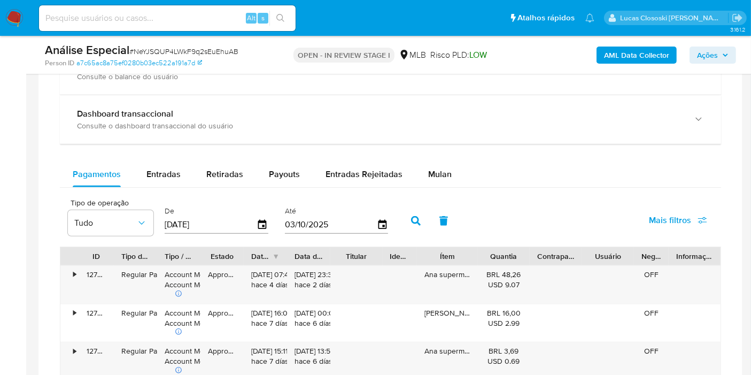
scroll to position [831, 0]
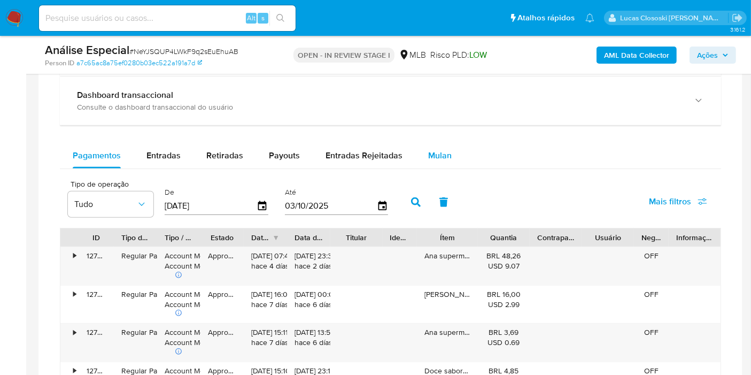
click at [429, 143] on div "Mulan" at bounding box center [440, 156] width 24 height 26
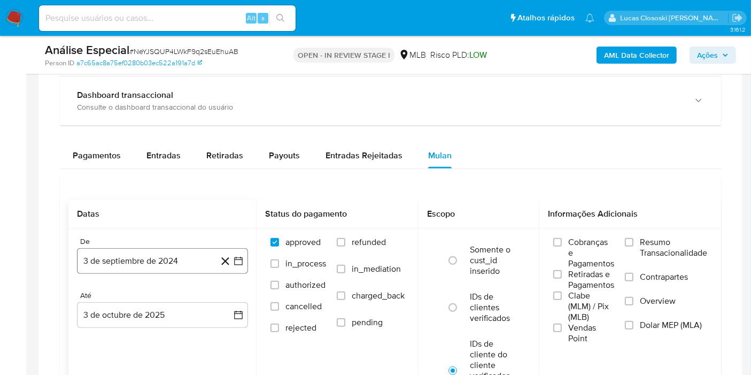
click at [245, 248] on button "3 de septiembre de 2024" at bounding box center [162, 261] width 171 height 26
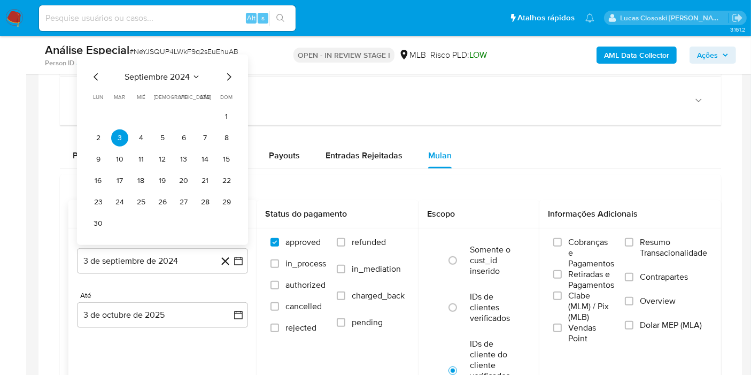
click at [171, 76] on span "septiembre 2024" at bounding box center [157, 77] width 65 height 11
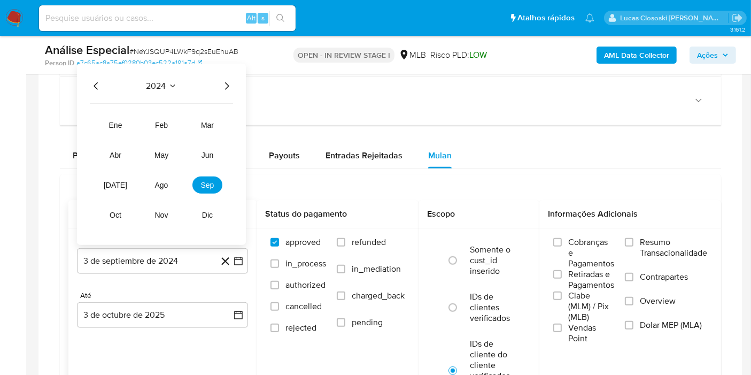
click at [221, 85] on icon "Año siguiente" at bounding box center [226, 86] width 13 height 13
click at [95, 86] on icon "Año anterior" at bounding box center [96, 86] width 13 height 13
click at [126, 214] on button "oct" at bounding box center [115, 214] width 30 height 17
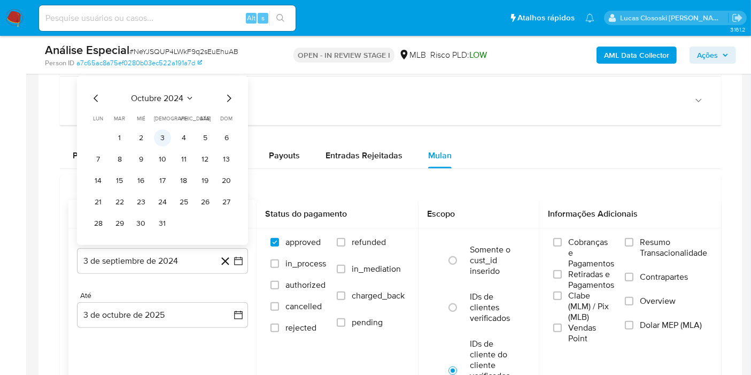
click at [168, 134] on button "3" at bounding box center [162, 137] width 17 height 17
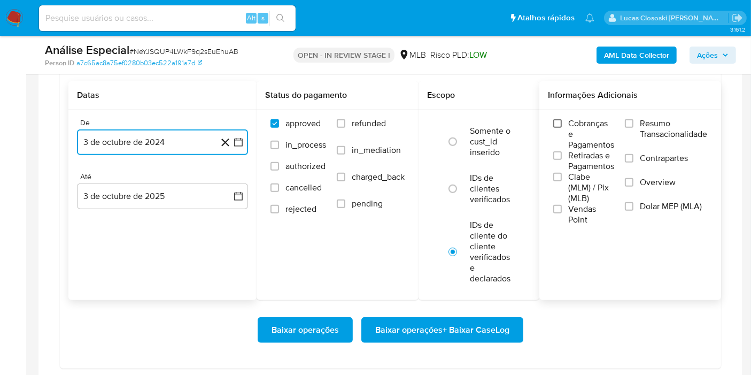
scroll to position [950, 0]
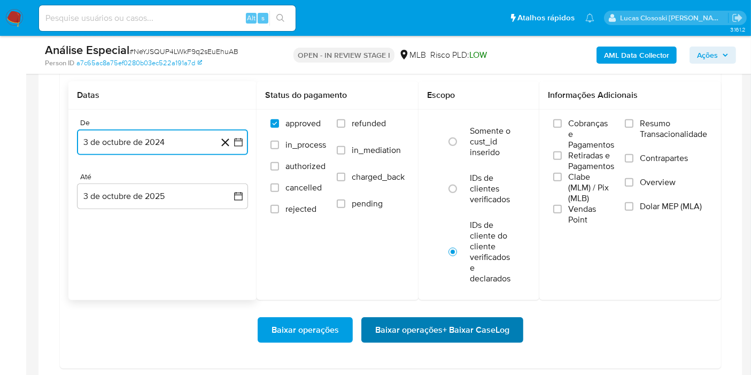
click at [495, 329] on span "Baixar operações + Baixar CaseLog" at bounding box center [442, 330] width 134 height 24
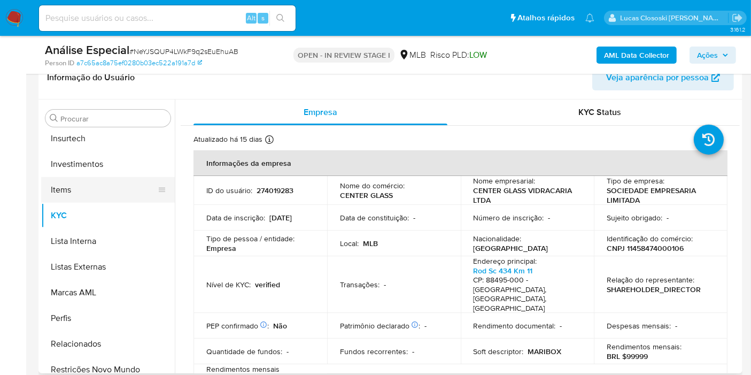
scroll to position [435, 0]
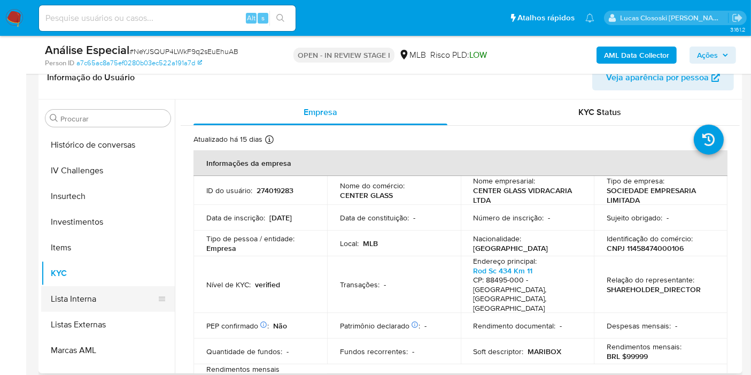
click at [73, 290] on button "Lista Interna" at bounding box center [103, 299] width 125 height 26
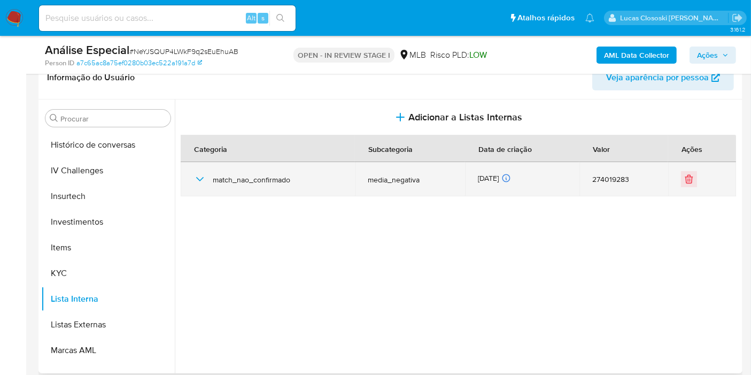
click at [192, 173] on td "match_nao_confirmado" at bounding box center [268, 179] width 174 height 34
click at [198, 173] on icon "button" at bounding box center [199, 179] width 13 height 13
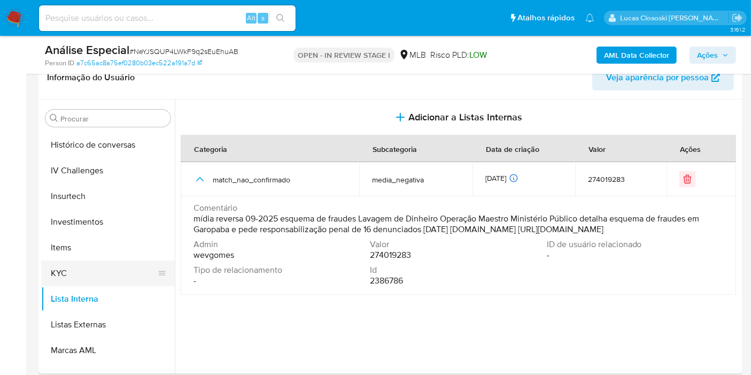
click at [101, 280] on button "KYC" at bounding box center [103, 273] width 125 height 26
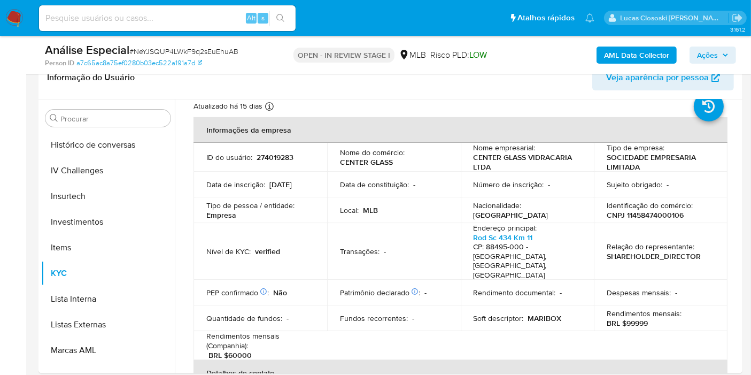
scroll to position [0, 0]
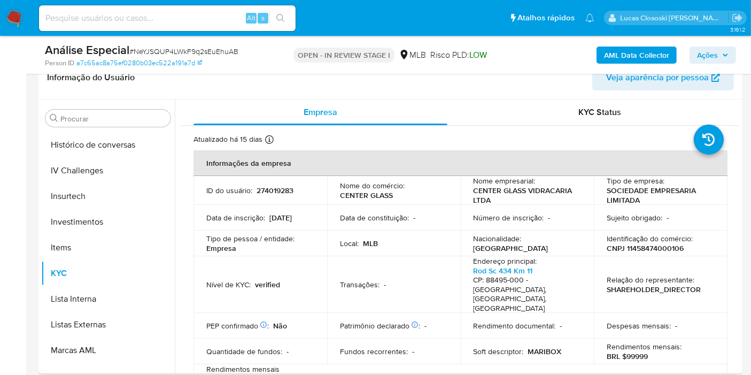
click at [641, 250] on p "CNPJ 11458474000106" at bounding box center [645, 248] width 77 height 10
copy p "11458474000106"
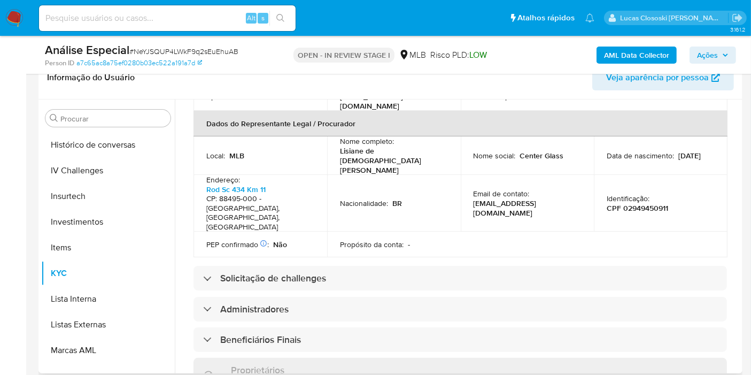
scroll to position [297, 0]
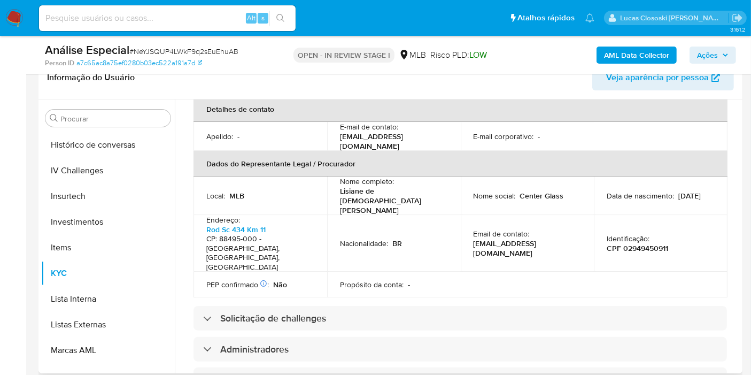
click at [638, 243] on p "CPF 02949450911" at bounding box center [637, 248] width 61 height 10
copy p "02949450911"
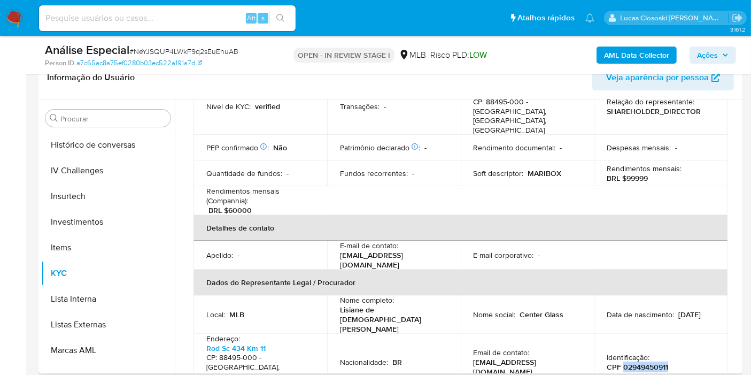
scroll to position [0, 0]
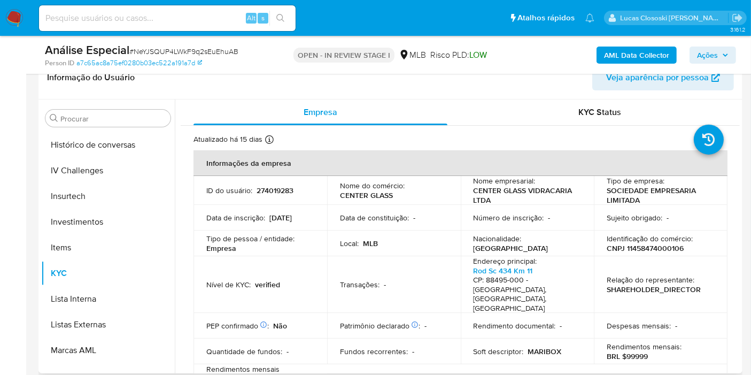
click at [645, 246] on p "CNPJ 11458474000106" at bounding box center [645, 248] width 77 height 10
copy p "11458474000106"
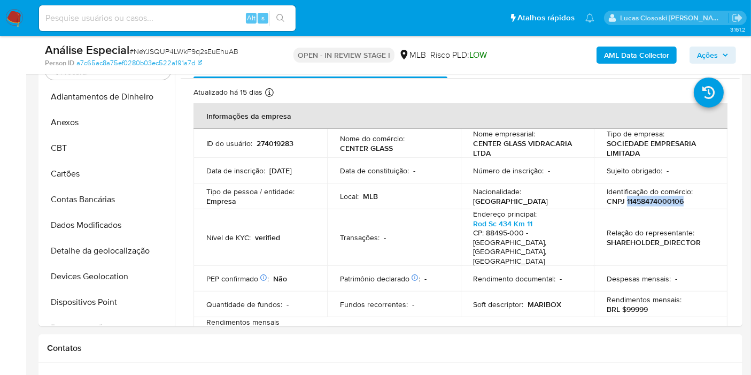
scroll to position [59, 0]
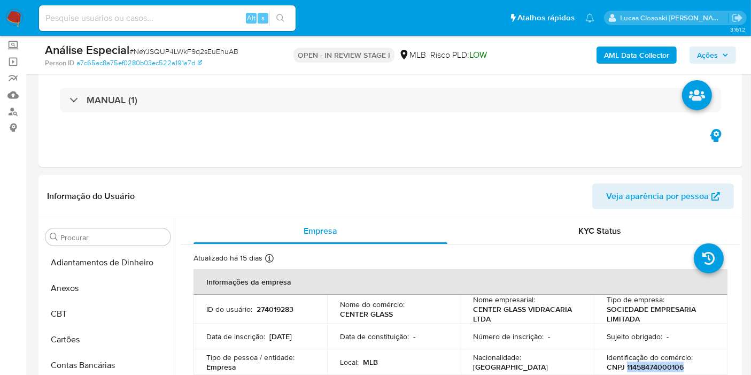
click at [606, 61] on b "AML Data Collector" at bounding box center [636, 54] width 65 height 17
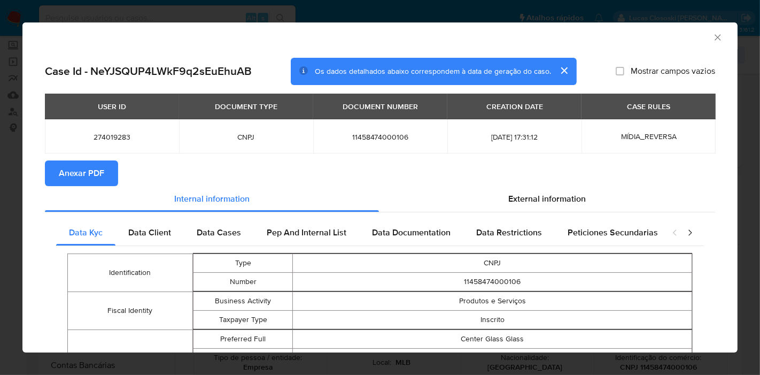
click at [99, 169] on span "Anexar PDF" at bounding box center [81, 173] width 45 height 24
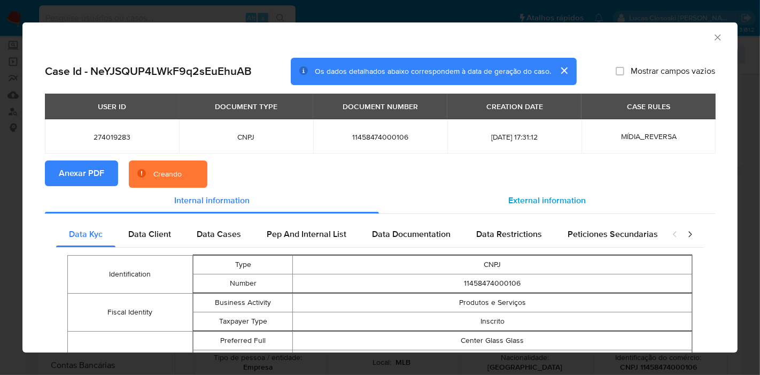
click at [563, 195] on span "External information" at bounding box center [546, 200] width 77 height 12
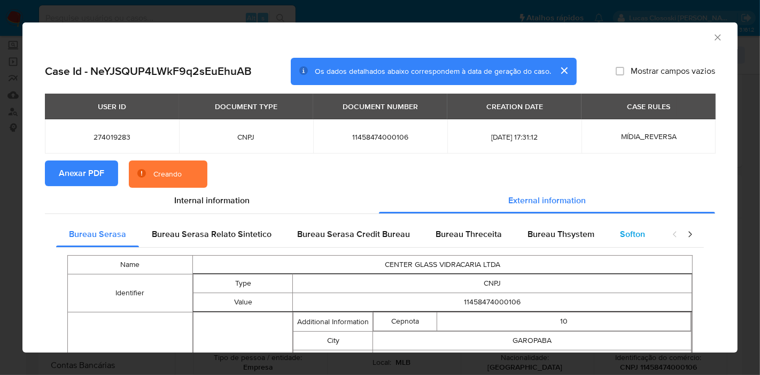
click at [624, 230] on span "Softon" at bounding box center [632, 234] width 25 height 12
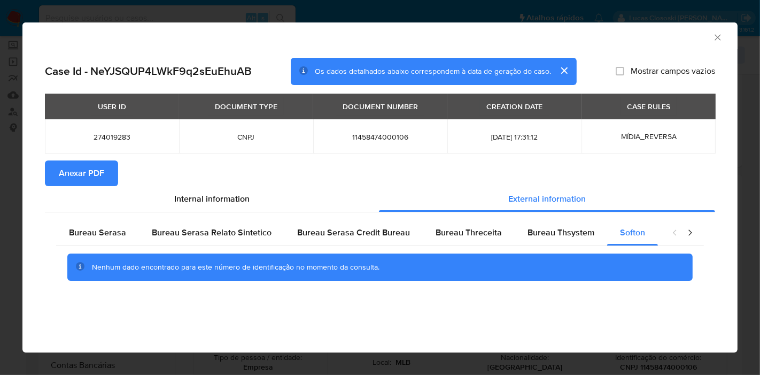
click at [724, 31] on div "AML Data Collector" at bounding box center [379, 35] width 715 height 27
click at [719, 34] on icon "Fechar a janela" at bounding box center [717, 37] width 11 height 11
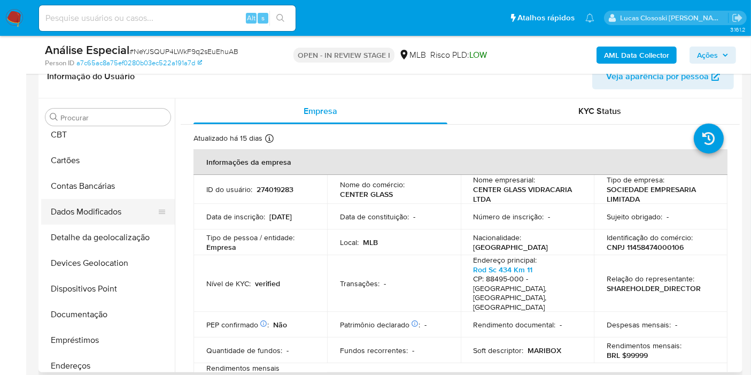
scroll to position [237, 0]
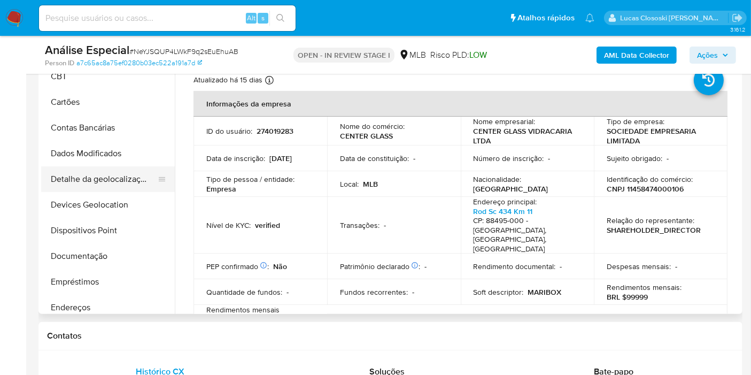
click at [105, 177] on button "Detalhe da geolocalização" at bounding box center [103, 179] width 125 height 26
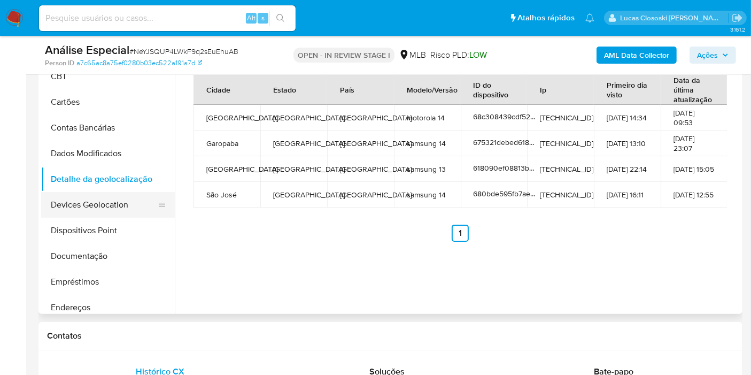
click at [101, 207] on button "Devices Geolocation" at bounding box center [103, 205] width 125 height 26
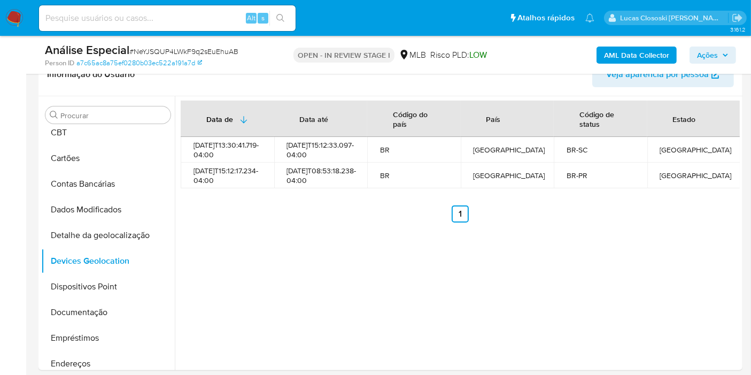
scroll to position [185, 0]
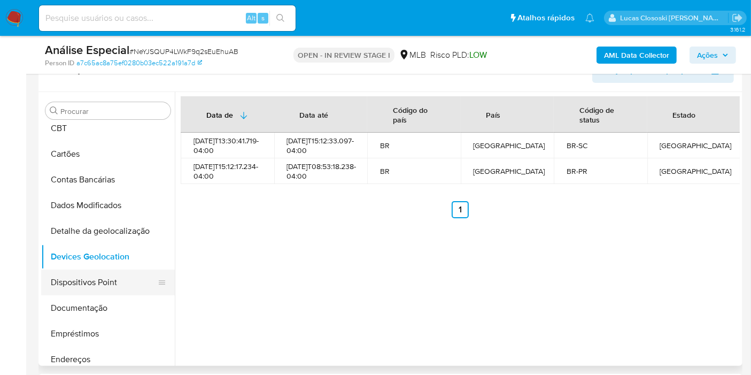
click at [99, 272] on button "Dispositivos Point" at bounding box center [103, 282] width 125 height 26
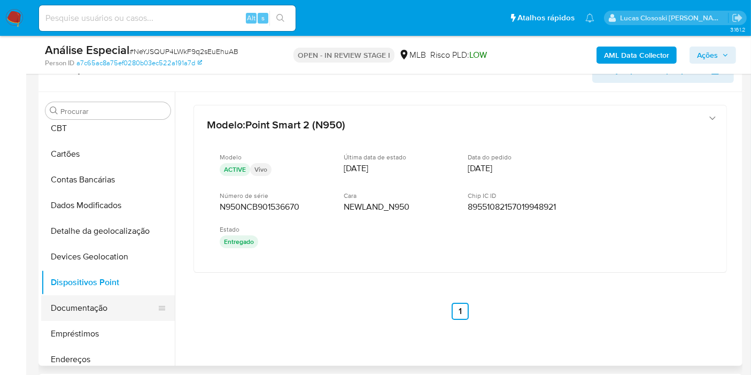
click at [94, 307] on button "Documentação" at bounding box center [103, 308] width 125 height 26
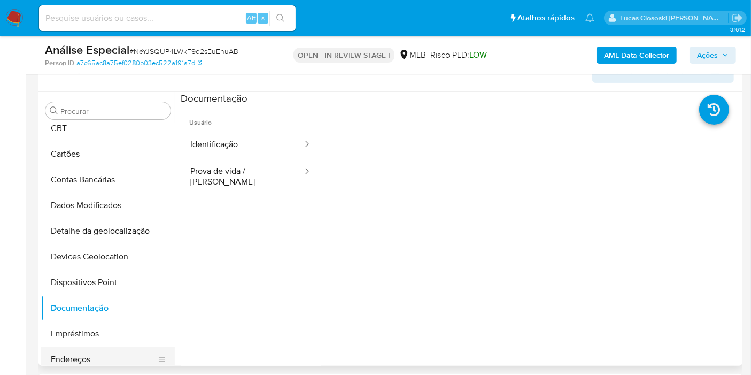
click at [74, 360] on button "Endereços" at bounding box center [103, 359] width 125 height 26
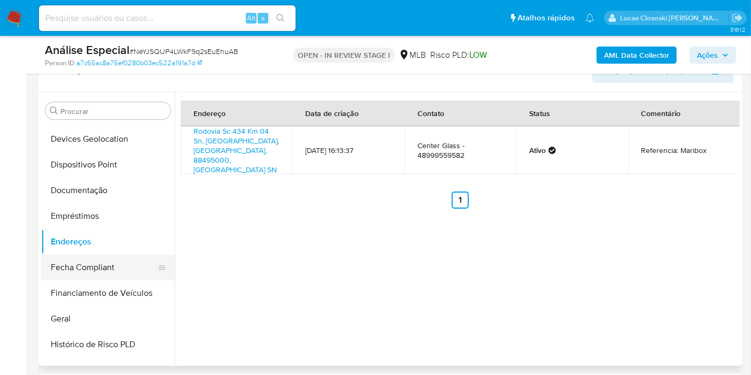
scroll to position [178, 0]
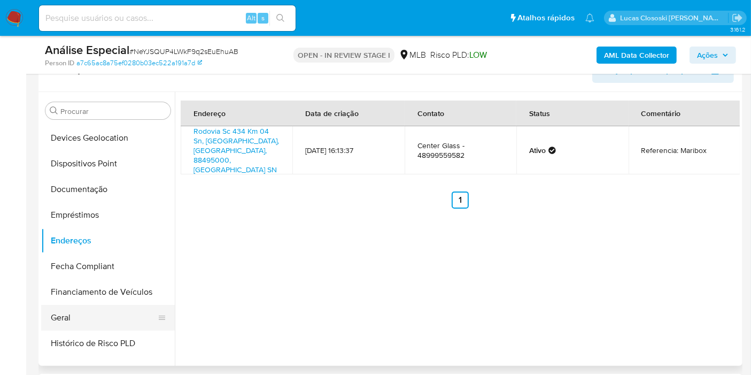
click at [79, 321] on button "Geral" at bounding box center [103, 318] width 125 height 26
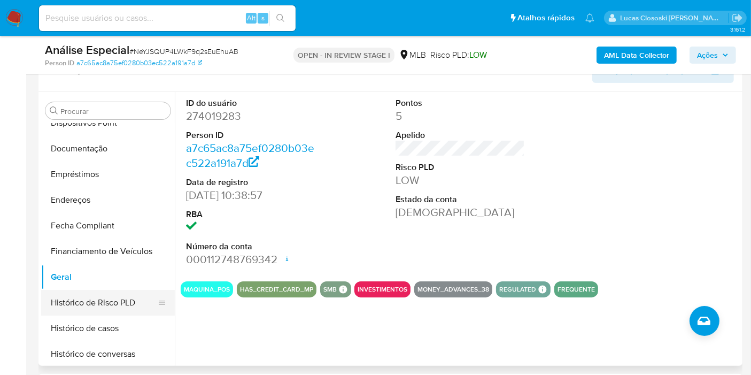
scroll to position [237, 0]
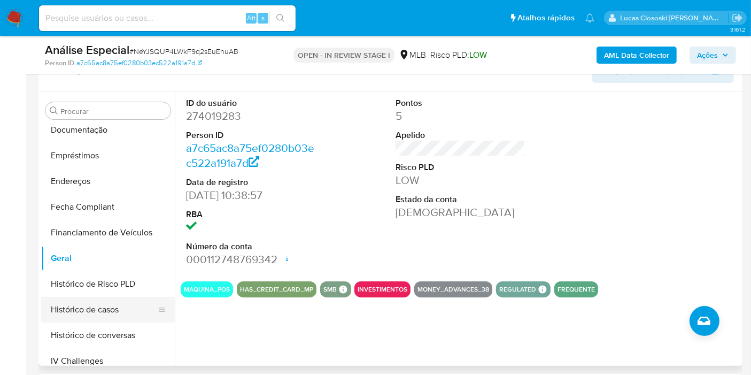
click at [102, 306] on button "Histórico de casos" at bounding box center [103, 310] width 125 height 26
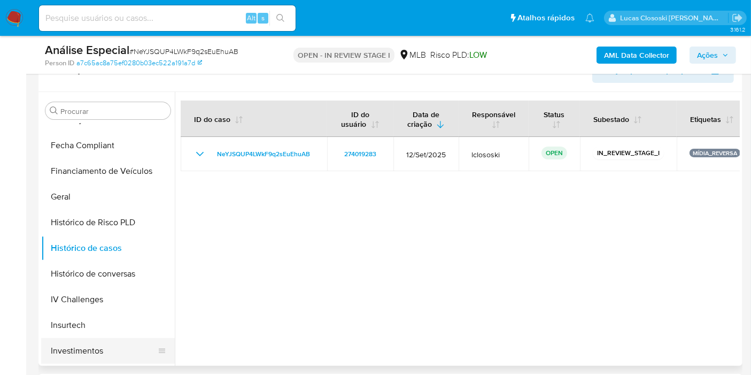
scroll to position [356, 0]
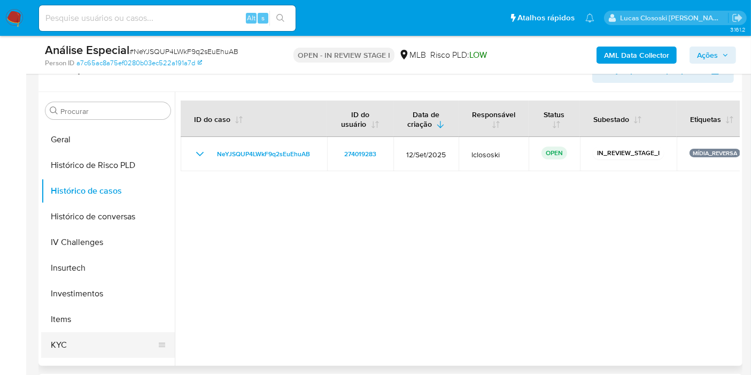
click at [65, 332] on button "KYC" at bounding box center [103, 345] width 125 height 26
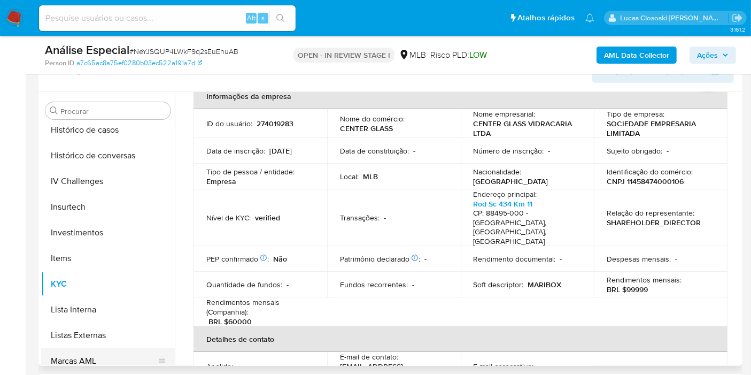
scroll to position [475, 0]
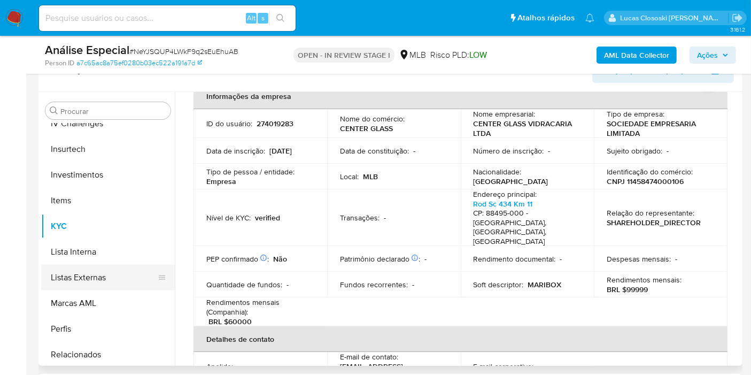
drag, startPoint x: 107, startPoint y: 349, endPoint x: 127, endPoint y: 278, distance: 73.1
click at [127, 278] on ul "Adiantamentos de Dinheiro Anexos CBT Cartões Contas Bancárias Dados Modificados…" at bounding box center [108, 243] width 134 height 241
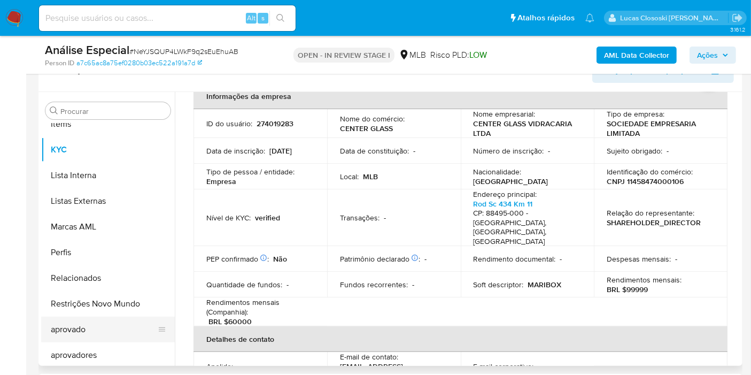
scroll to position [554, 0]
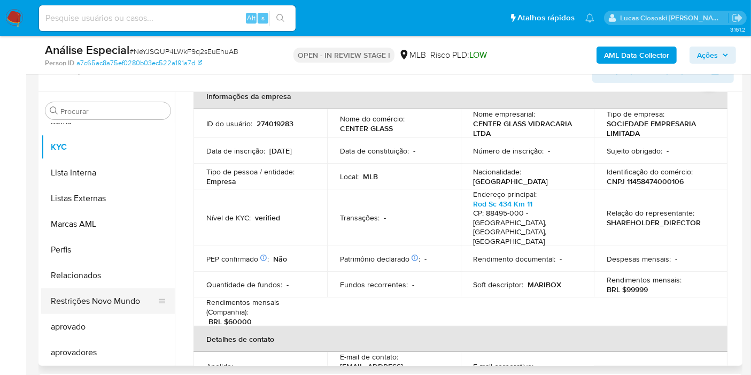
click at [120, 300] on button "Restrições Novo Mundo" at bounding box center [103, 301] width 125 height 26
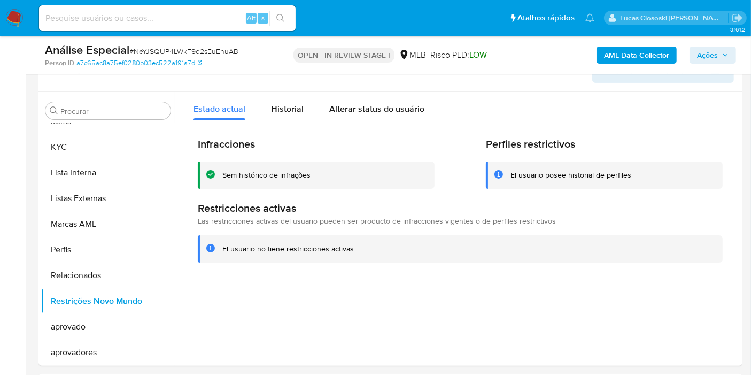
click at [183, 44] on div "Análise Especial # NeYJSQUP4LWkF9q2sEuEhuAB" at bounding box center [158, 50] width 227 height 16
click at [185, 49] on span "# NeYJSQUP4LWkF9q2sEuEhuAB" at bounding box center [183, 51] width 109 height 11
copy span "NeYJSQUP4LWkF9q2sEuEhuAB"
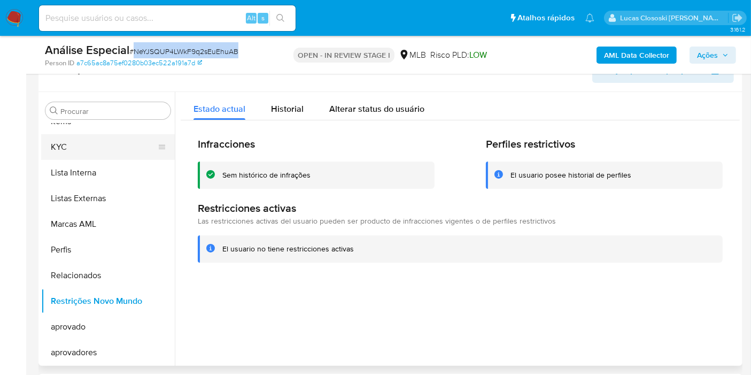
click at [74, 146] on button "KYC" at bounding box center [103, 147] width 125 height 26
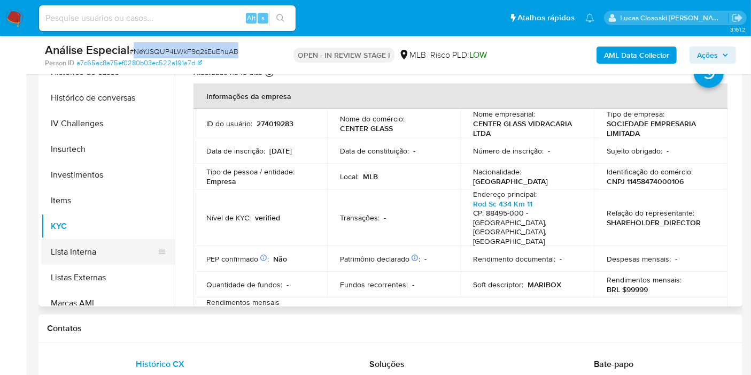
scroll to position [534, 0]
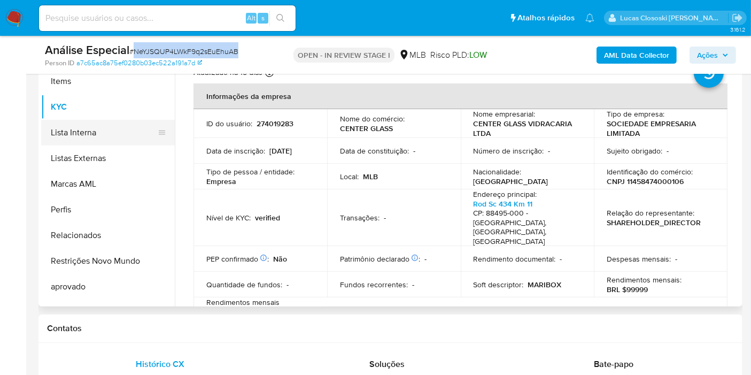
click at [83, 136] on button "Lista Interna" at bounding box center [103, 133] width 125 height 26
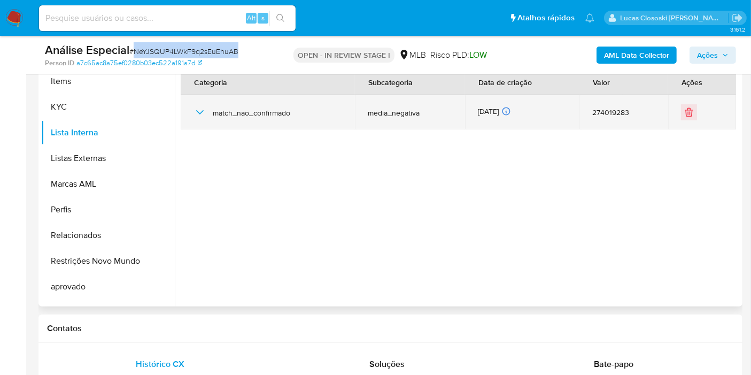
click at [207, 115] on div "match_nao_confirmado" at bounding box center [267, 112] width 149 height 34
click at [196, 114] on icon "button" at bounding box center [199, 112] width 13 height 13
click at [208, 111] on div "match_nao_confirmado" at bounding box center [267, 112] width 149 height 34
click at [193, 116] on icon "button" at bounding box center [199, 112] width 13 height 13
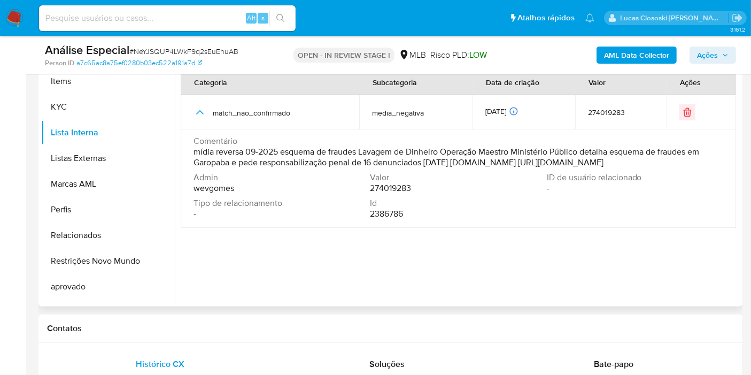
drag, startPoint x: 415, startPoint y: 173, endPoint x: 525, endPoint y: 160, distance: 110.9
click at [525, 160] on span "mídia reversa 09-2025 esquema de fraudes Lavagem de Dinheiro Operação Maestro M…" at bounding box center [457, 156] width 528 height 21
click at [98, 100] on button "KYC" at bounding box center [103, 107] width 125 height 26
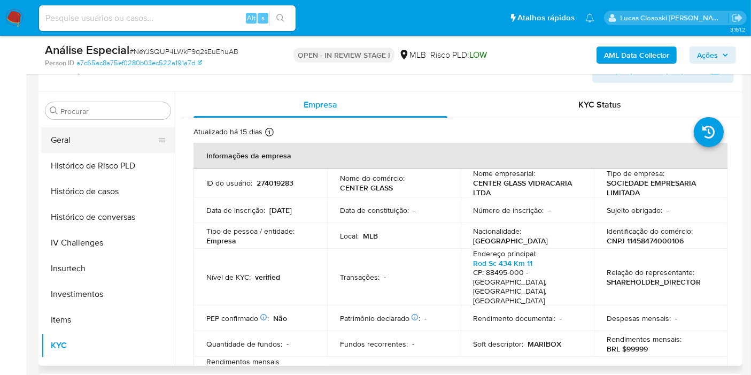
scroll to position [297, 0]
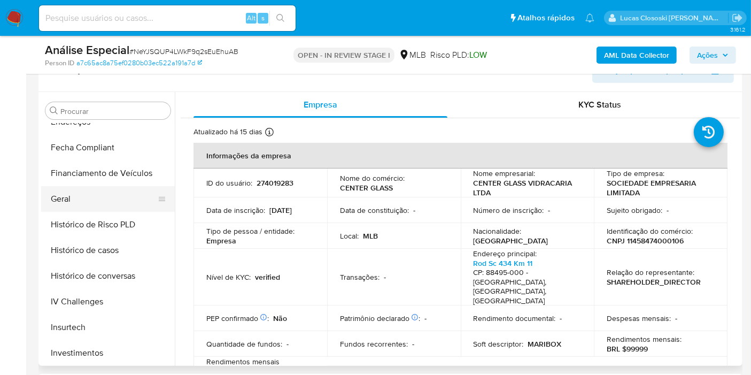
click at [75, 197] on button "Geral" at bounding box center [103, 199] width 125 height 26
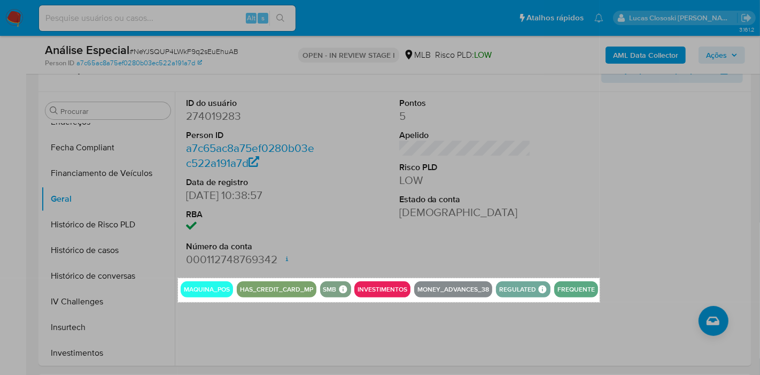
drag, startPoint x: 179, startPoint y: 277, endPoint x: 600, endPoint y: 302, distance: 421.9
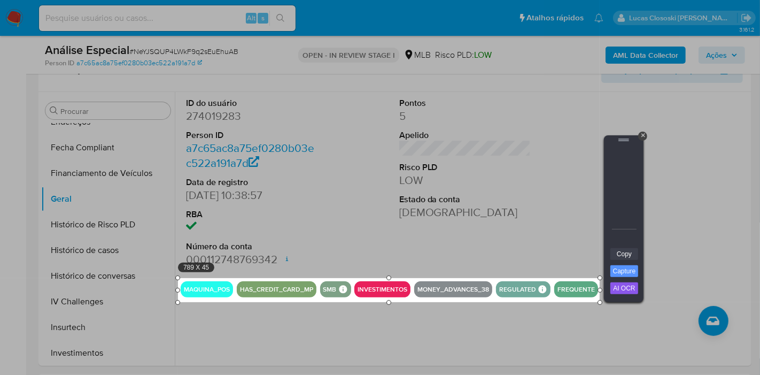
click at [621, 250] on link "Copy" at bounding box center [624, 254] width 28 height 12
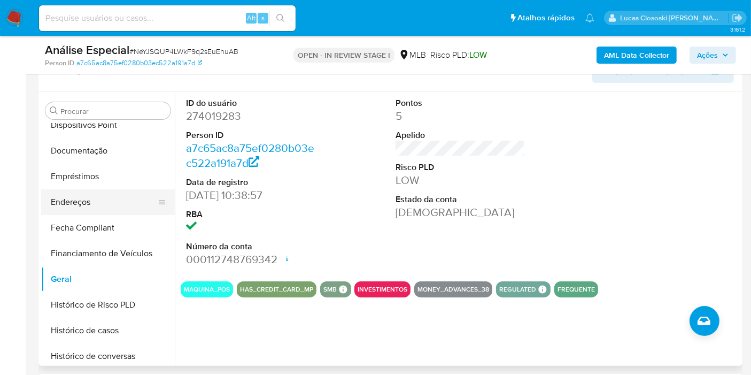
scroll to position [178, 0]
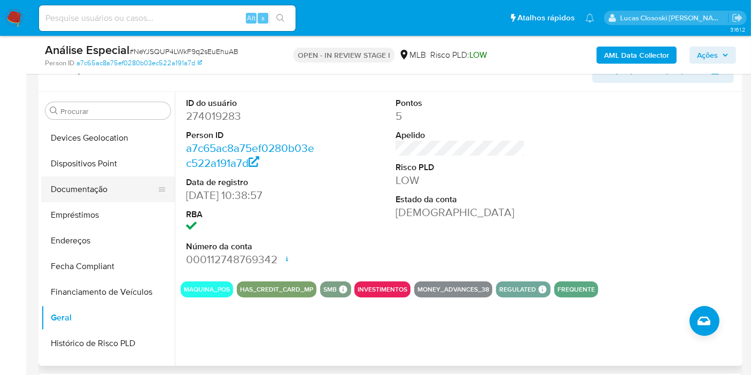
click at [75, 187] on button "Documentação" at bounding box center [103, 189] width 125 height 26
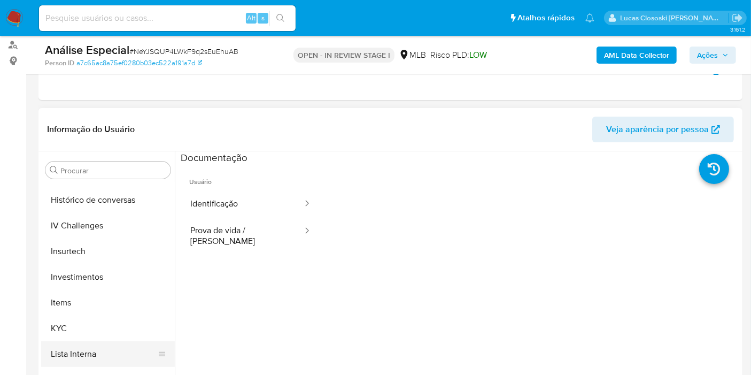
scroll to position [475, 0]
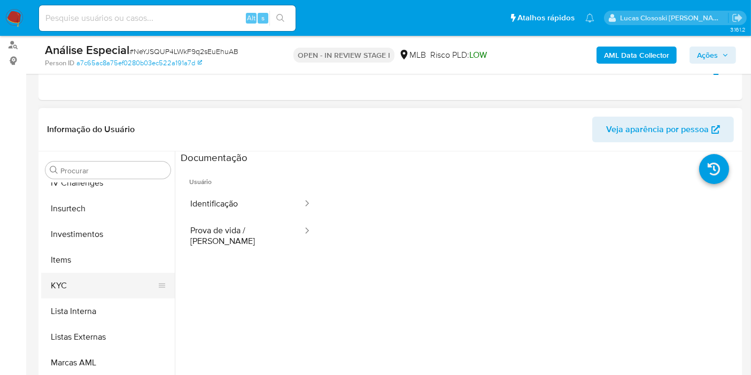
click at [61, 282] on button "KYC" at bounding box center [103, 286] width 125 height 26
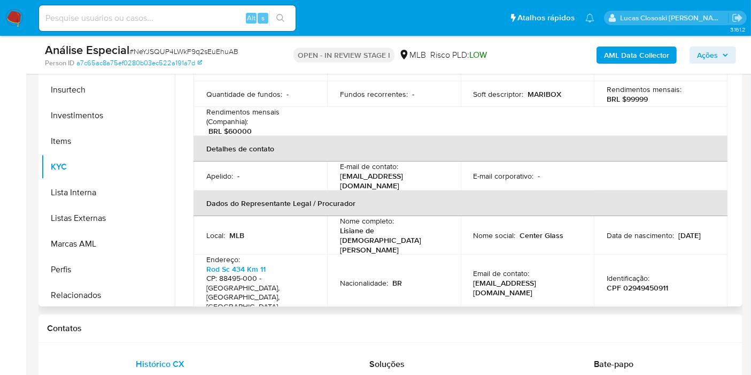
scroll to position [171, 0]
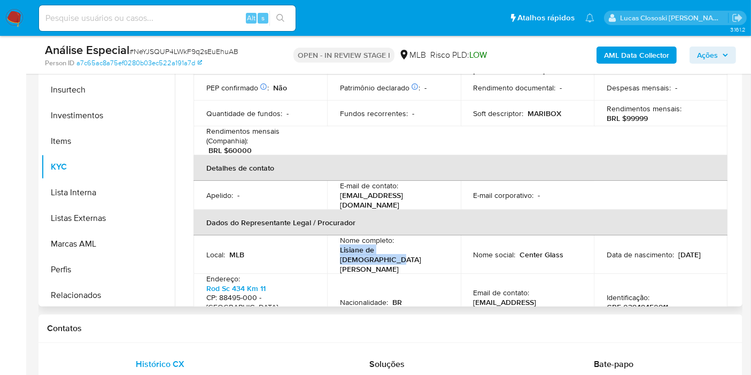
drag, startPoint x: 337, startPoint y: 230, endPoint x: 428, endPoint y: 230, distance: 90.3
click at [428, 235] on td "Nome completo : Lisiane de Jesus Torquato" at bounding box center [394, 254] width 134 height 38
copy p "Lisiane de Jesus Torquato"
click at [655, 302] on p "CPF 02949450911" at bounding box center [637, 307] width 61 height 10
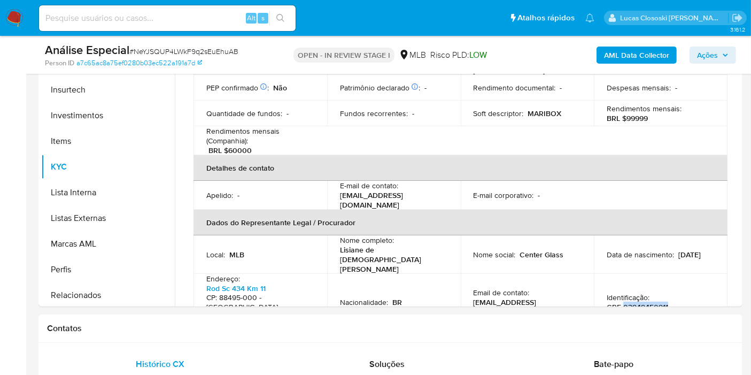
copy p "02949450911"
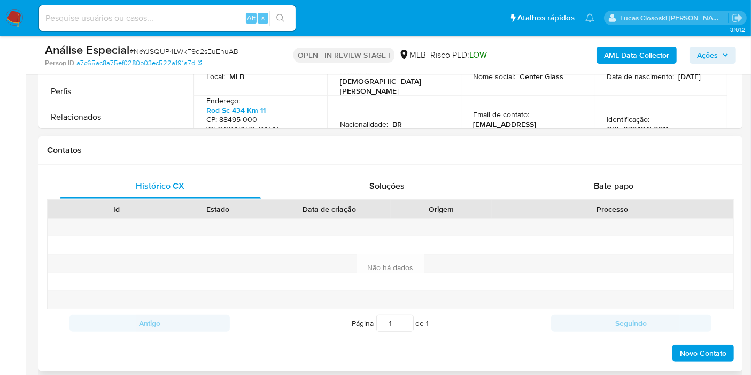
scroll to position [363, 0]
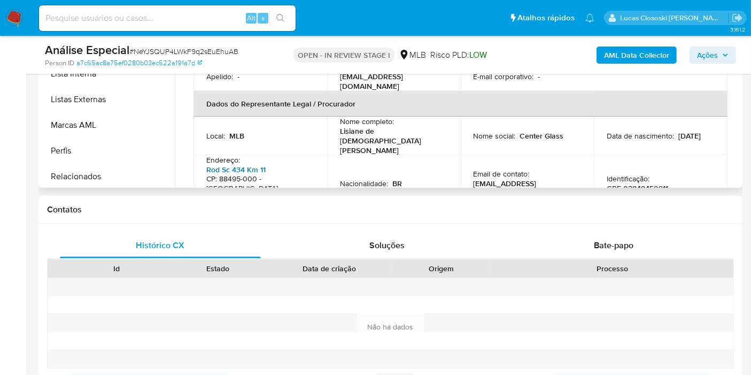
click at [248, 164] on link "Rod Sc 434 Km 11" at bounding box center [235, 169] width 59 height 11
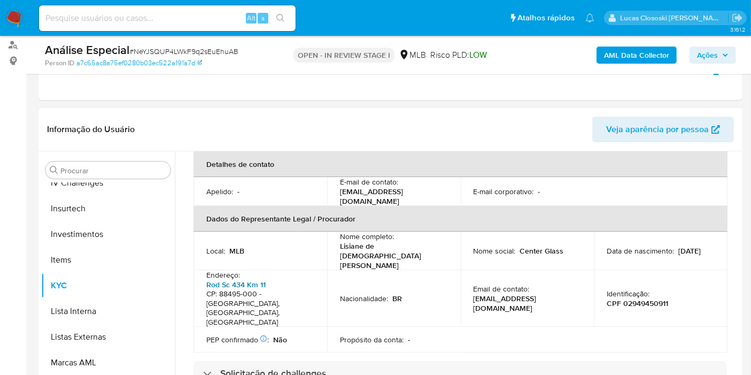
scroll to position [290, 0]
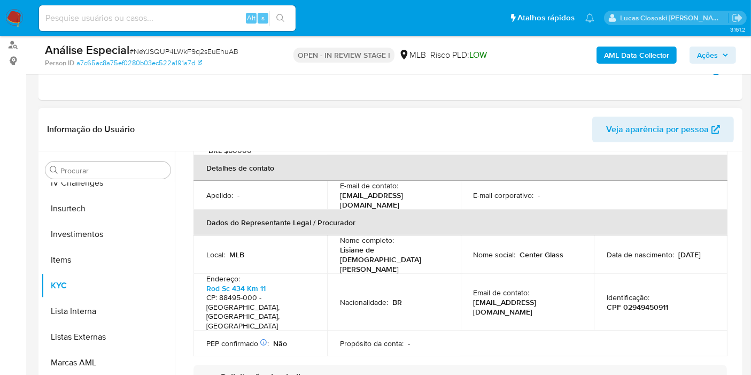
click at [647, 302] on p "CPF 02949450911" at bounding box center [637, 307] width 61 height 10
copy p "02949450911"
drag, startPoint x: 329, startPoint y: 227, endPoint x: 428, endPoint y: 228, distance: 98.3
click at [428, 235] on td "Nome completo : Lisiane de Jesus Torquato" at bounding box center [394, 254] width 134 height 38
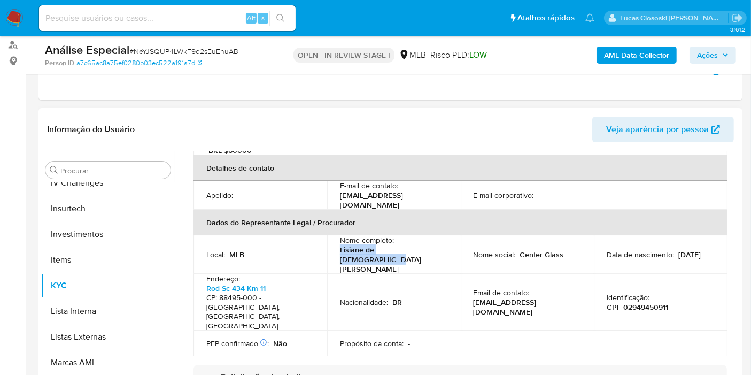
copy p "Lisiane de Jesus Torquato"
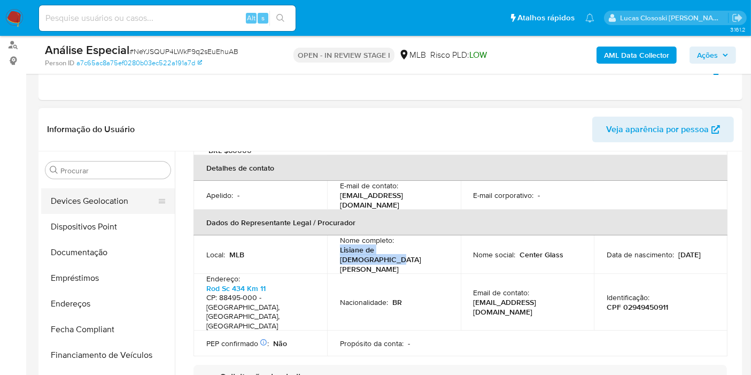
scroll to position [119, 0]
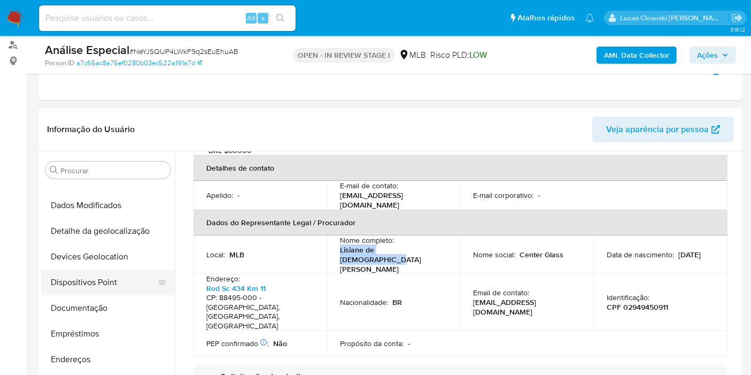
click at [97, 281] on button "Dispositivos Point" at bounding box center [103, 282] width 125 height 26
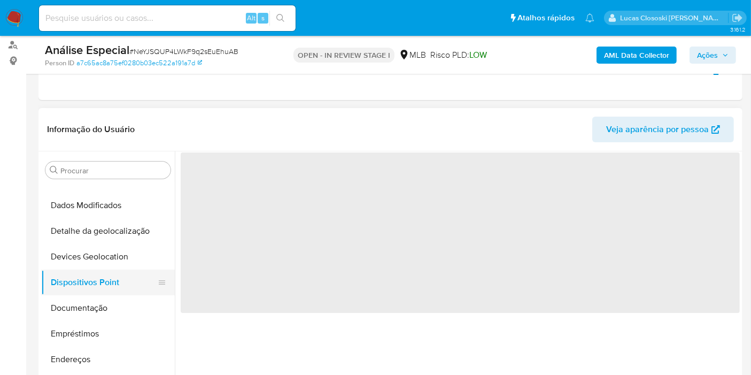
scroll to position [0, 0]
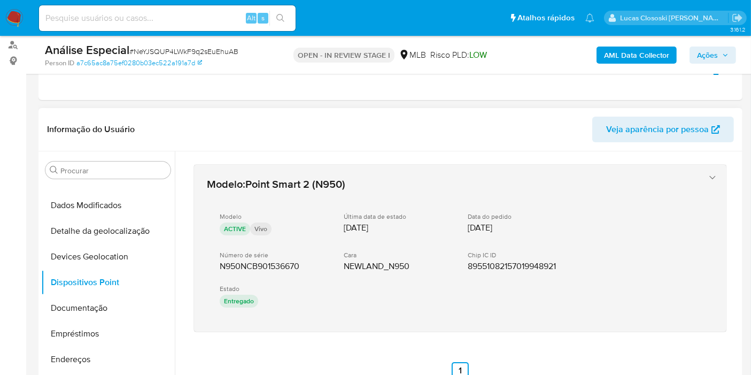
drag, startPoint x: 234, startPoint y: 298, endPoint x: 216, endPoint y: 261, distance: 41.4
click at [216, 261] on div "Modelo : Point Smart 2 (N950) Modelo ACTIVE Vivo Última data de estado 25/04/20…" at bounding box center [460, 271] width 559 height 241
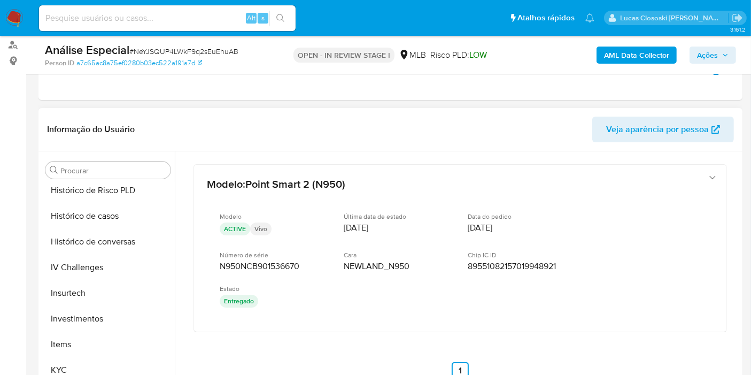
scroll to position [475, 0]
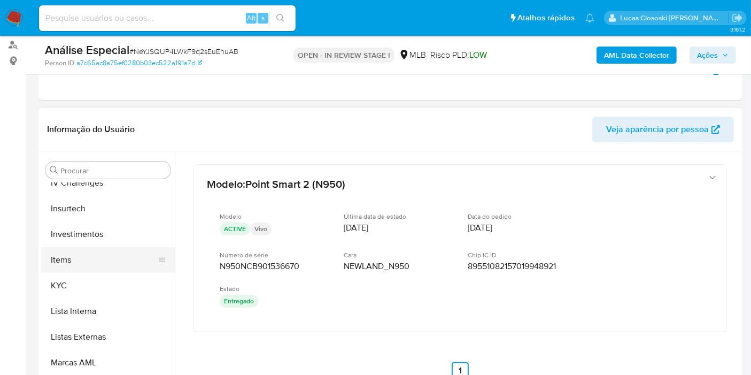
click at [71, 270] on button "Items" at bounding box center [103, 260] width 125 height 26
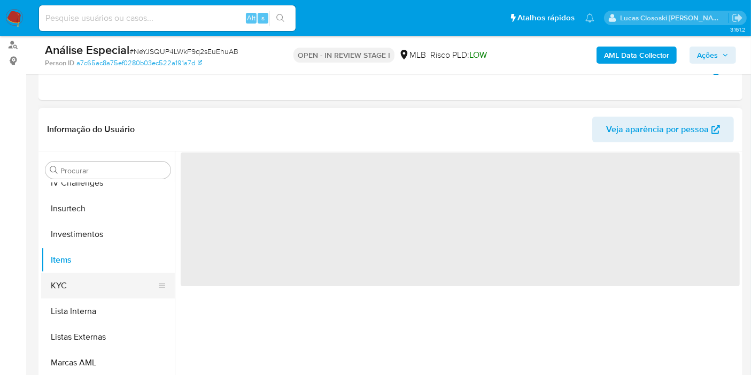
click at [69, 276] on button "KYC" at bounding box center [103, 286] width 125 height 26
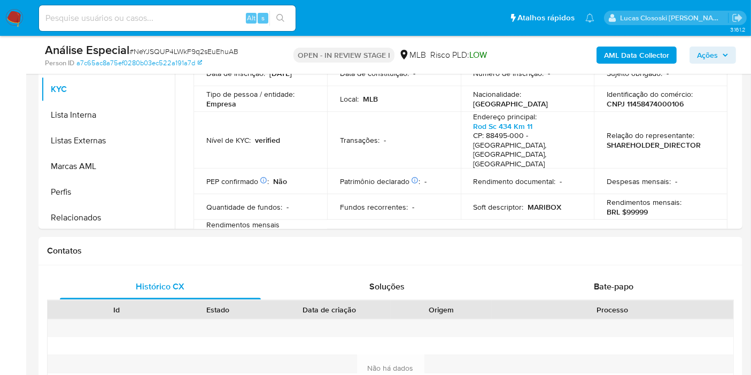
scroll to position [29, 0]
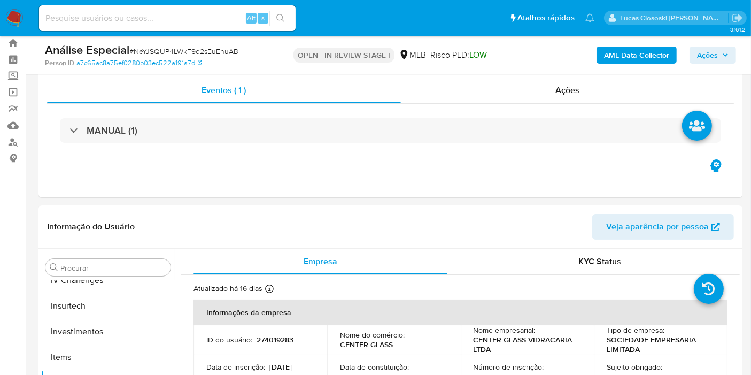
click at [722, 57] on span "Ações" at bounding box center [713, 55] width 32 height 15
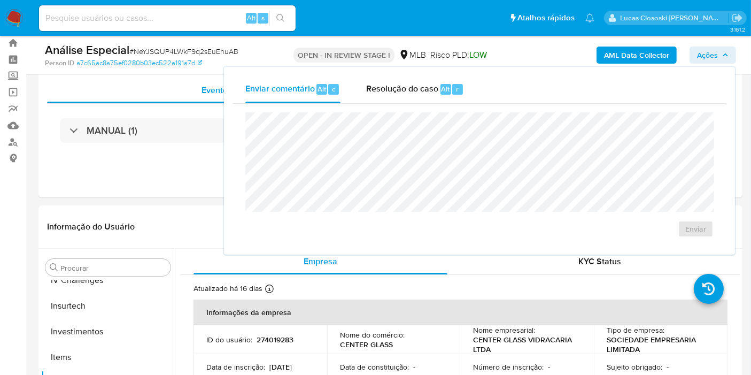
click at [426, 100] on div "Resolução do caso Alt r" at bounding box center [415, 89] width 98 height 28
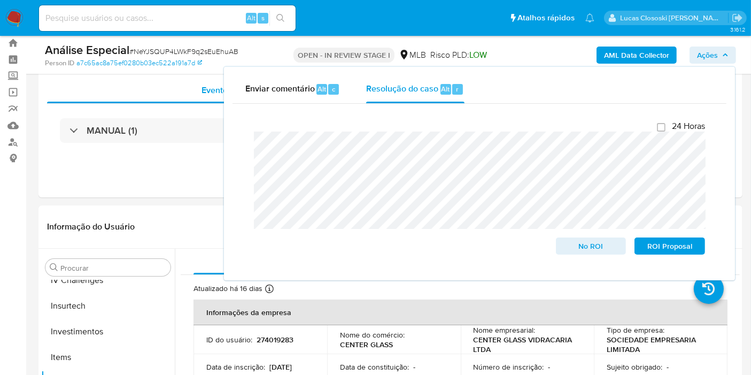
click at [711, 55] on span "Ações" at bounding box center [707, 54] width 21 height 17
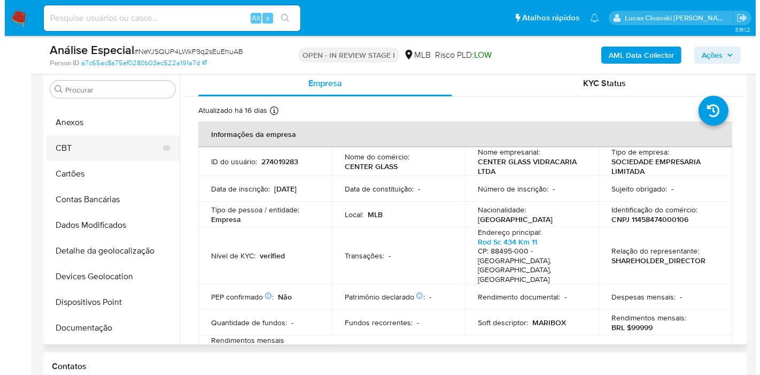
scroll to position [0, 0]
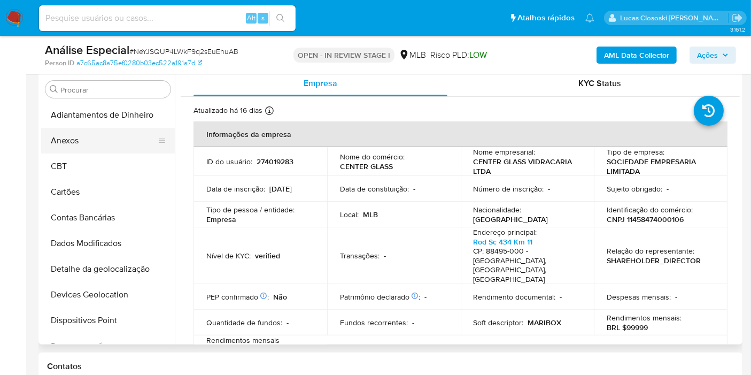
click at [74, 136] on button "Anexos" at bounding box center [103, 141] width 125 height 26
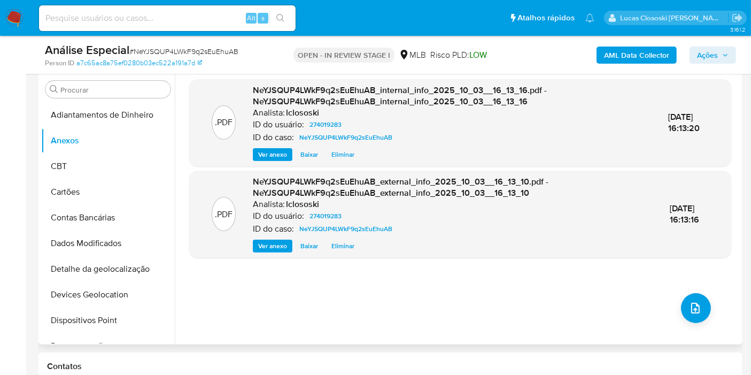
click at [677, 319] on div ".PDF NeYJSQUP4LWkF9q2sEuEhuAB_internal_info_2025_10_03__16_13_16.pdf - NeYJSQUP…" at bounding box center [460, 207] width 542 height 257
click at [689, 307] on icon "upload-file" at bounding box center [695, 307] width 13 height 13
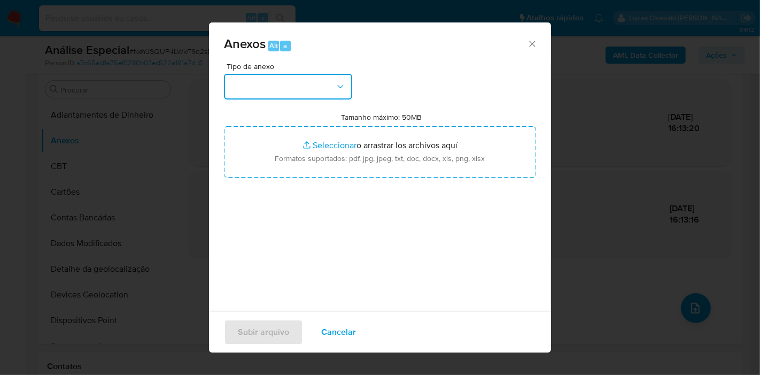
click at [272, 80] on button "button" at bounding box center [288, 87] width 128 height 26
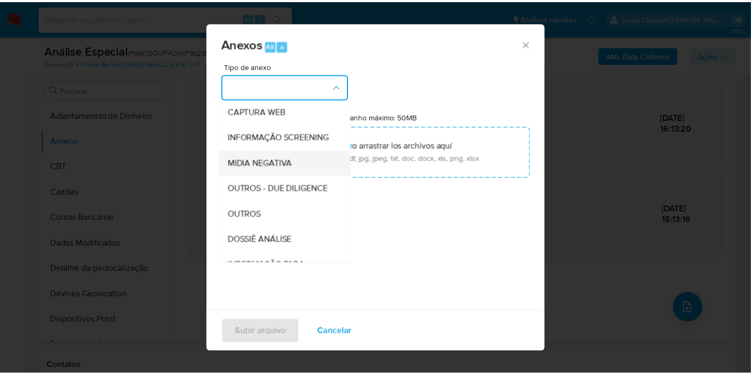
scroll to position [119, 0]
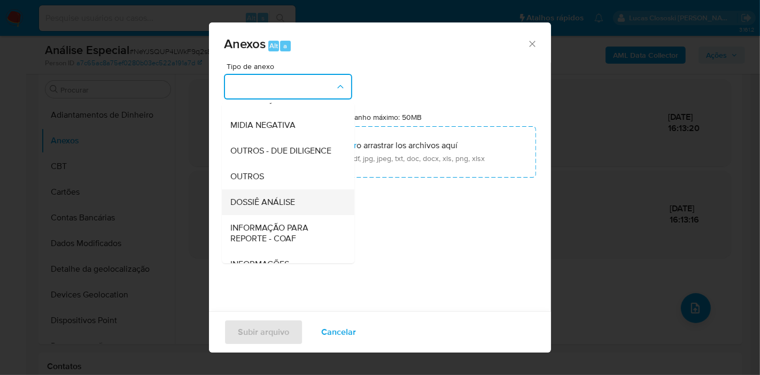
click at [267, 207] on span "DOSSIÊ ANÁLISE" at bounding box center [262, 202] width 65 height 11
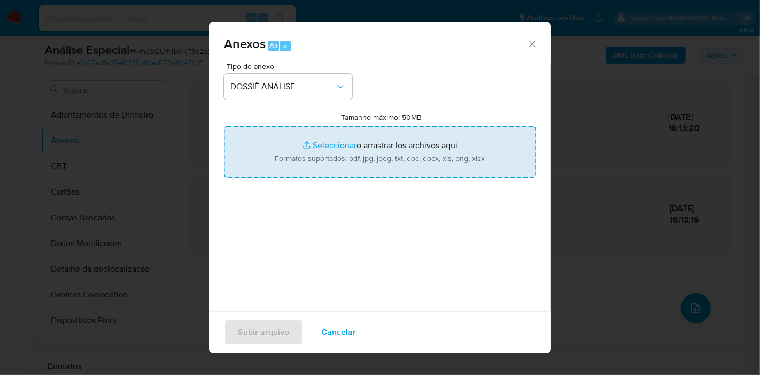
click at [323, 130] on input "Tamanho máximo: 50MB Seleccionar archivos" at bounding box center [380, 151] width 312 height 51
type input "C:\fakepath\SAR - XXXX - CNPJ 11458474000106 - CENTER GLASS VIDRACARIA LTDA.pdf"
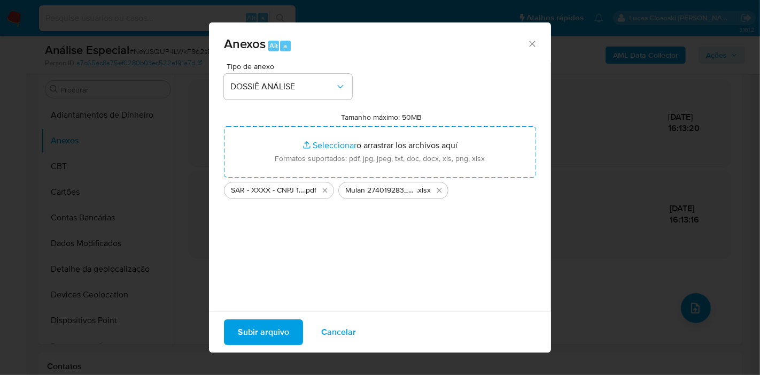
click at [293, 325] on button "Subir arquivo" at bounding box center [263, 332] width 79 height 26
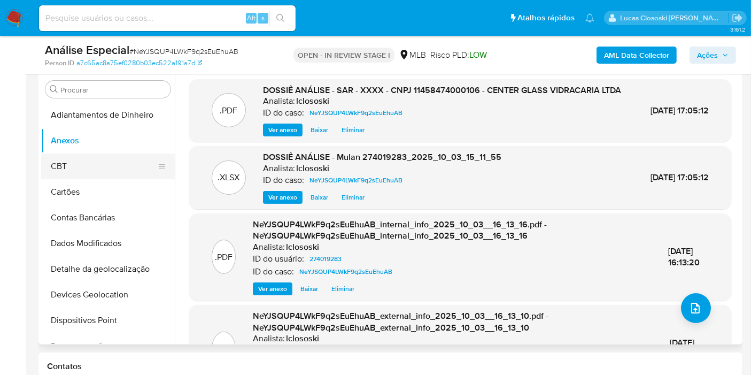
drag, startPoint x: 63, startPoint y: 165, endPoint x: 61, endPoint y: 157, distance: 8.3
click at [63, 165] on button "CBT" at bounding box center [103, 166] width 125 height 26
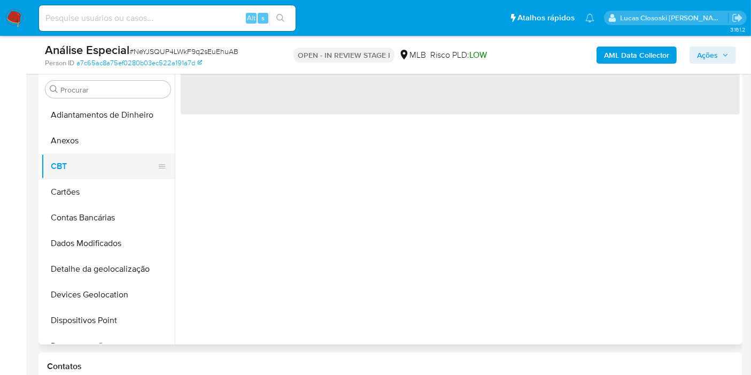
click at [61, 156] on button "CBT" at bounding box center [103, 166] width 125 height 26
click at [63, 149] on button "Anexos" at bounding box center [103, 141] width 125 height 26
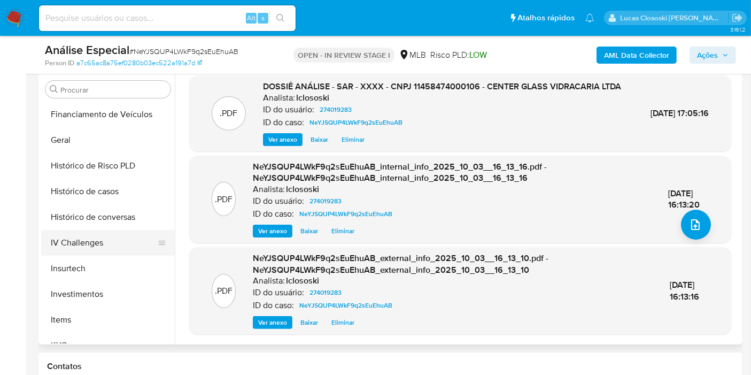
scroll to position [355, 0]
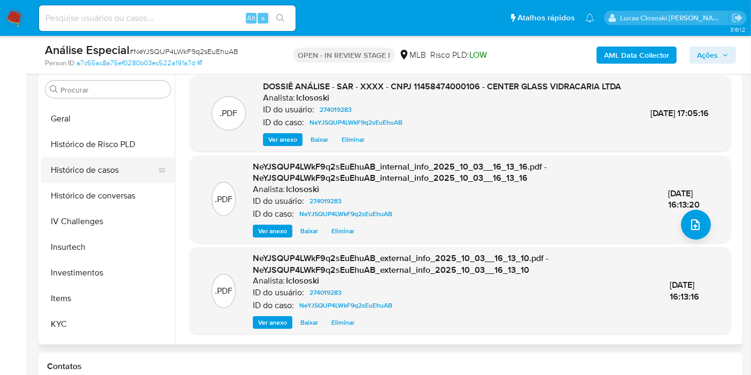
click at [88, 161] on button "Histórico de casos" at bounding box center [103, 170] width 125 height 26
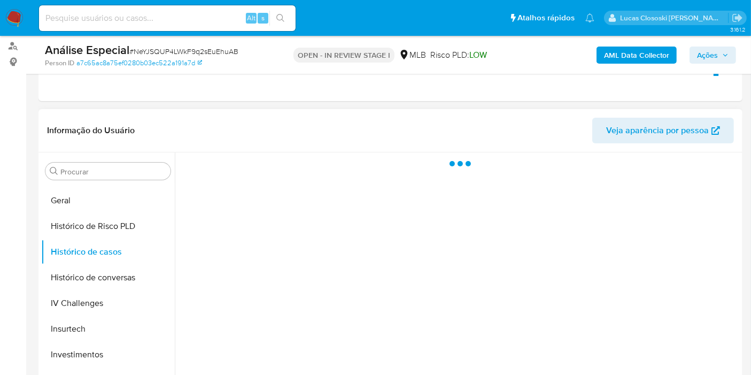
scroll to position [88, 0]
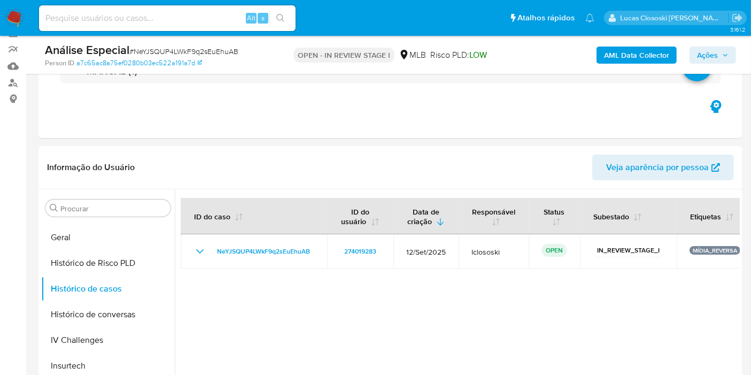
click at [706, 55] on span "Ações" at bounding box center [707, 54] width 21 height 17
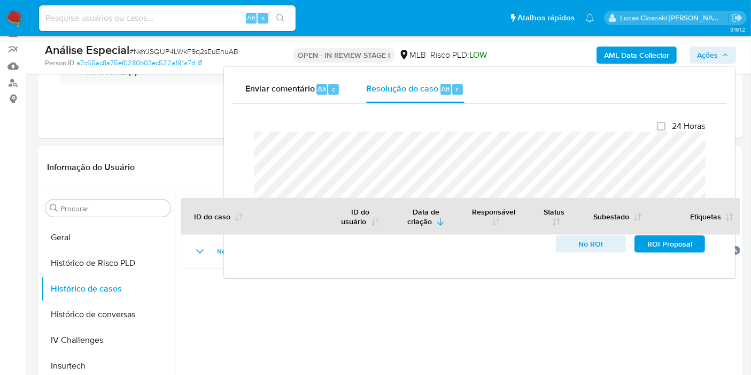
click at [701, 43] on div "AML Data Collector Ações Enviar comentário Alt c Resolução do caso Alt r Fecham…" at bounding box center [622, 54] width 228 height 25
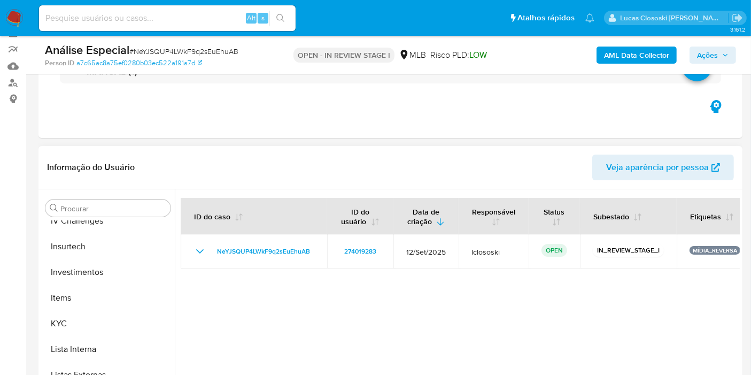
scroll to position [534, 0]
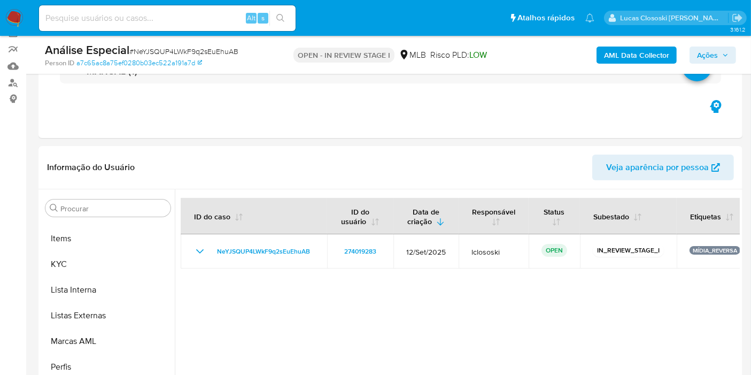
click at [716, 57] on span "Ações" at bounding box center [707, 54] width 21 height 17
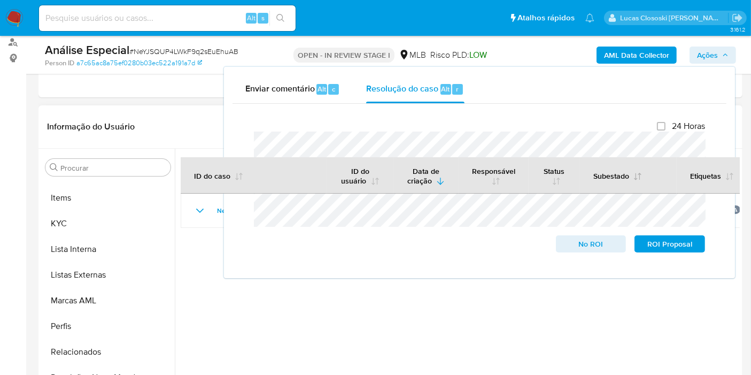
scroll to position [148, 0]
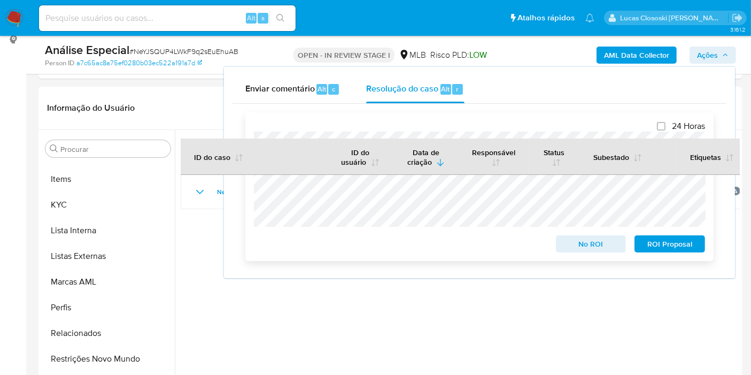
click at [701, 250] on button "ROI Proposal" at bounding box center [669, 243] width 71 height 17
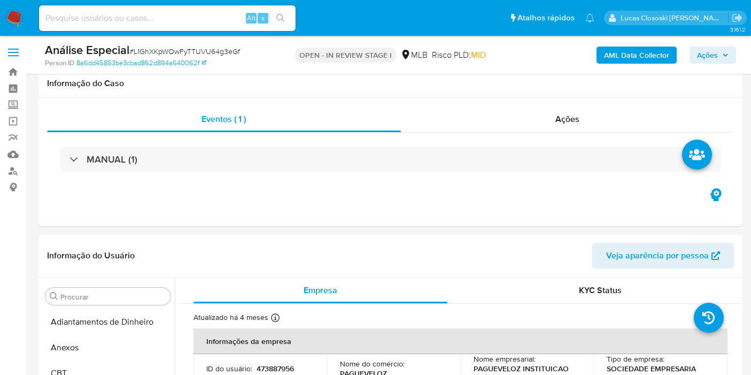
select select "10"
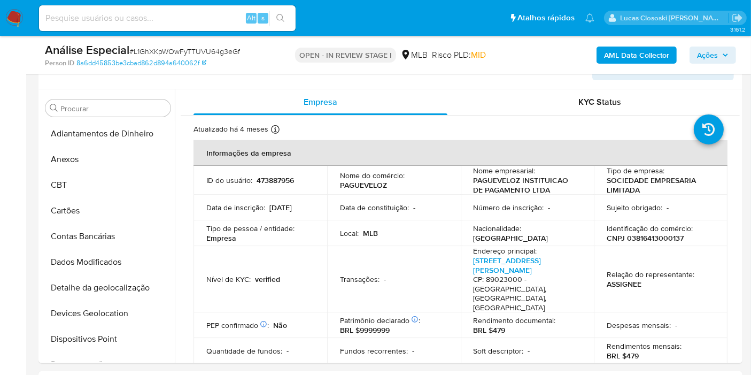
scroll to position [434, 0]
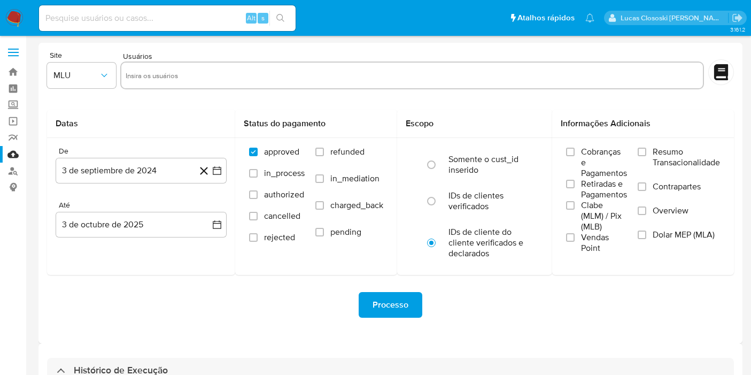
select select "10"
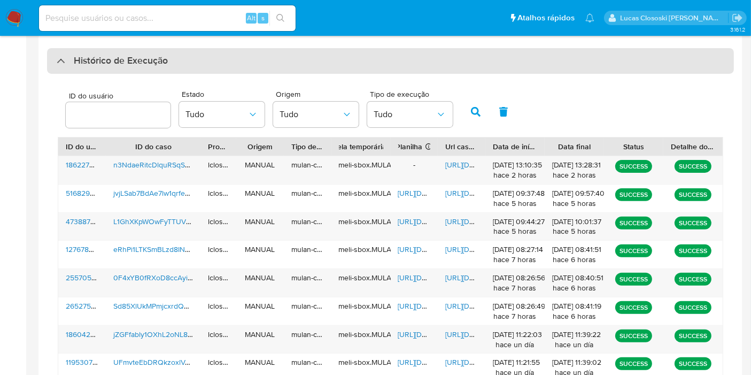
click at [206, 55] on div "Histórico de Execução" at bounding box center [390, 61] width 687 height 26
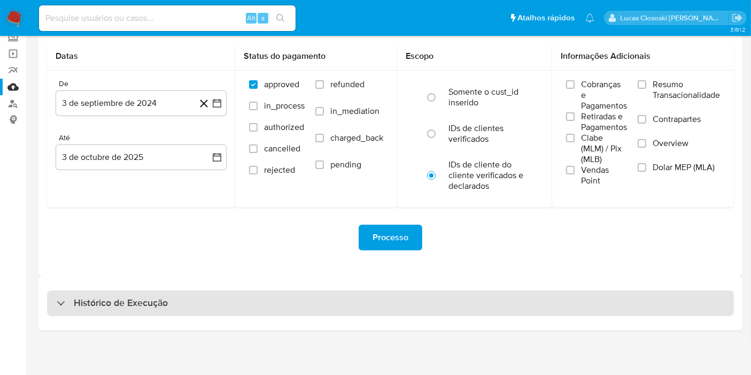
click at [199, 313] on div "Histórico de Execução" at bounding box center [390, 303] width 687 height 26
select select "10"
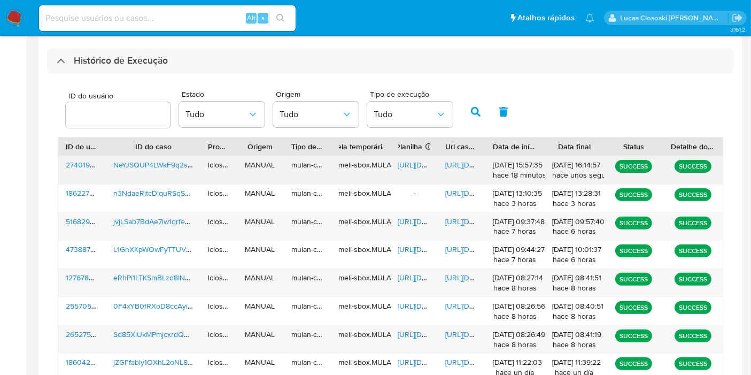
click at [419, 164] on span "[URL][DOMAIN_NAME]" at bounding box center [435, 164] width 74 height 11
click at [471, 157] on div "[URL][DOMAIN_NAME]" at bounding box center [462, 170] width 48 height 28
click at [462, 157] on div "[URL][DOMAIN_NAME]" at bounding box center [462, 170] width 48 height 28
click at [461, 166] on span "[URL][DOMAIN_NAME]" at bounding box center [482, 164] width 74 height 11
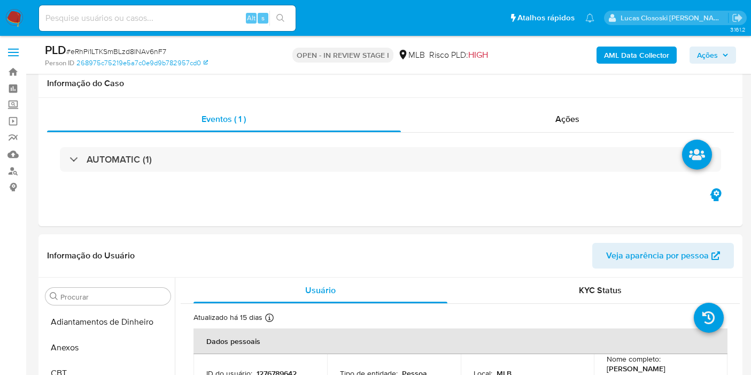
select select "10"
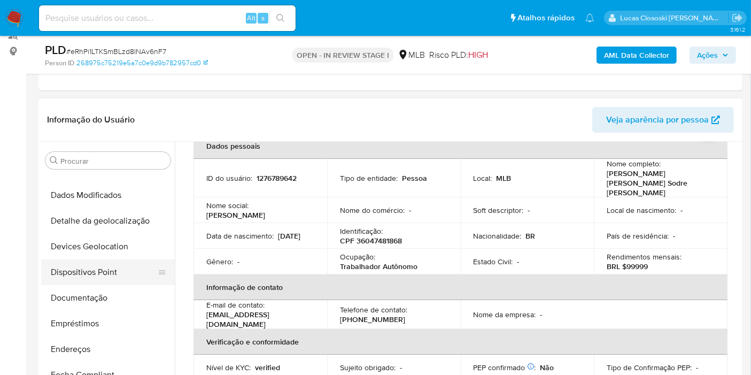
scroll to position [138, 0]
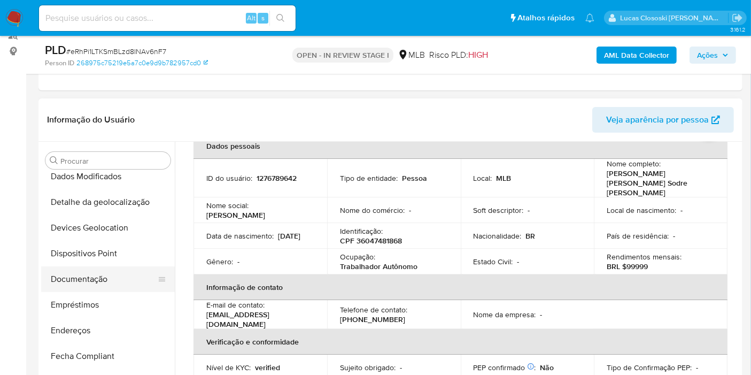
click at [89, 289] on button "Documentação" at bounding box center [103, 279] width 125 height 26
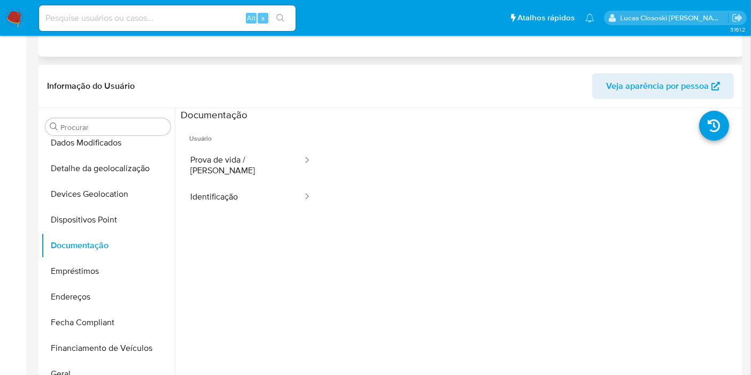
scroll to position [0, 0]
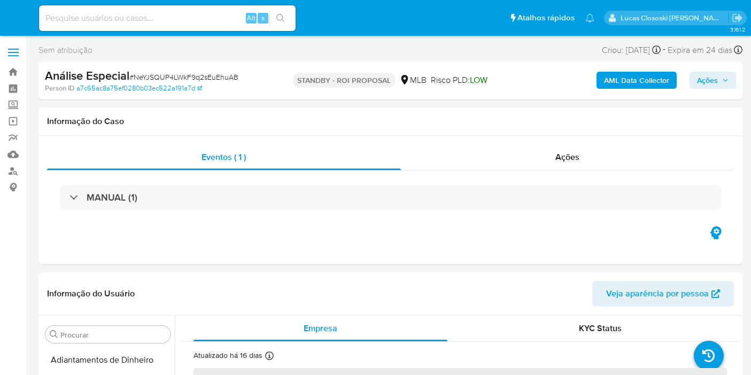
select select "10"
click at [18, 21] on img at bounding box center [14, 18] width 18 height 18
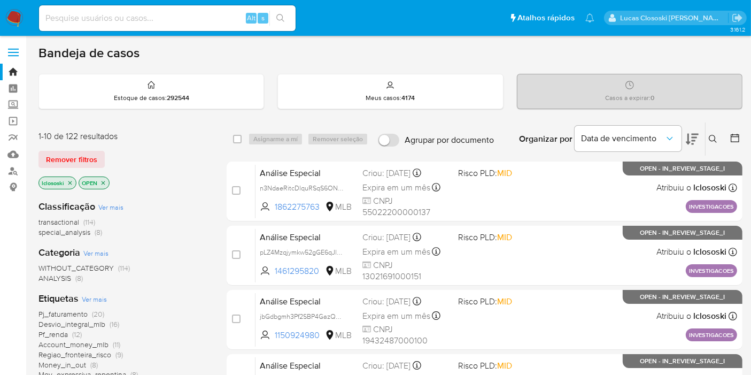
drag, startPoint x: 0, startPoint y: 0, endPoint x: 185, endPoint y: 221, distance: 288.7
click at [185, 221] on div "transactional (114) special_analysis (8)" at bounding box center [123, 227] width 171 height 20
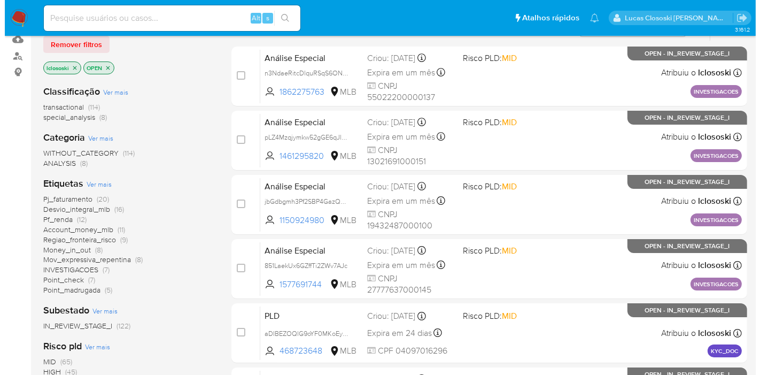
scroll to position [119, 0]
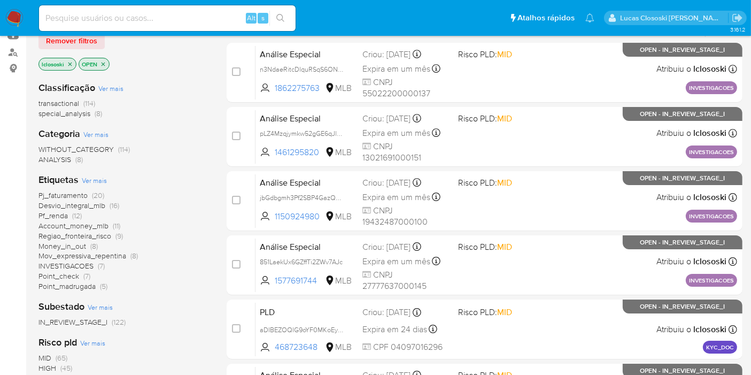
click at [104, 175] on span "Ver mais" at bounding box center [94, 180] width 25 height 10
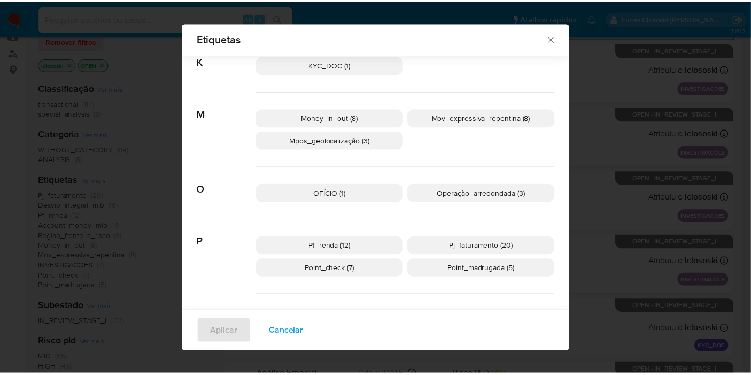
scroll to position [467, 0]
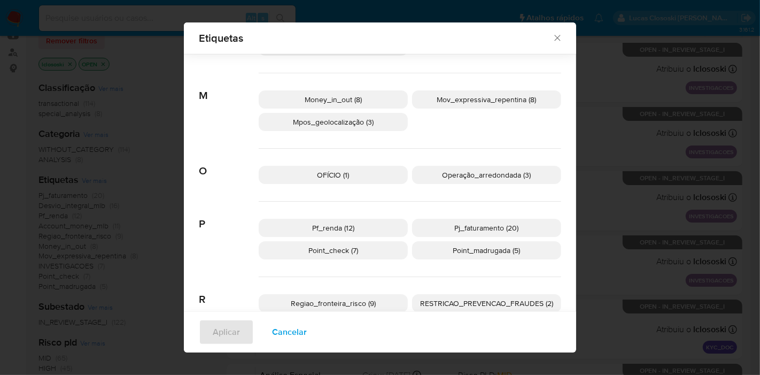
click at [606, 184] on div "Etiquetas Buscar A Account_money_mlb (11) Aml_cuenta_recien_abierta_mlb (3) Aus…" at bounding box center [380, 187] width 760 height 375
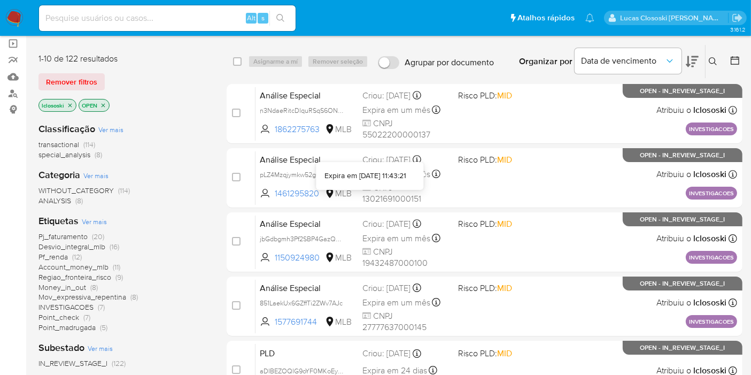
scroll to position [59, 0]
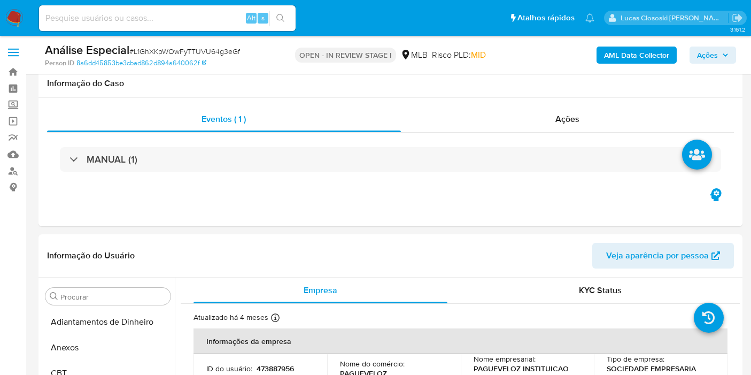
select select "10"
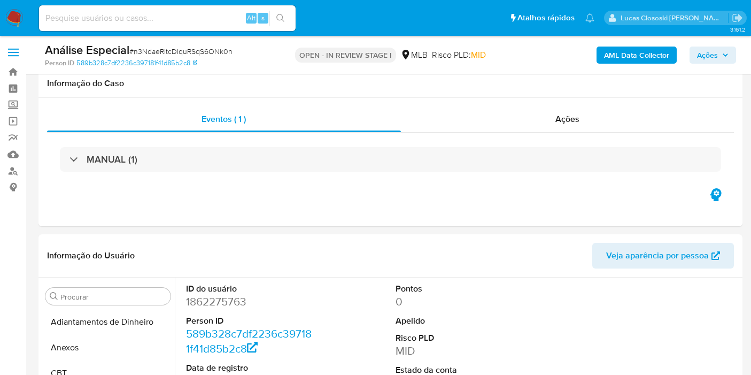
select select "100"
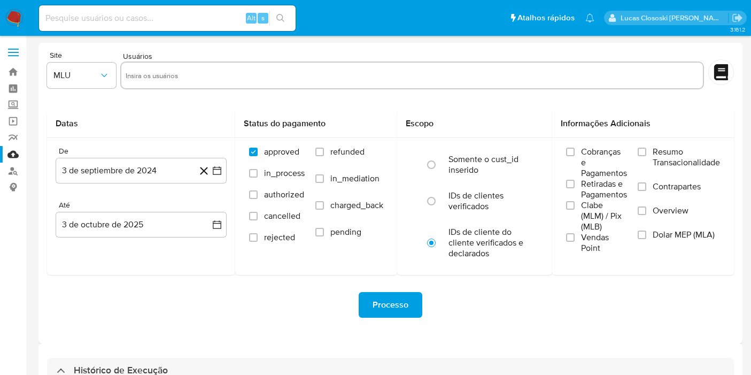
select select "10"
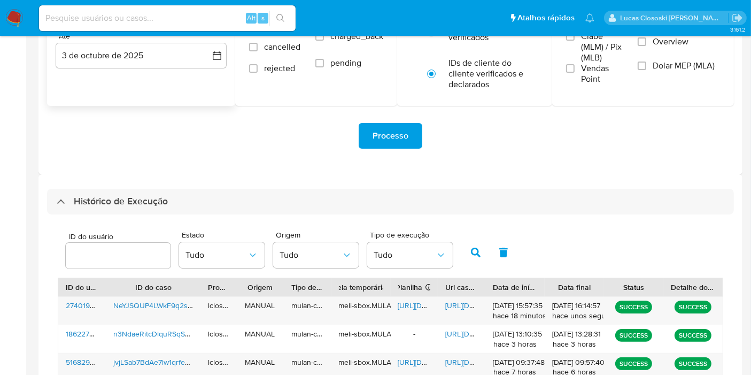
scroll to position [72, 0]
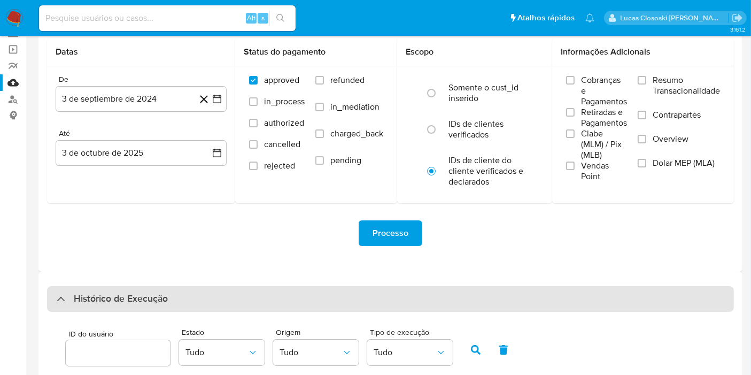
click at [109, 298] on h3 "Histórico de Execução" at bounding box center [121, 298] width 94 height 13
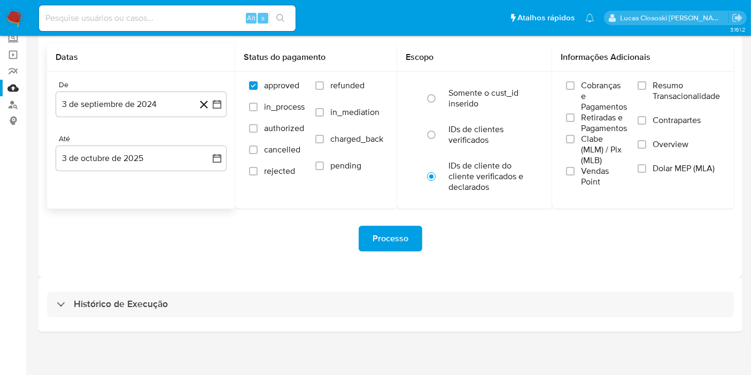
scroll to position [67, 0]
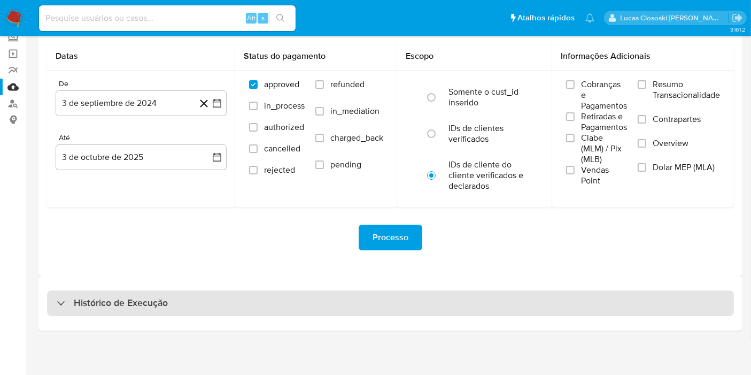
click at [170, 300] on div "Histórico de Execução" at bounding box center [390, 303] width 687 height 26
select select "10"
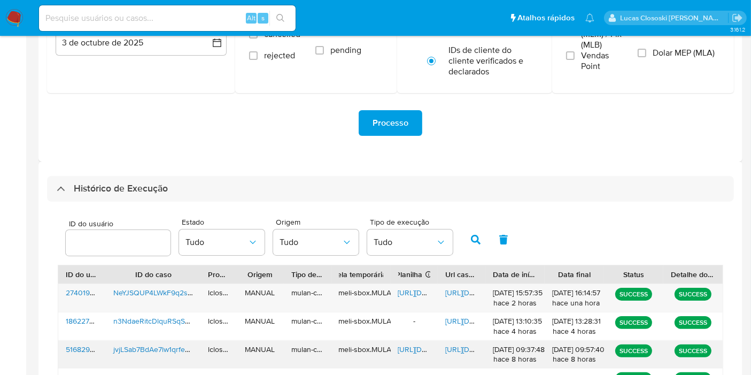
scroll to position [246, 0]
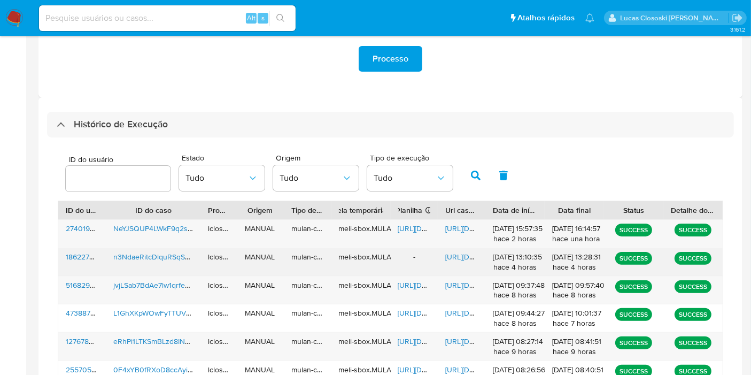
drag, startPoint x: 407, startPoint y: 253, endPoint x: 423, endPoint y: 255, distance: 15.6
click at [409, 253] on div "-" at bounding box center [415, 262] width 48 height 28
click at [423, 255] on div "-" at bounding box center [415, 262] width 48 height 28
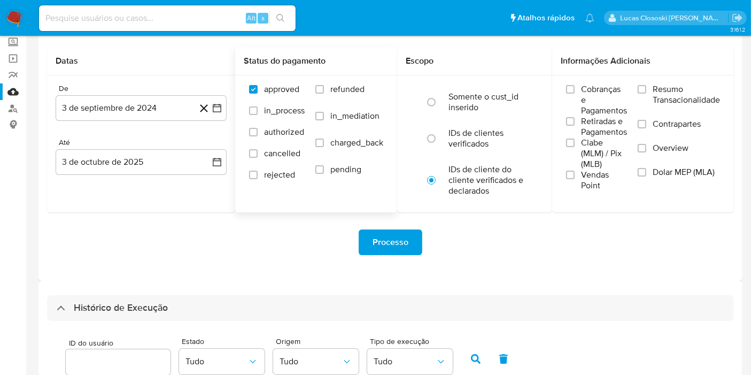
scroll to position [0, 0]
